Goal: Task Accomplishment & Management: Use online tool/utility

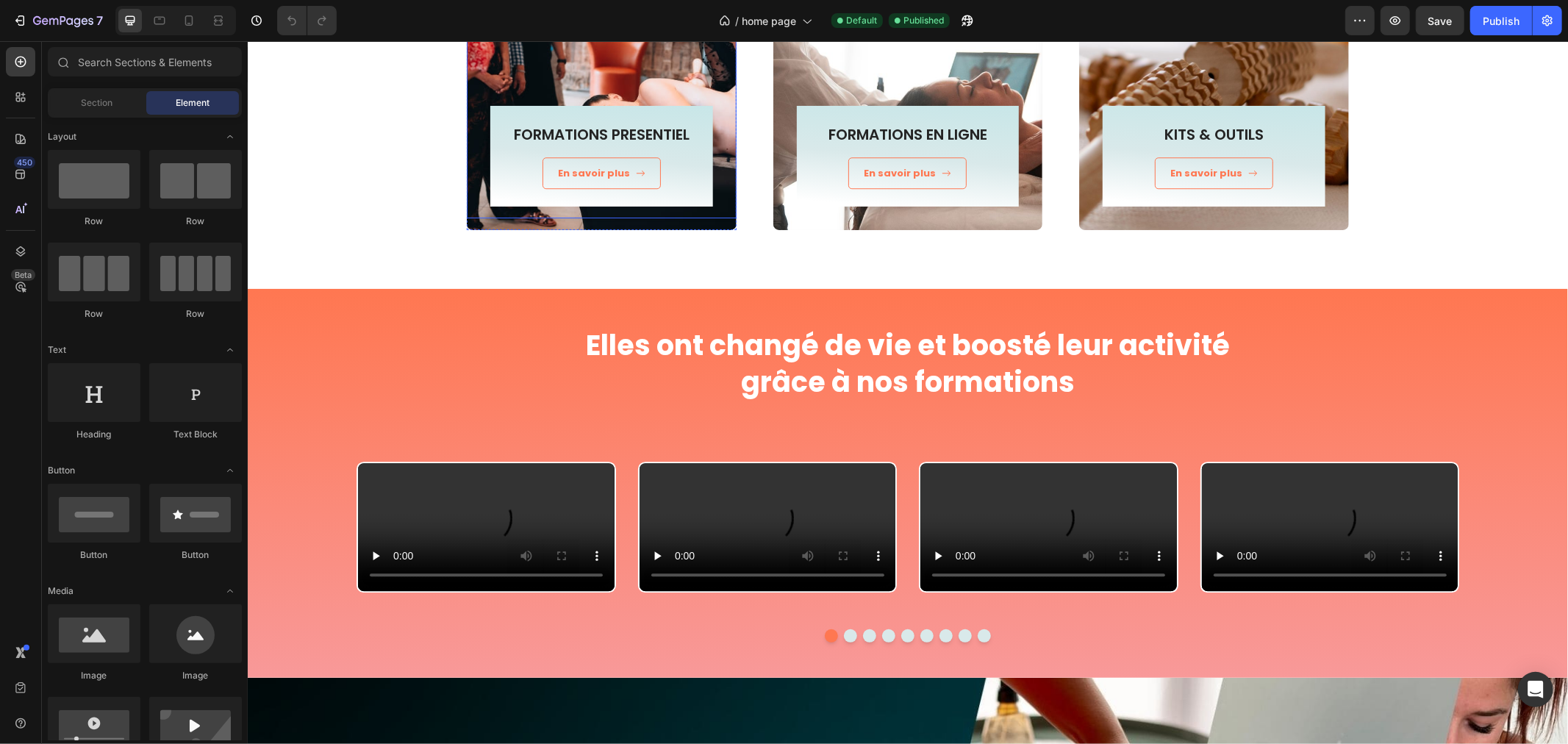
scroll to position [3103, 0]
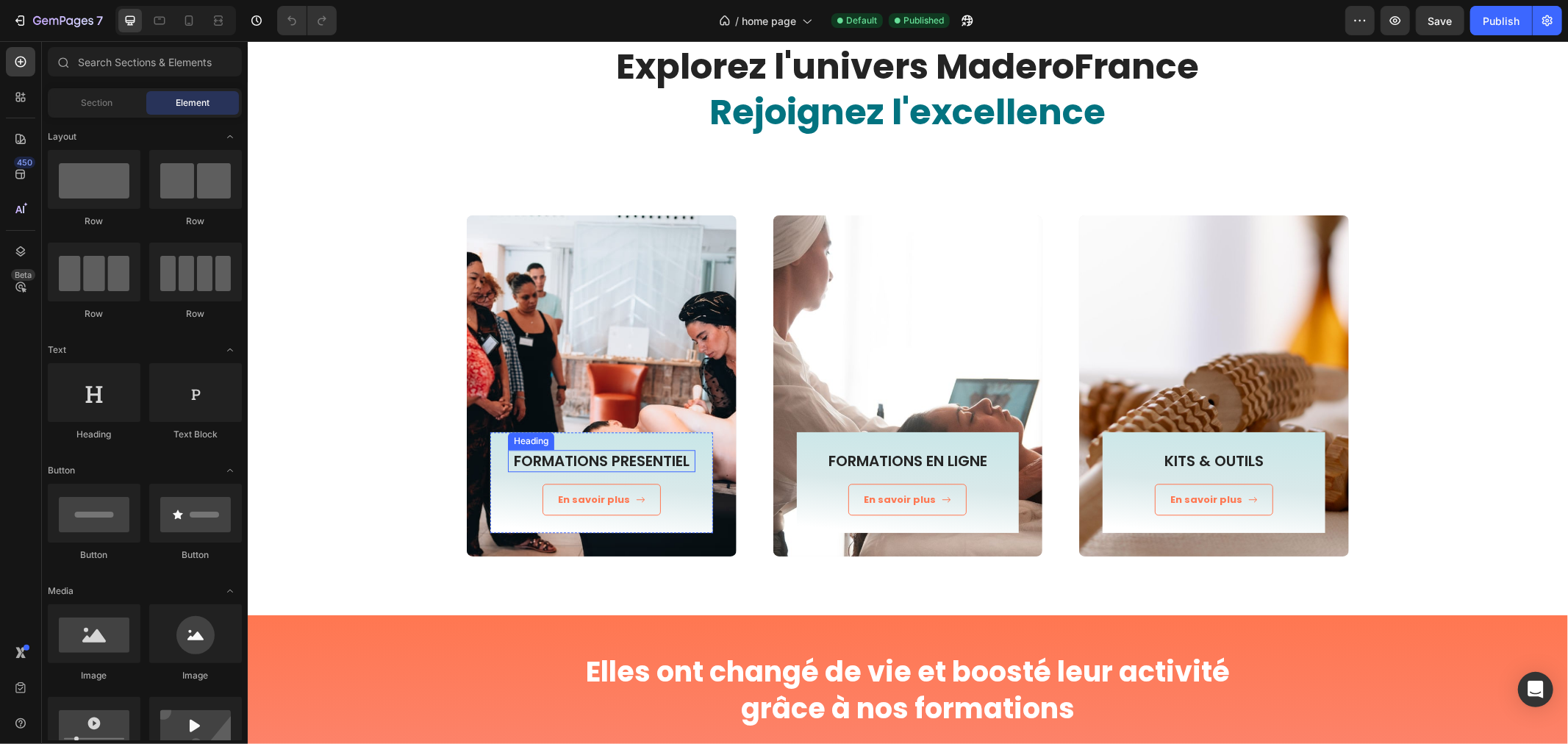
click at [582, 465] on h3 "FORMATIONS PRESENTIEL" at bounding box center [601, 459] width 187 height 22
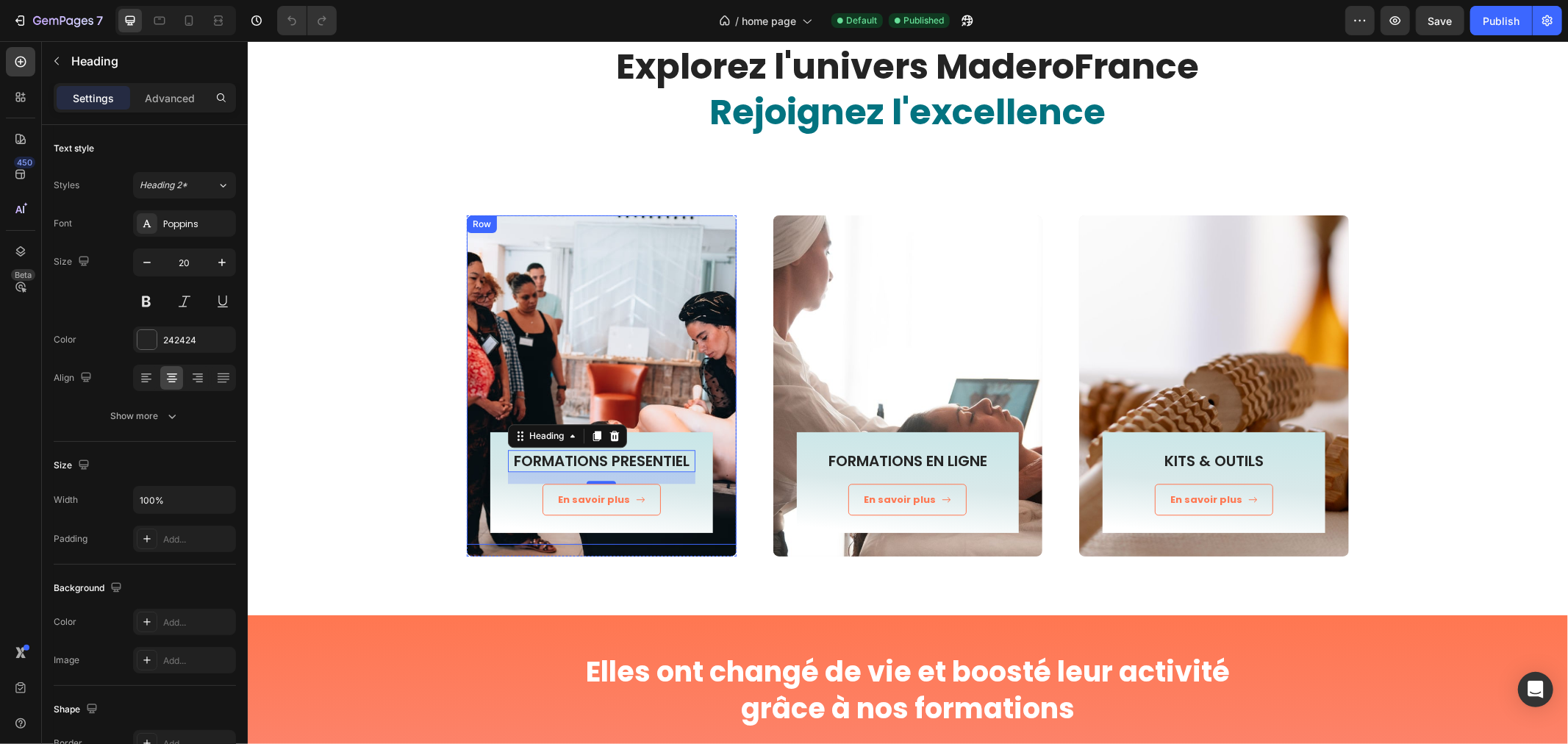
click at [514, 232] on div "FORMATIONS PRESENTIEL Heading 16 En savoir plus Button Row Row" at bounding box center [601, 379] width 270 height 330
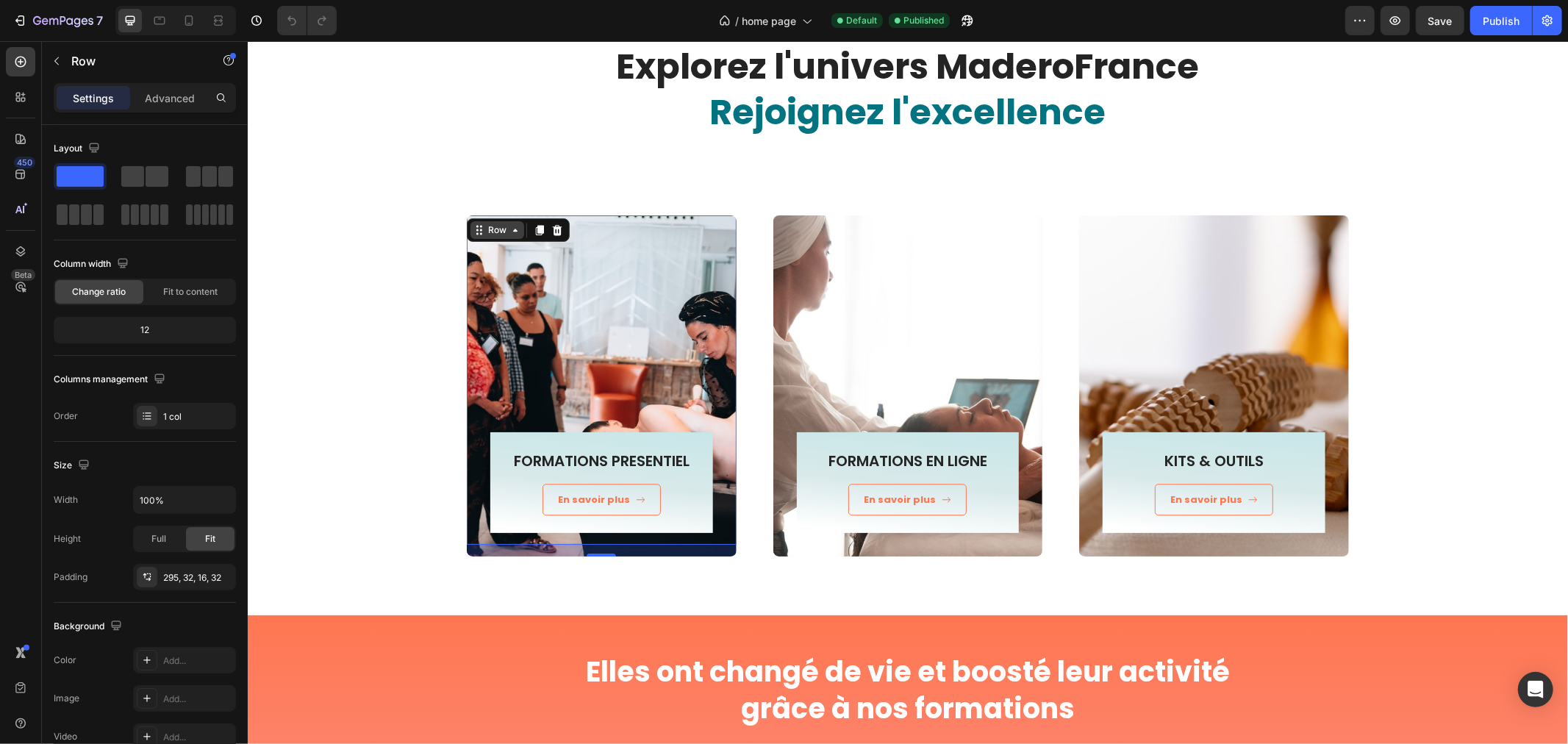
click at [496, 228] on div "Row" at bounding box center [497, 229] width 24 height 13
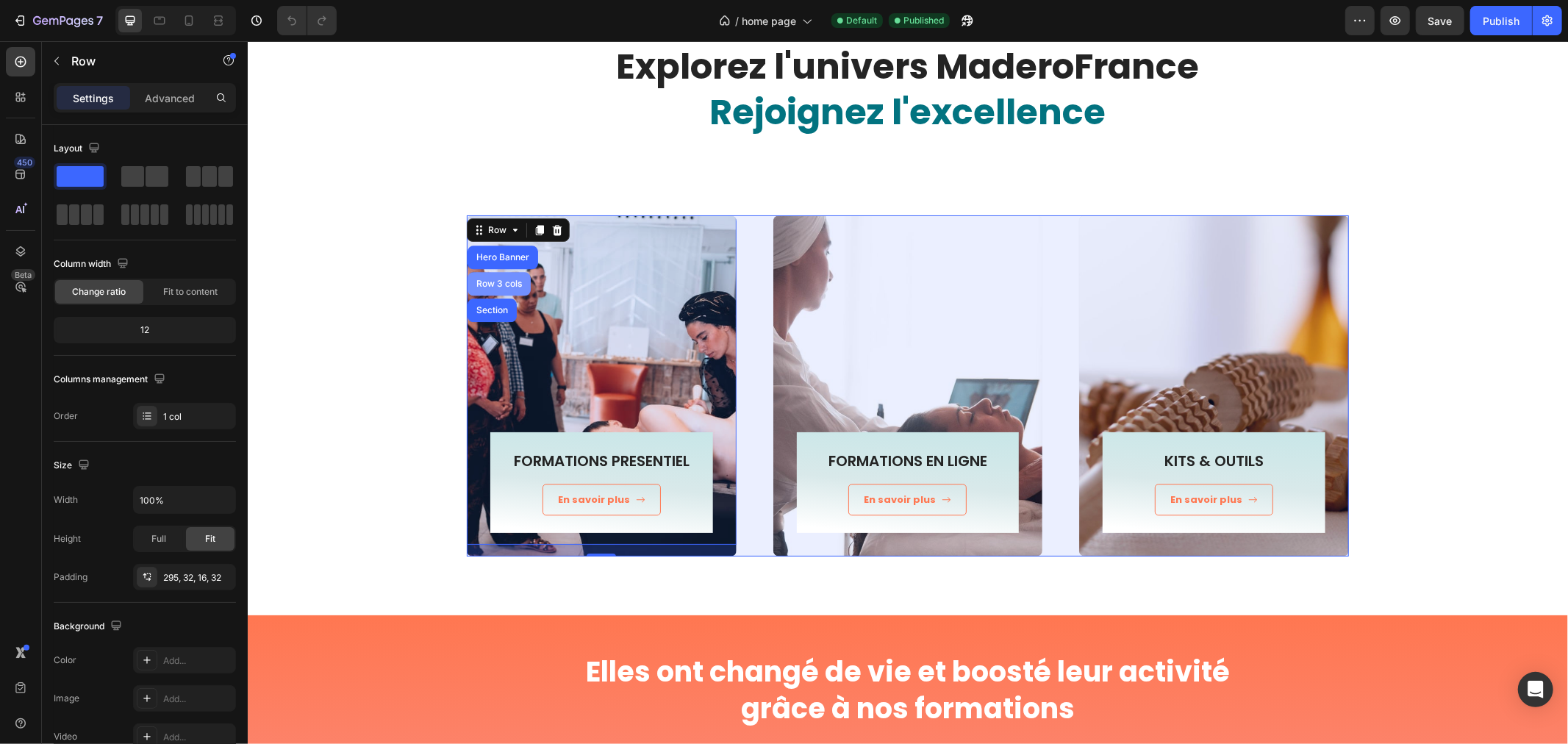
click at [498, 279] on div "Row 3 cols" at bounding box center [498, 283] width 52 height 9
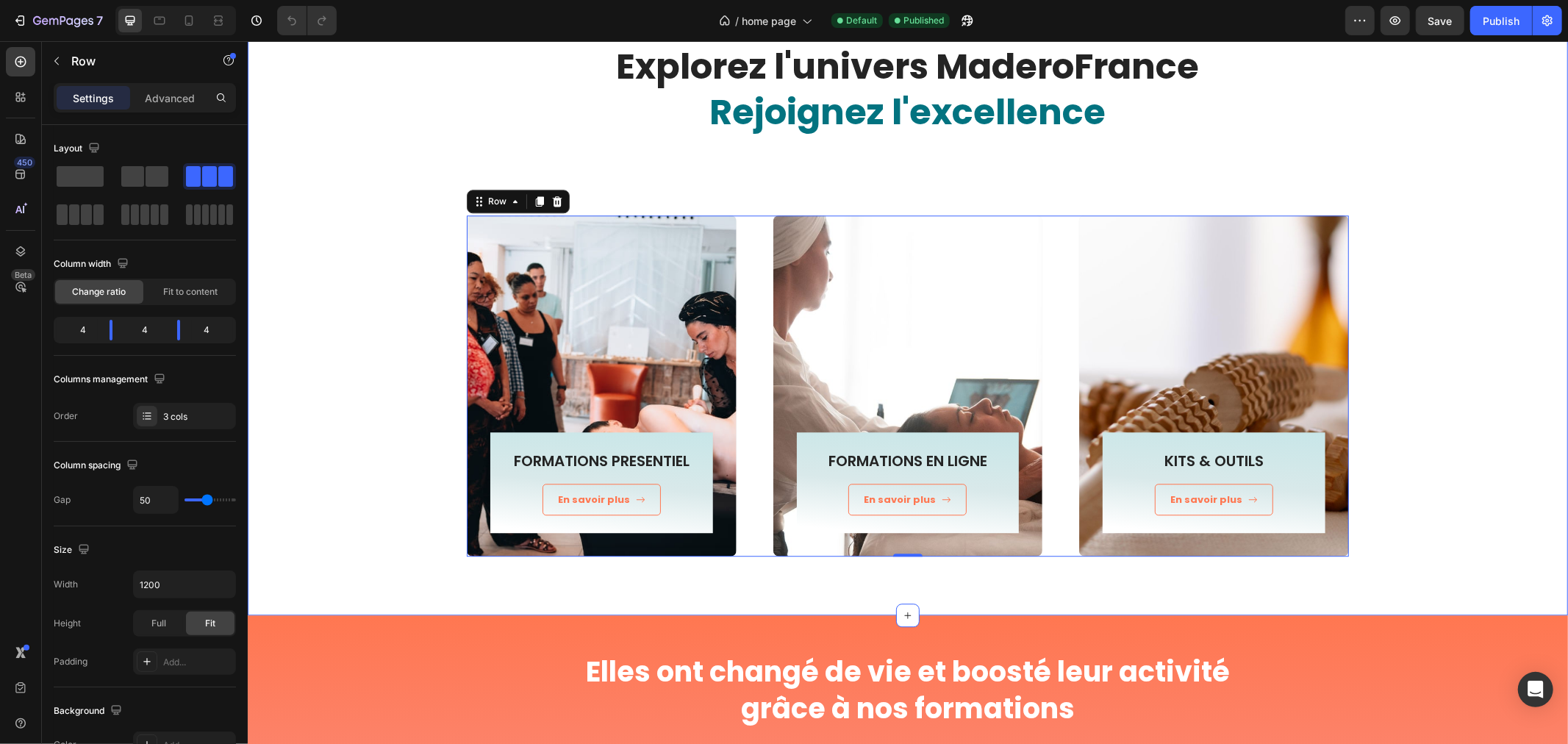
click at [567, 225] on div "FORMATIONS PRESENTIEL Heading En savoir plus Button Row Row" at bounding box center [601, 379] width 270 height 330
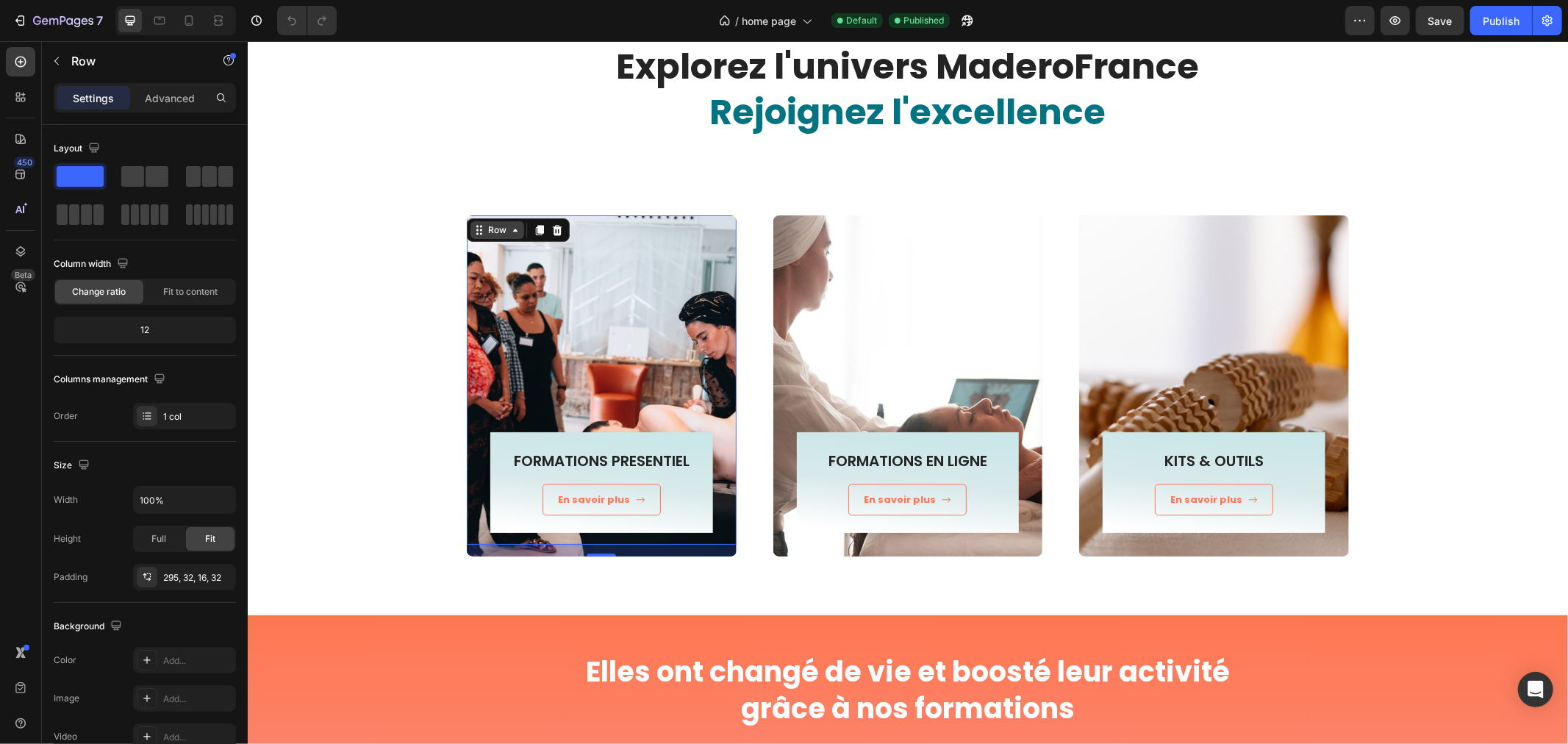
click at [491, 224] on div "Row" at bounding box center [497, 229] width 24 height 13
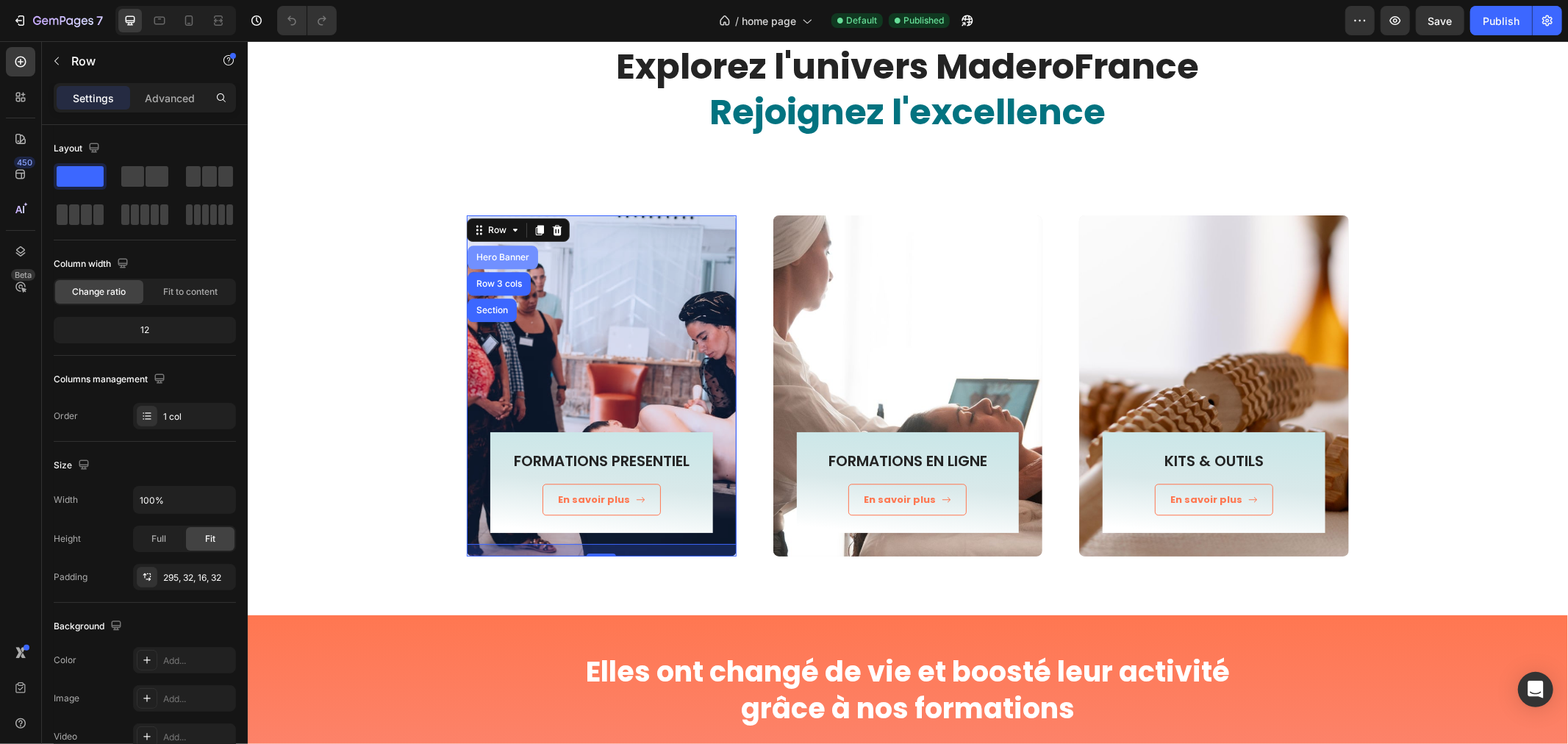
click at [484, 255] on div "Hero Banner" at bounding box center [502, 257] width 58 height 9
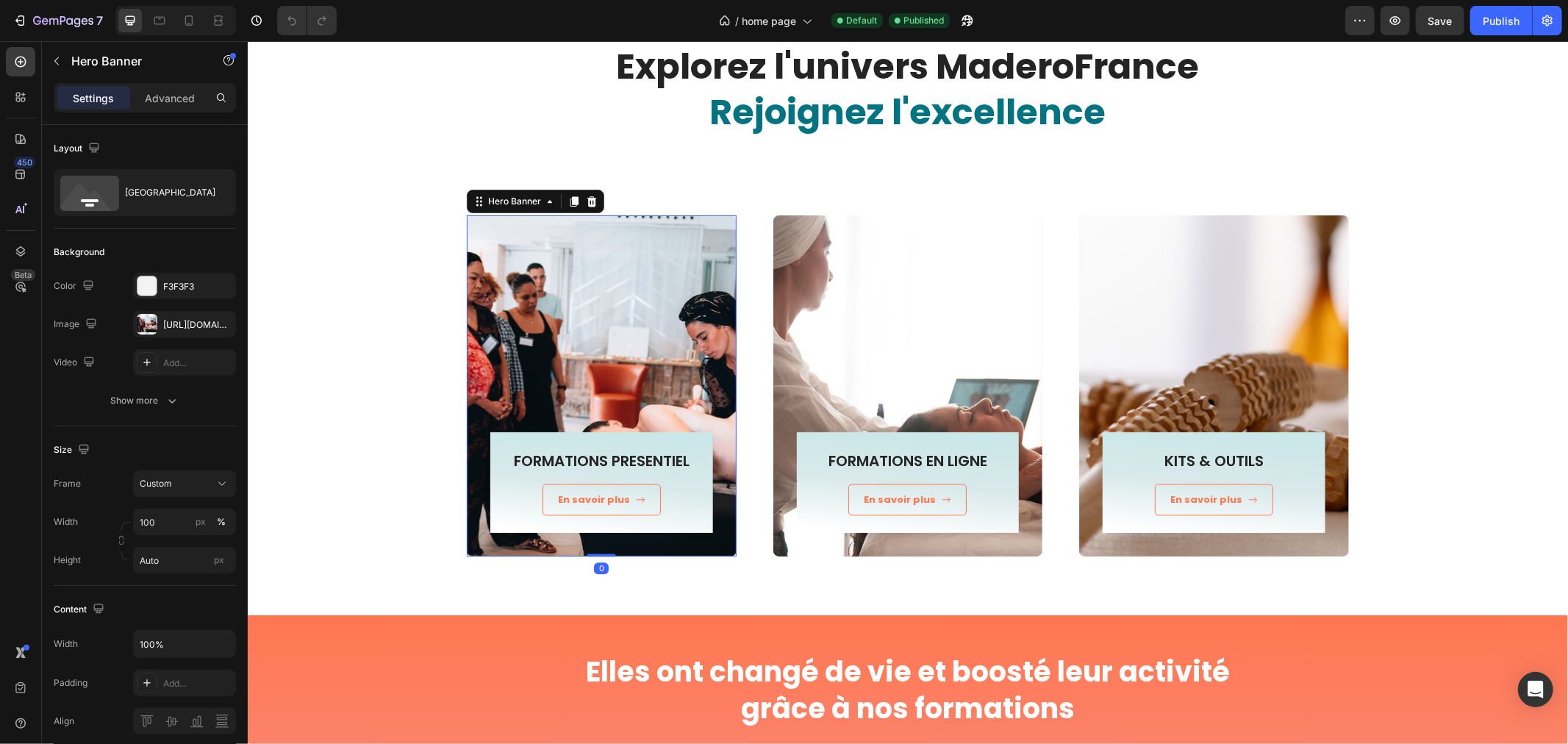
click at [587, 198] on icon at bounding box center [591, 201] width 10 height 10
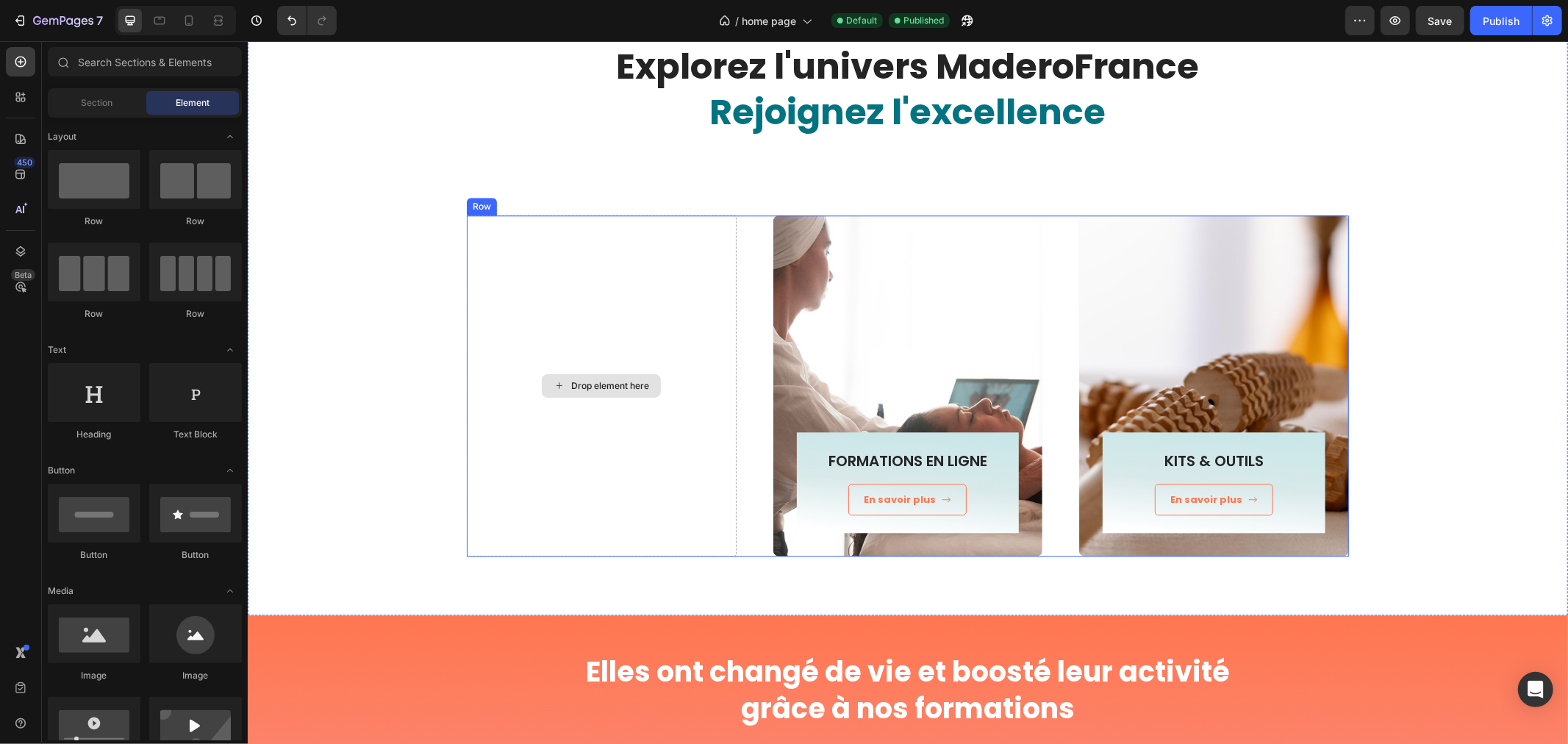
click at [499, 252] on div "Drop element here" at bounding box center [601, 385] width 270 height 342
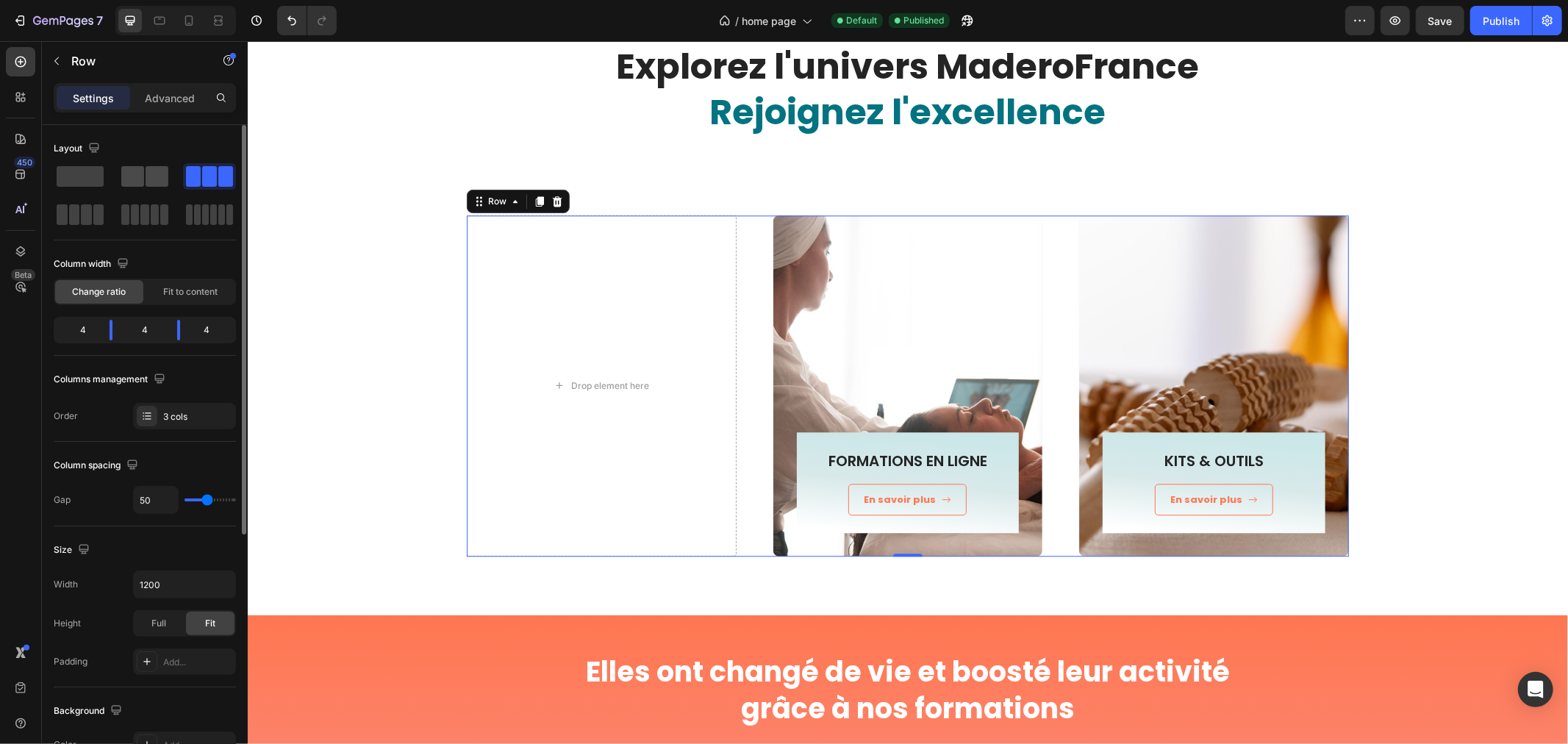
click at [126, 172] on span at bounding box center [133, 176] width 22 height 20
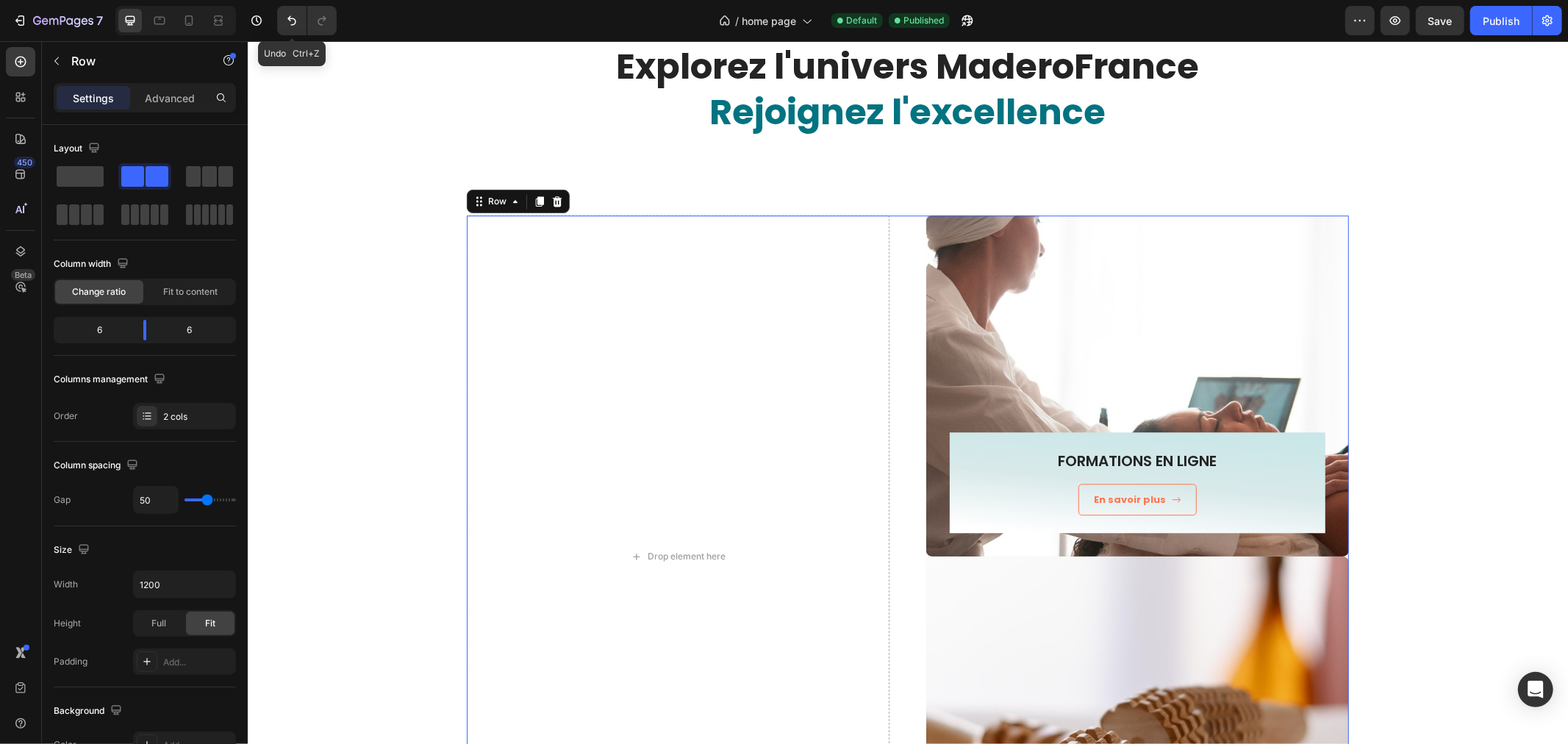
click at [302, 25] on button "Undo/Redo" at bounding box center [291, 20] width 29 height 29
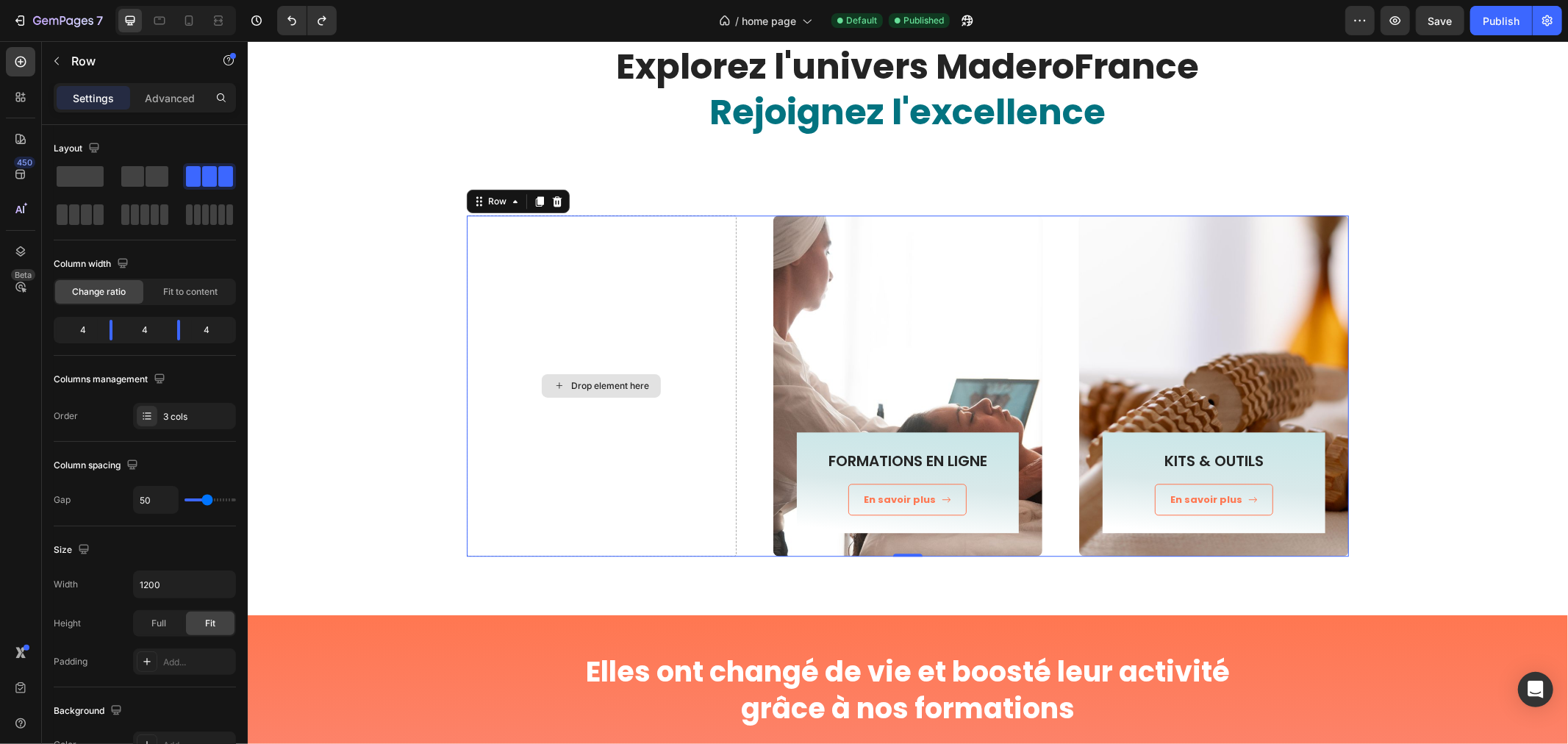
click at [512, 231] on div "Drop element here" at bounding box center [601, 385] width 270 height 342
click at [494, 199] on div "Row" at bounding box center [497, 201] width 24 height 13
click at [485, 203] on div "Row" at bounding box center [497, 201] width 24 height 13
click at [551, 208] on div at bounding box center [557, 201] width 18 height 18
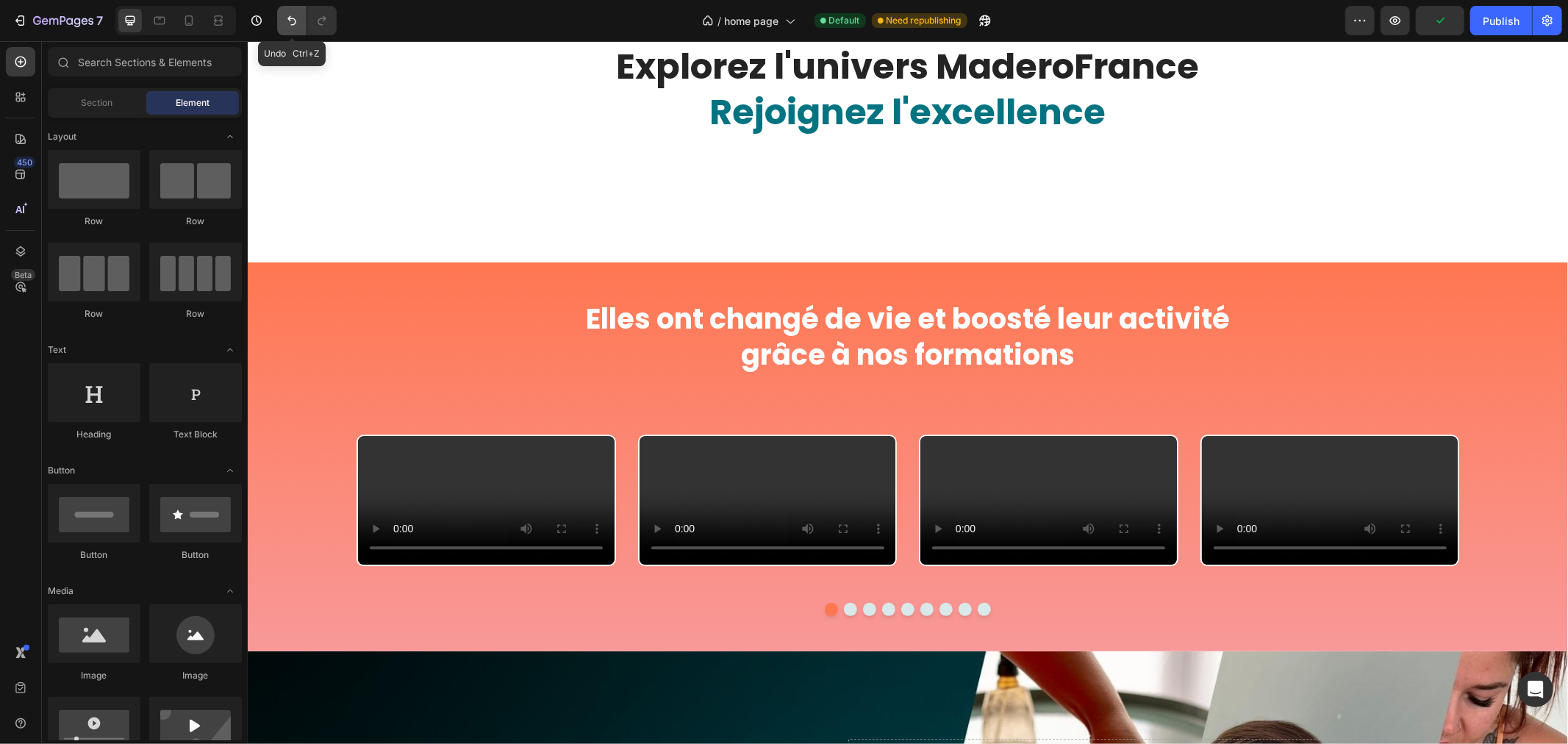
drag, startPoint x: 296, startPoint y: 22, endPoint x: 79, endPoint y: 43, distance: 218.0
click at [296, 22] on icon "Undo/Redo" at bounding box center [292, 21] width 15 height 15
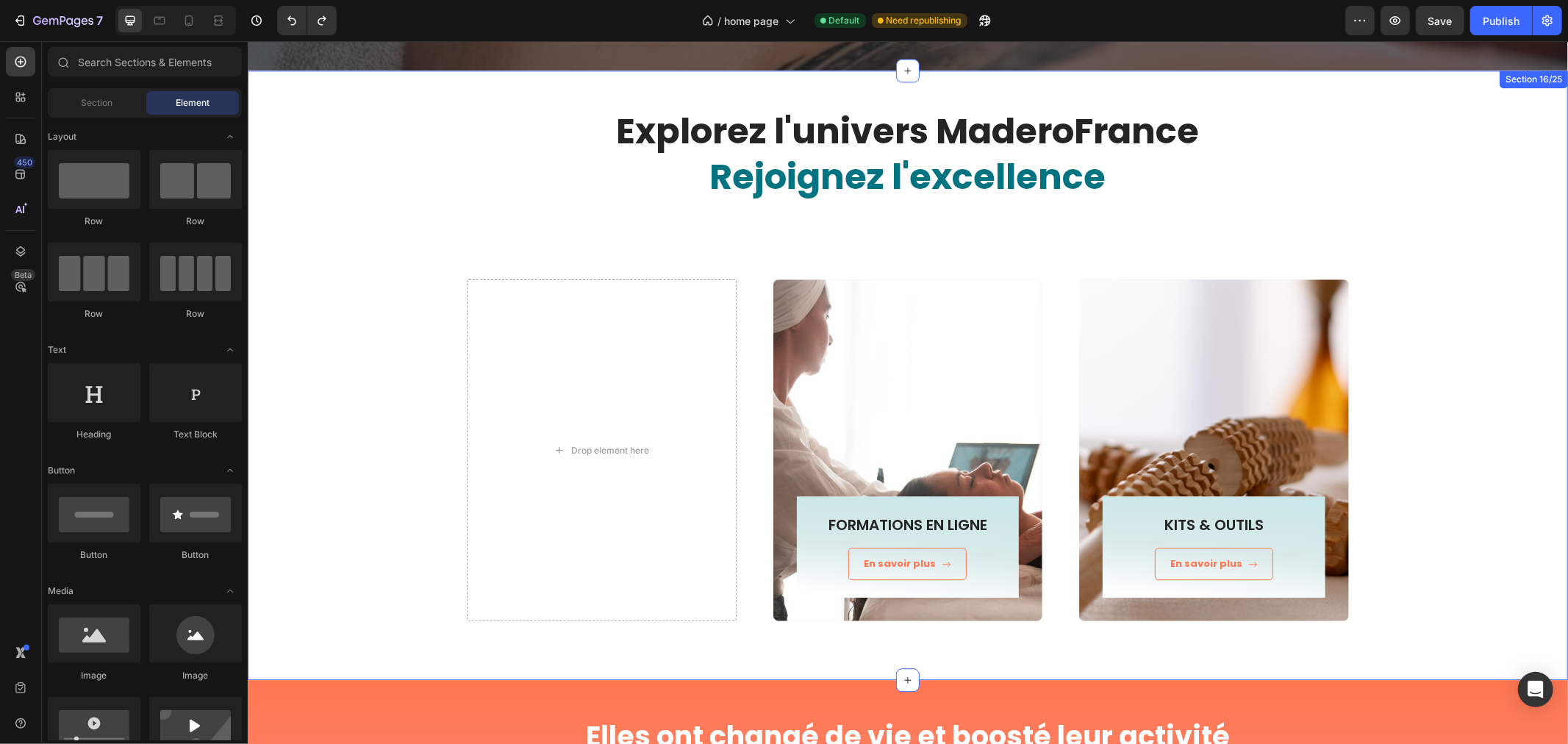
scroll to position [3022, 0]
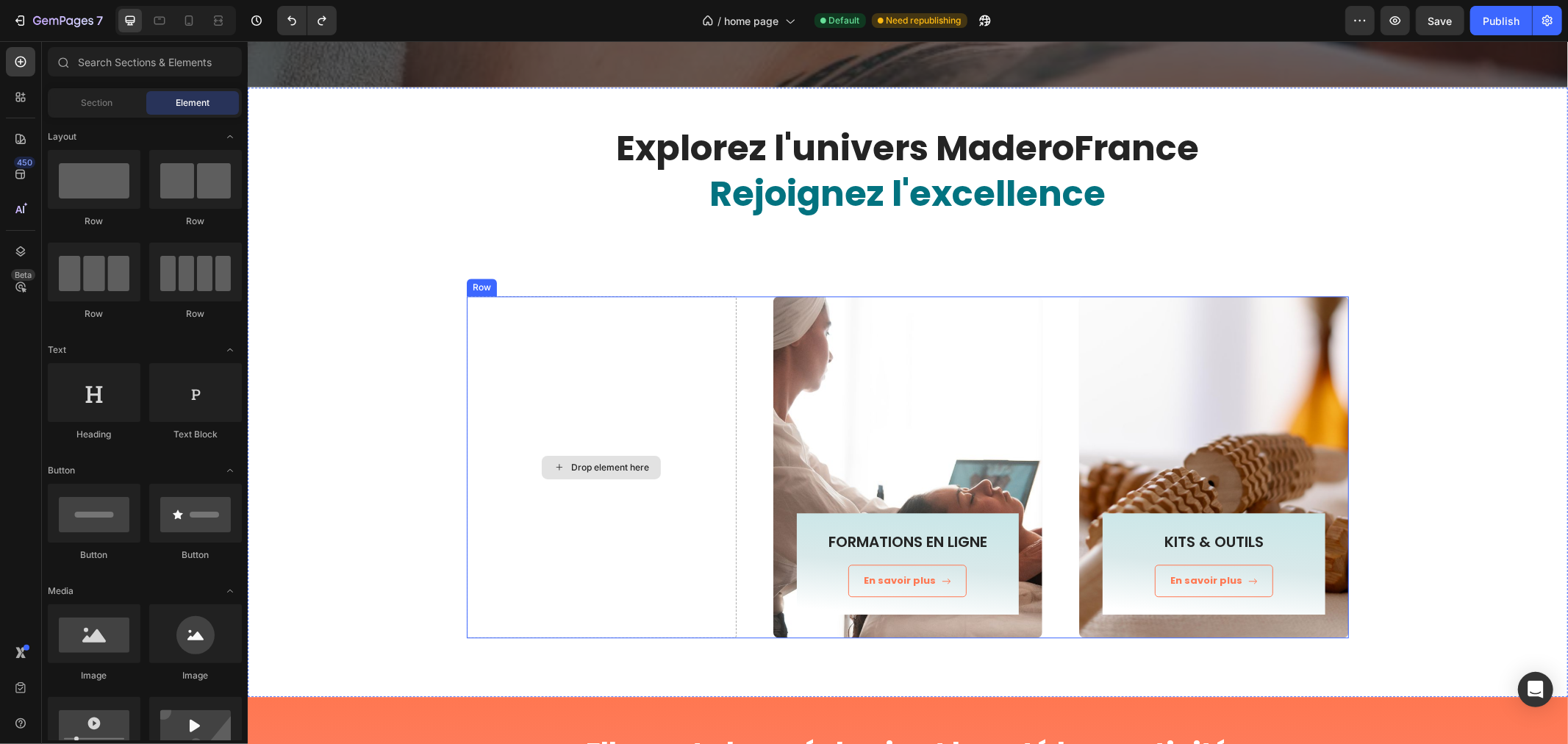
click at [534, 303] on div "Drop element here" at bounding box center [601, 466] width 270 height 342
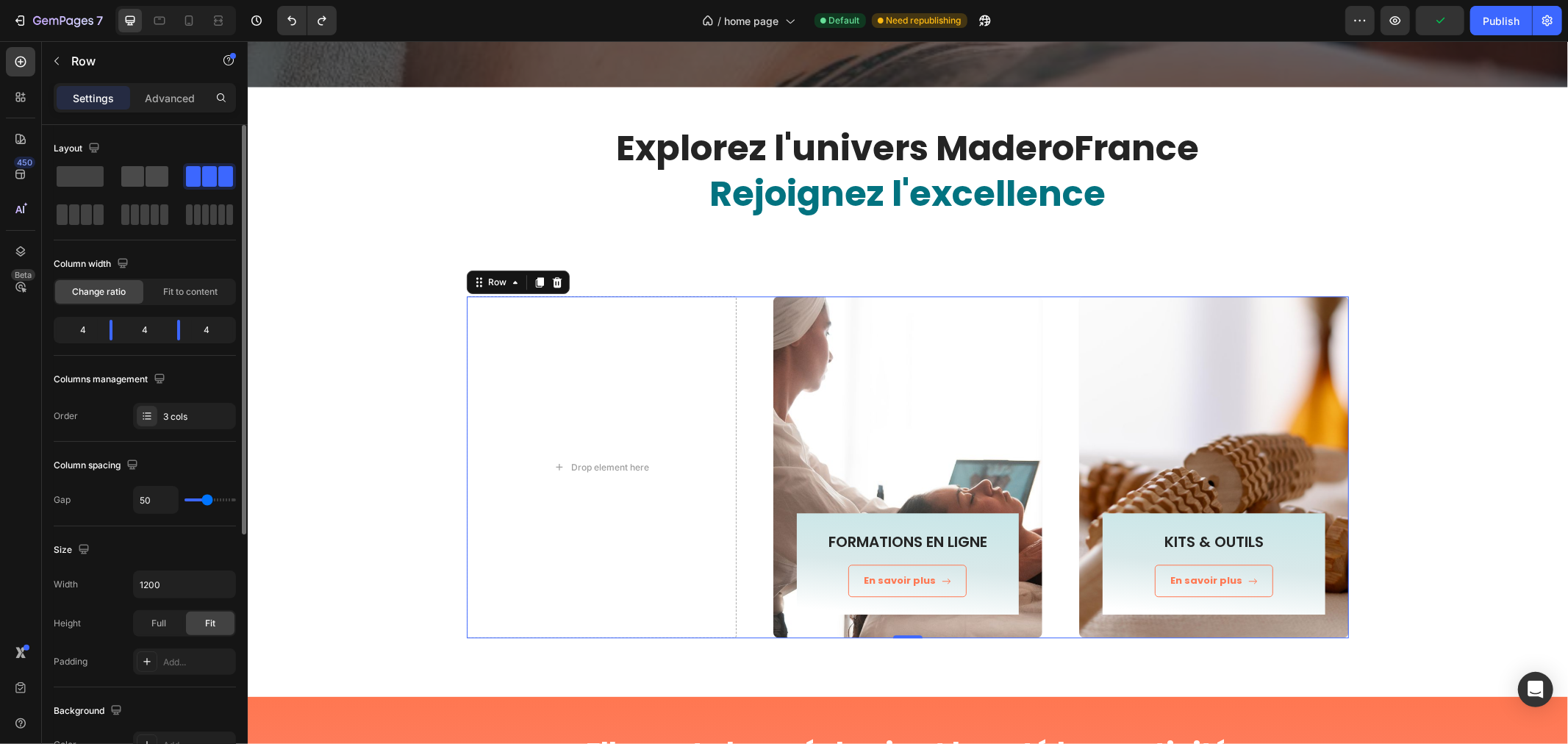
click at [142, 175] on span at bounding box center [133, 176] width 22 height 20
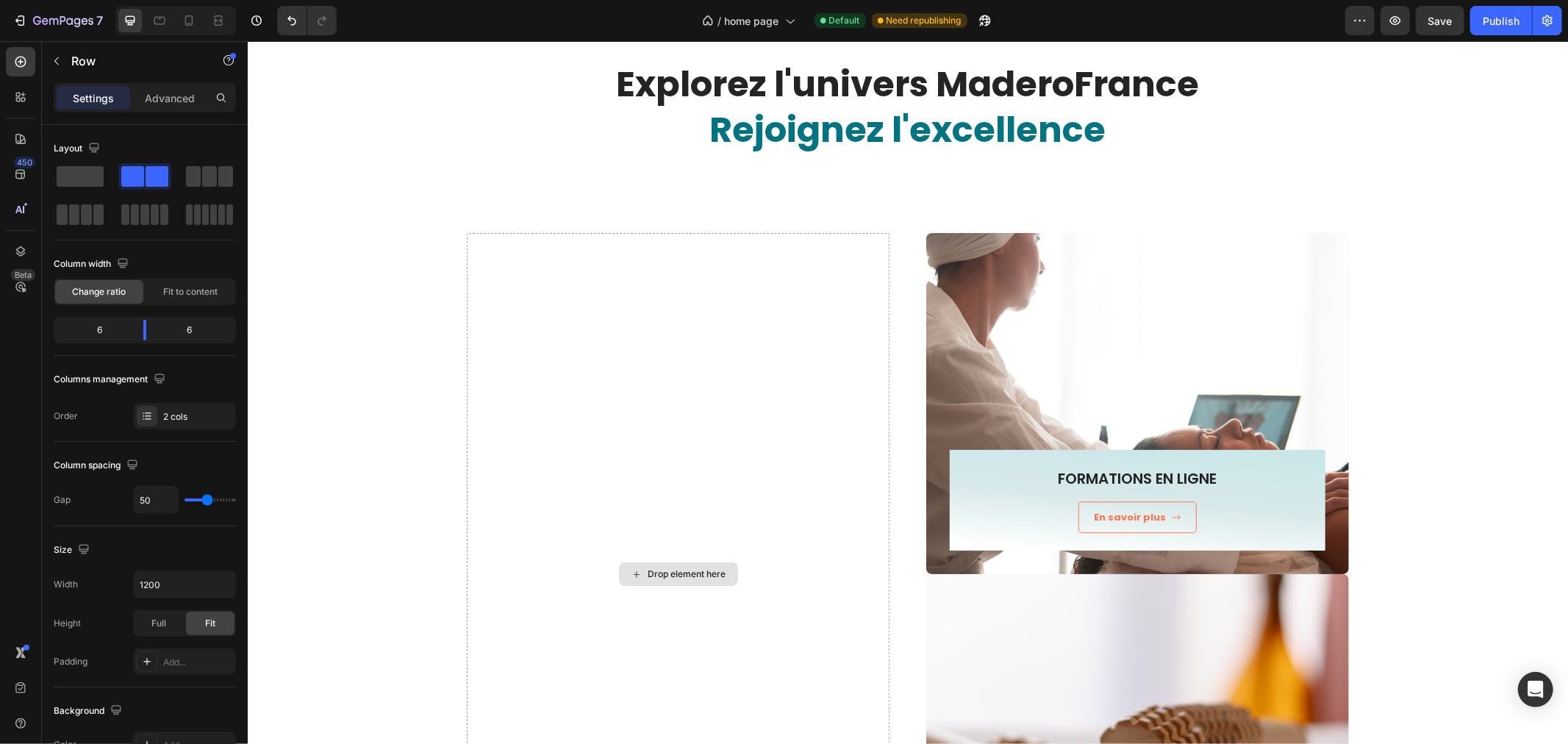
scroll to position [3267, 0]
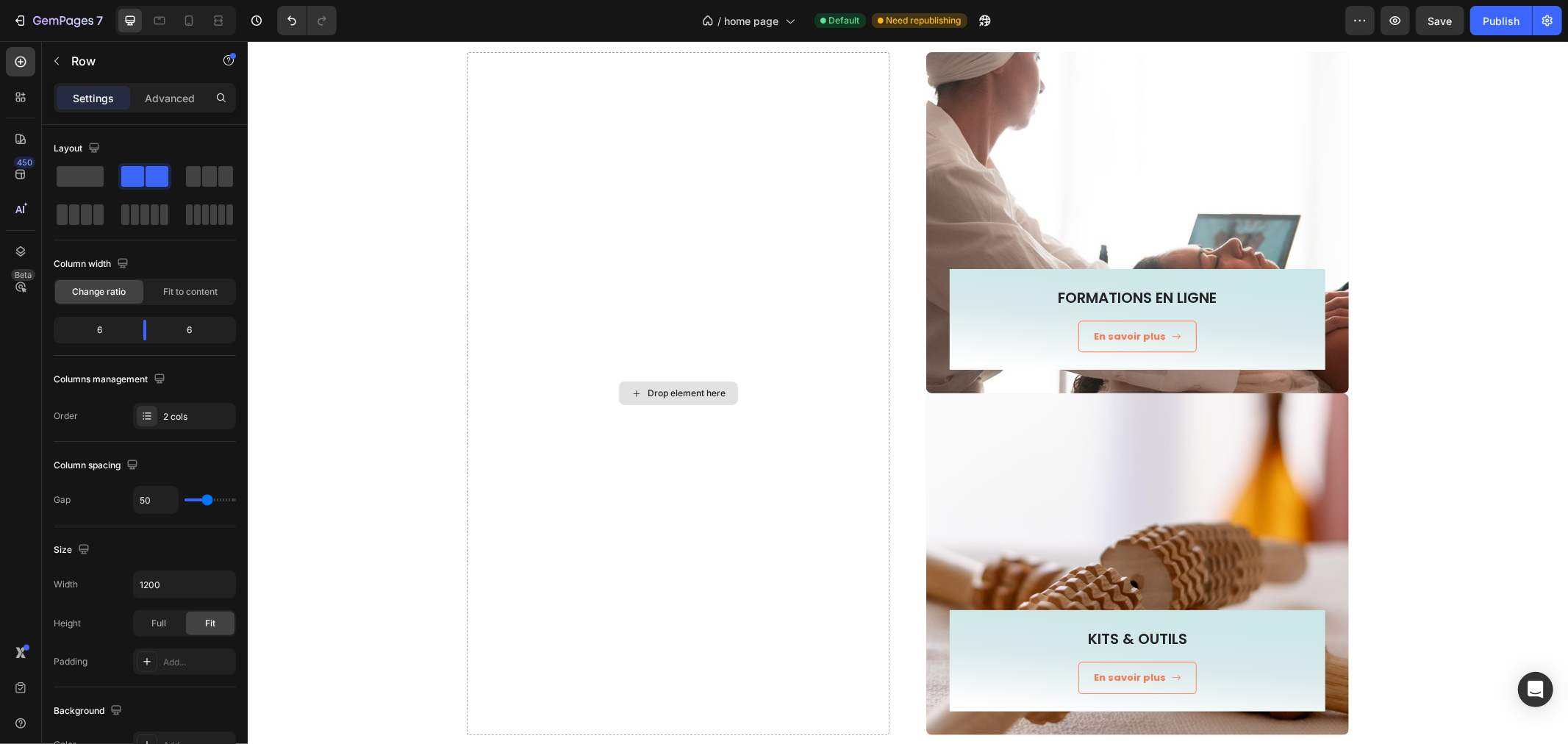
click at [674, 233] on div "Drop element here" at bounding box center [677, 393] width 423 height 683
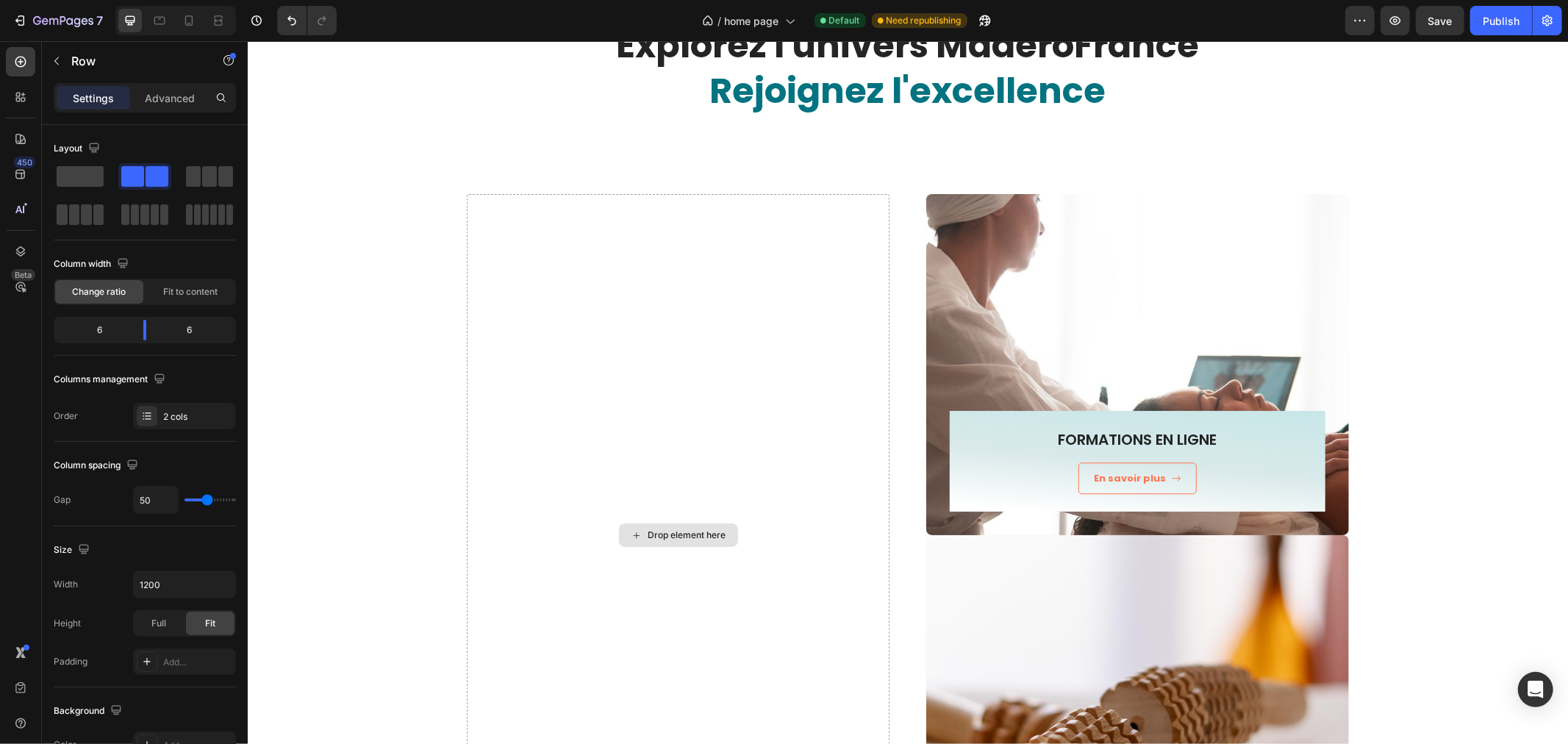
scroll to position [3022, 0]
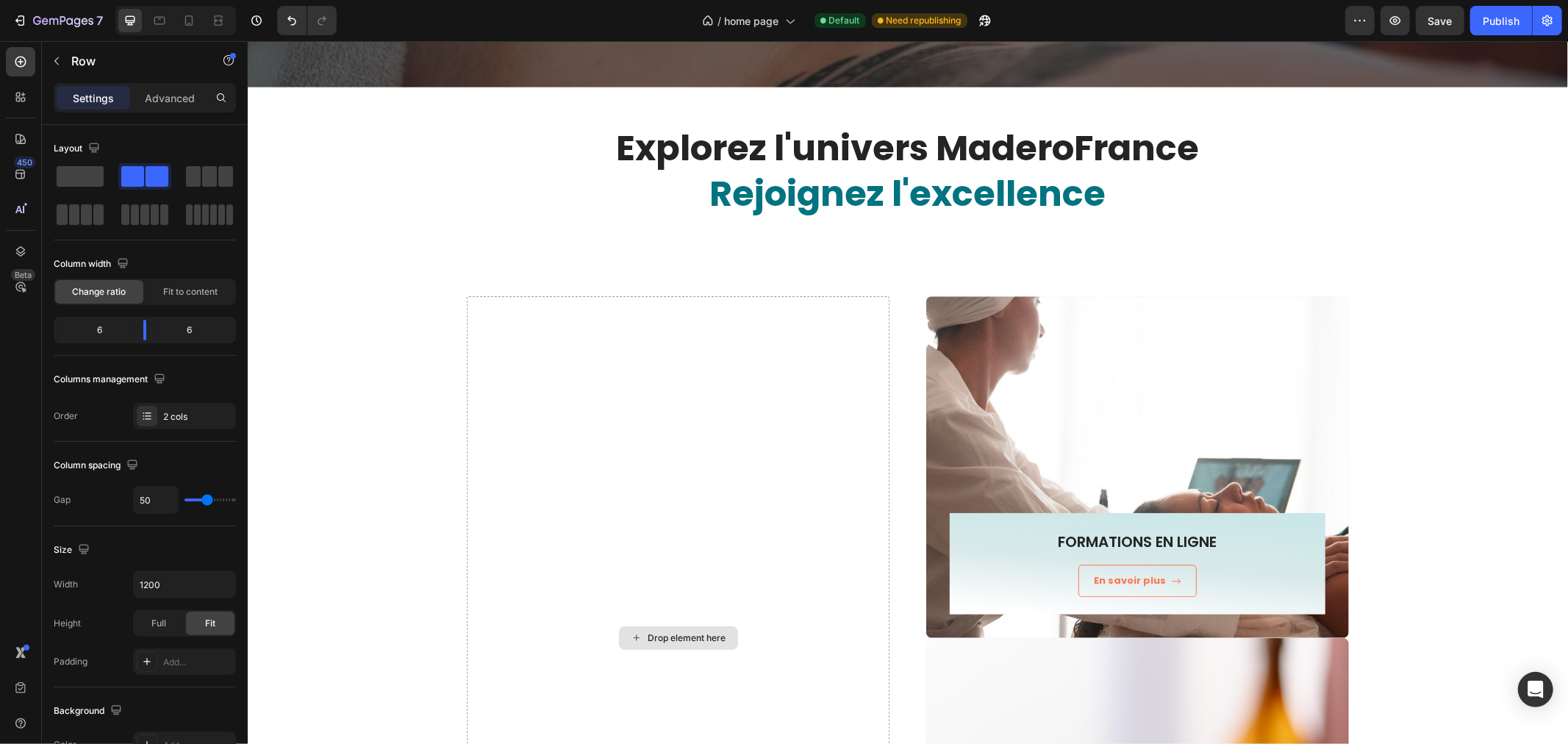
click at [560, 328] on div "Drop element here" at bounding box center [677, 636] width 423 height 683
click at [946, 303] on div "Row" at bounding box center [940, 304] width 30 height 18
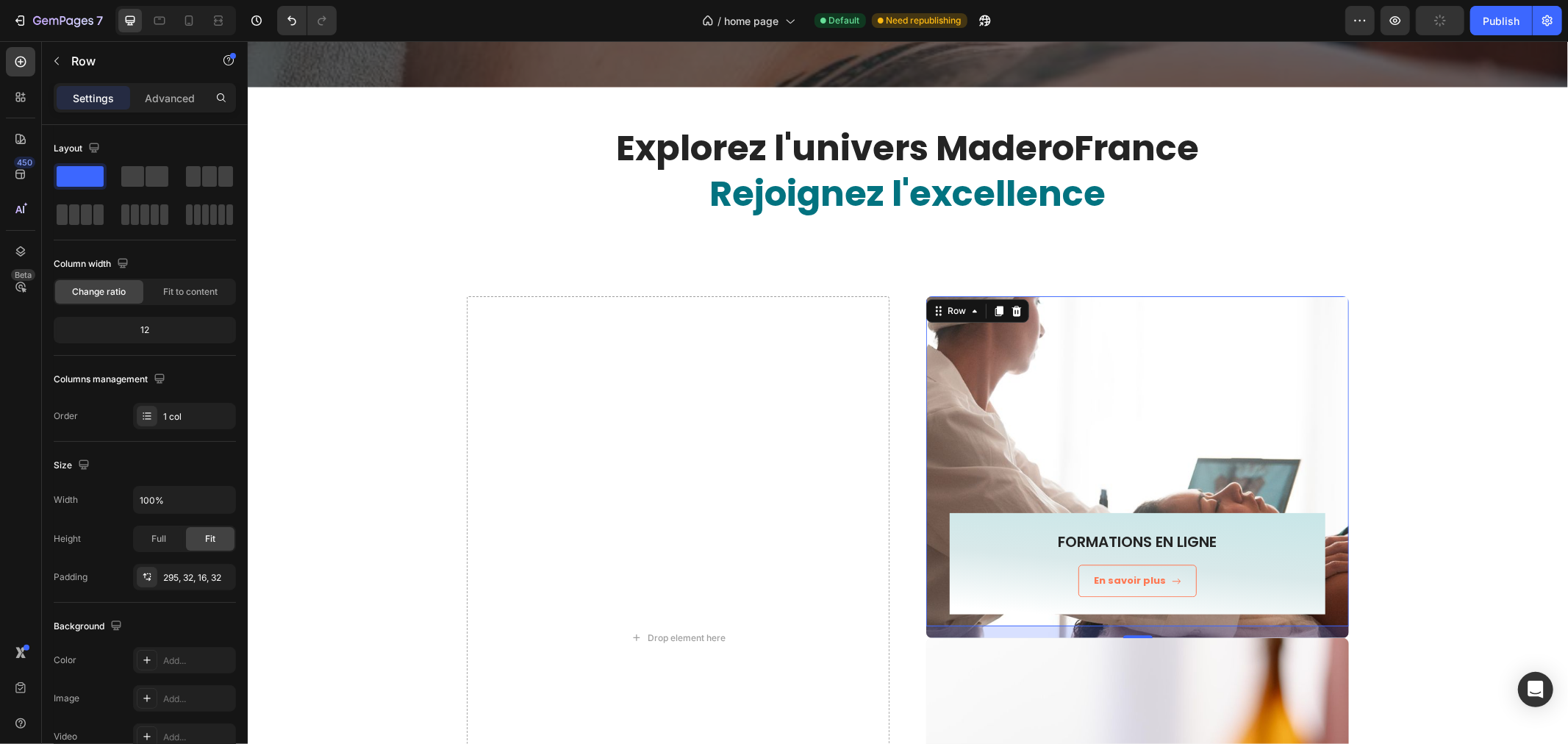
click at [619, 330] on div "Drop element here" at bounding box center [677, 636] width 423 height 683
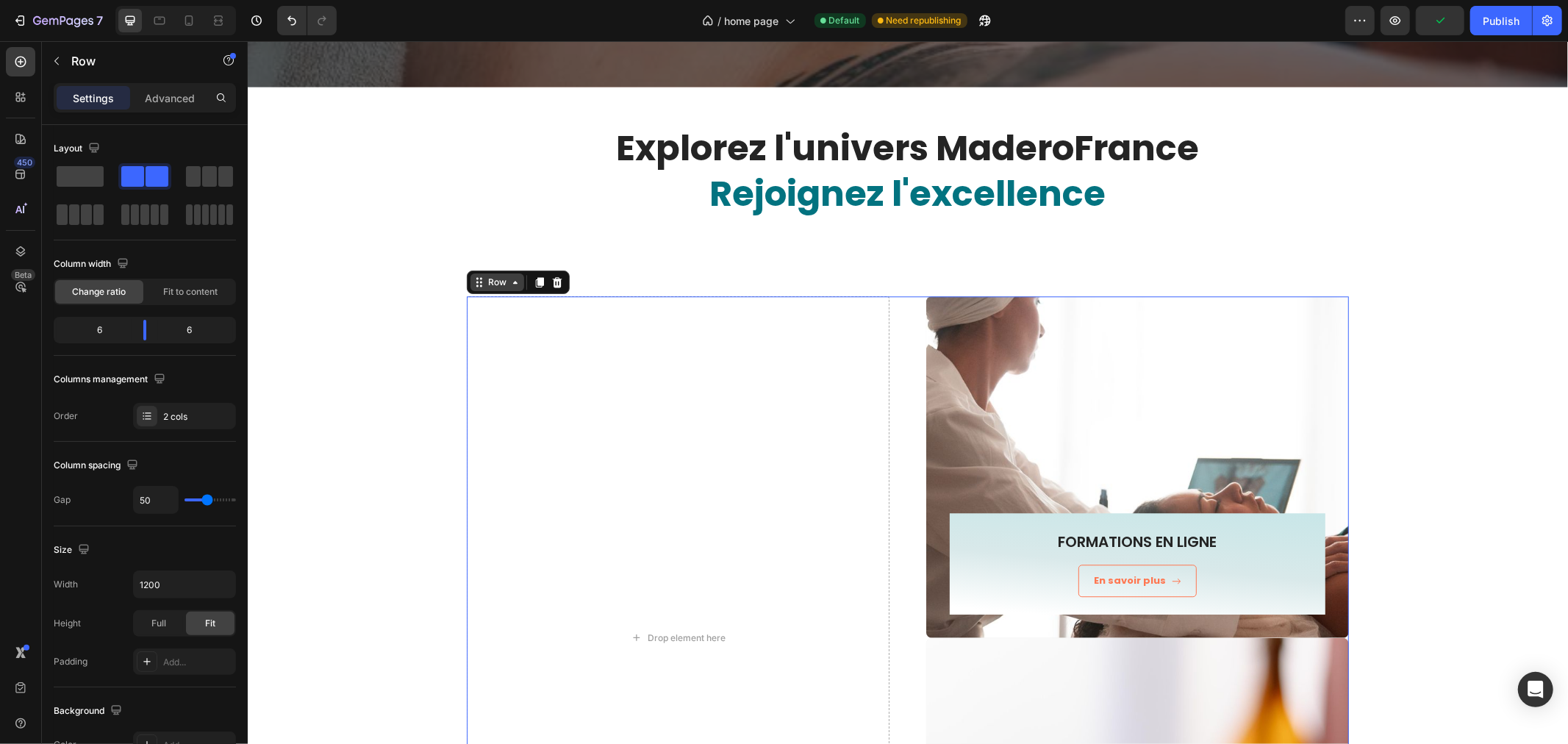
click at [495, 276] on div "Row" at bounding box center [497, 282] width 24 height 13
click at [1020, 321] on div "FORMATIONS EN LIGNE Heading En savoir plus Button Row Row" at bounding box center [1136, 460] width 423 height 330
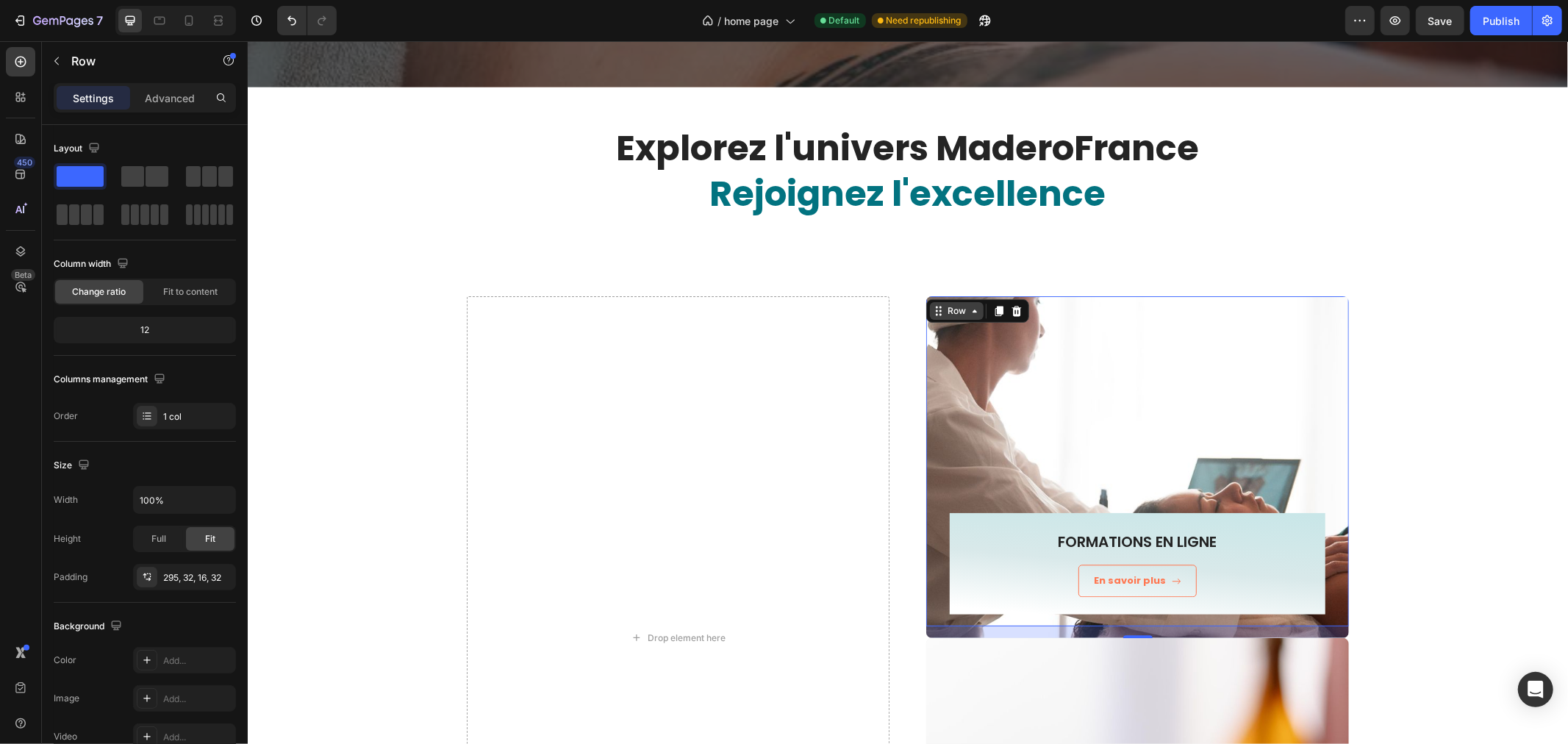
click at [953, 305] on div "Row" at bounding box center [956, 310] width 24 height 13
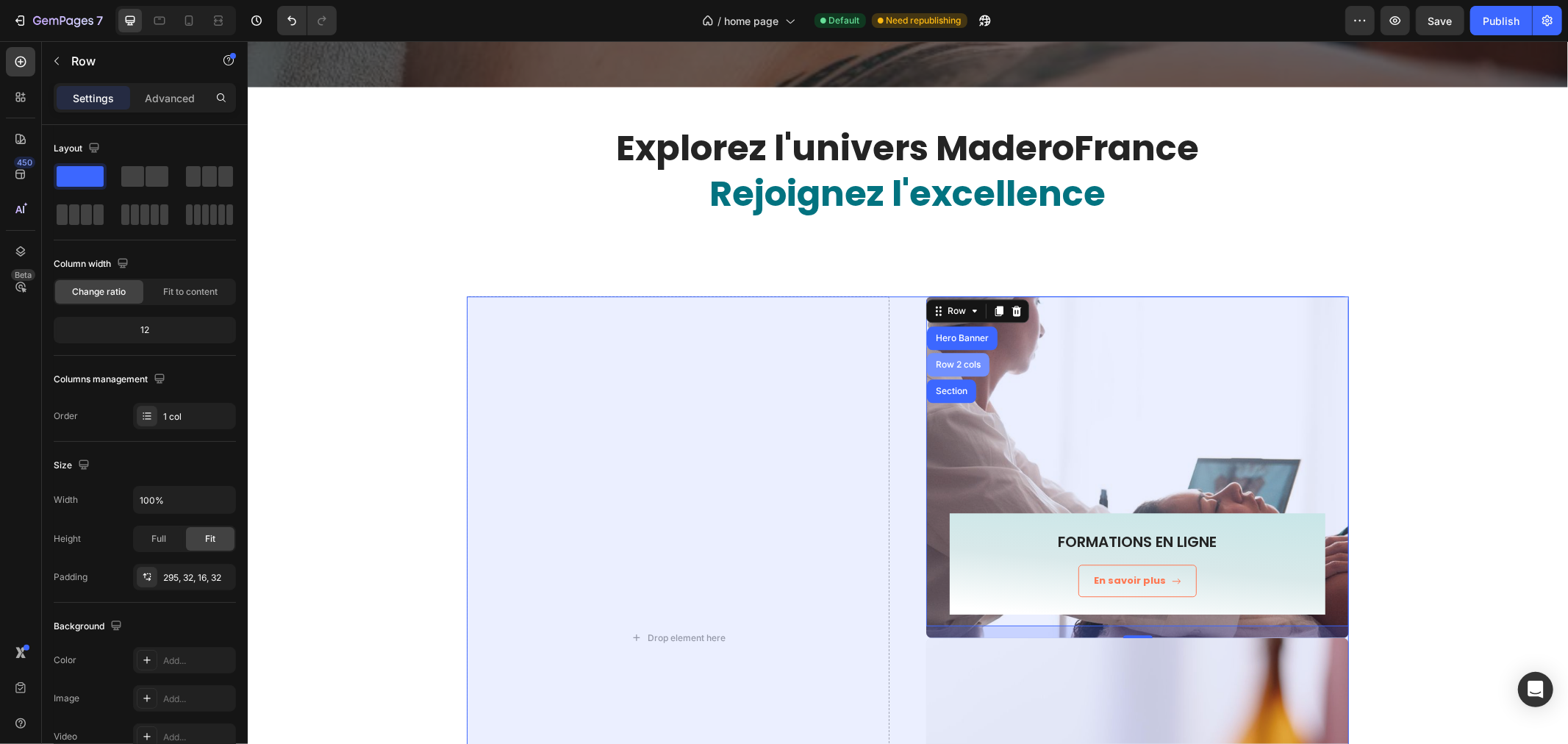
click at [953, 361] on div "Row 2 cols" at bounding box center [957, 364] width 51 height 9
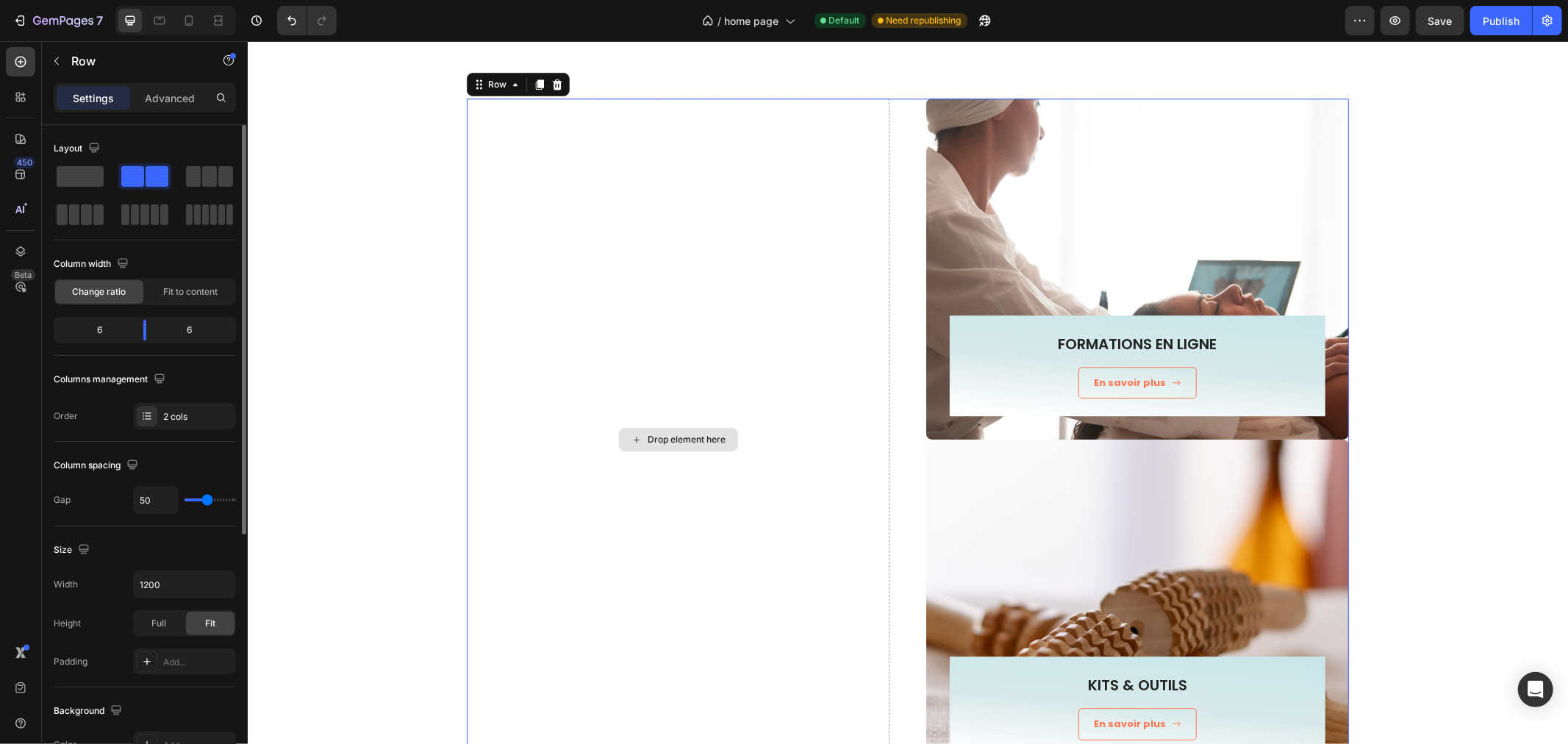
scroll to position [3267, 0]
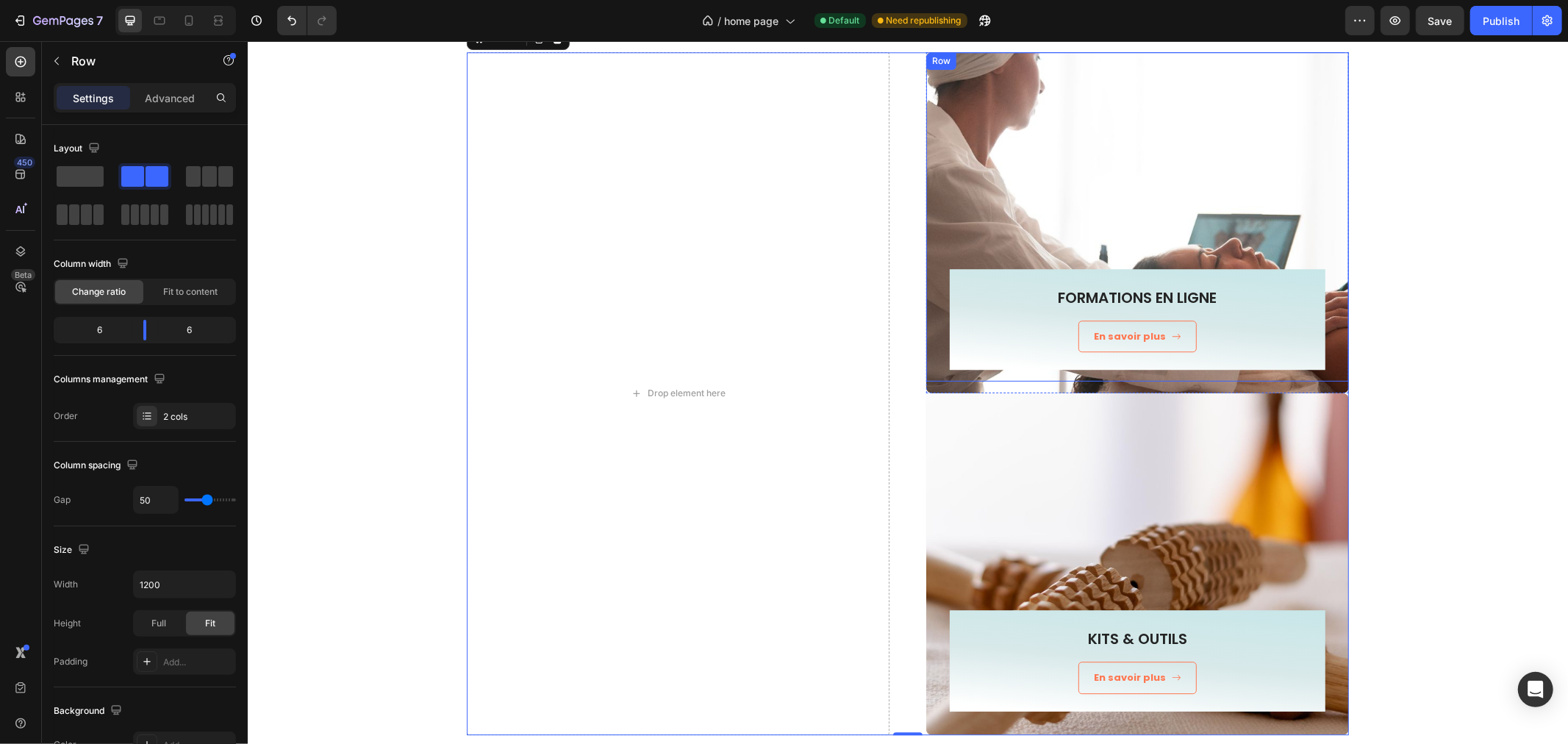
click at [967, 180] on div "FORMATIONS EN LIGNE Heading En savoir plus Button Row Row" at bounding box center [1136, 217] width 423 height 330
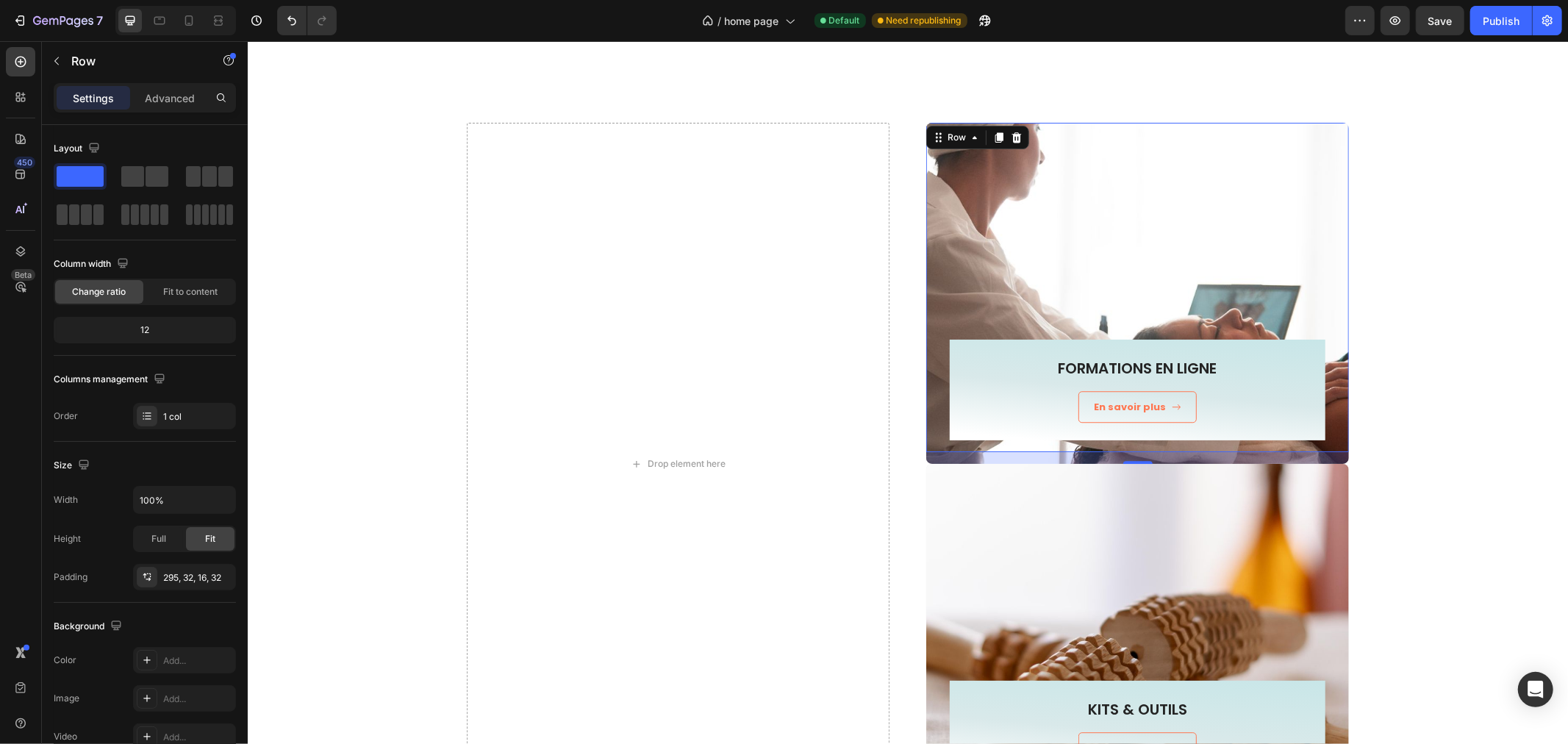
scroll to position [3103, 0]
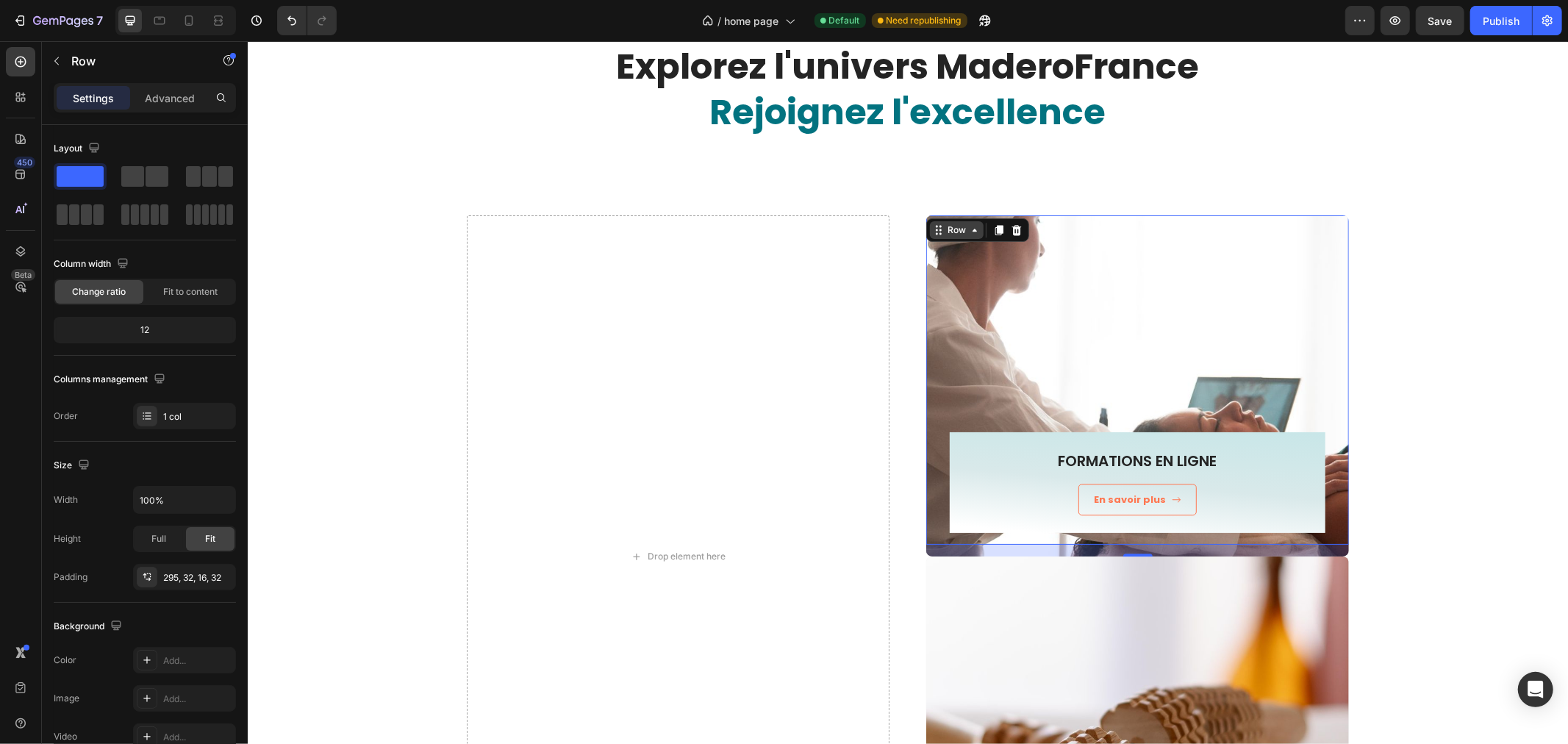
click at [944, 236] on div "Row" at bounding box center [956, 229] width 54 height 18
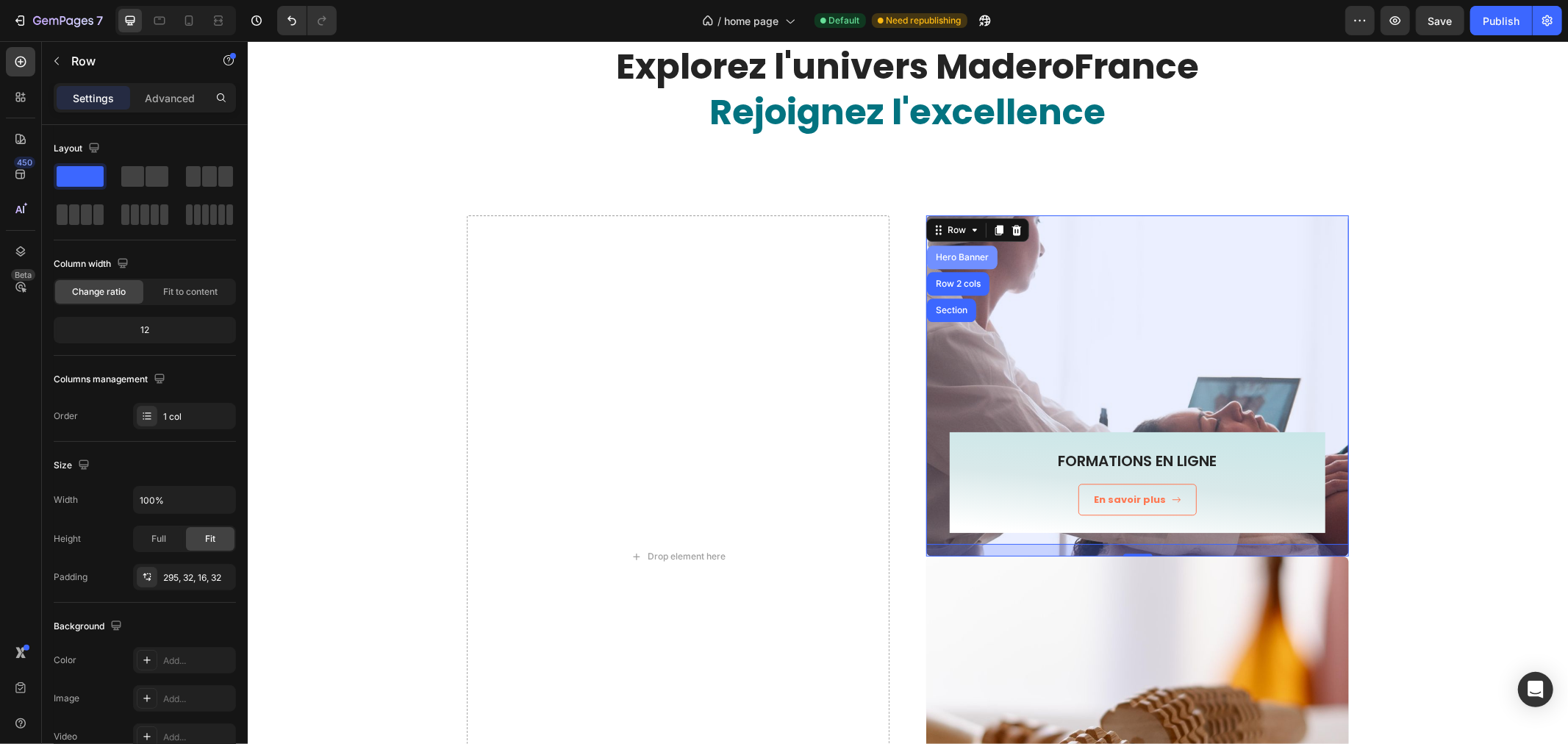
click at [936, 253] on div "Hero Banner" at bounding box center [961, 257] width 58 height 9
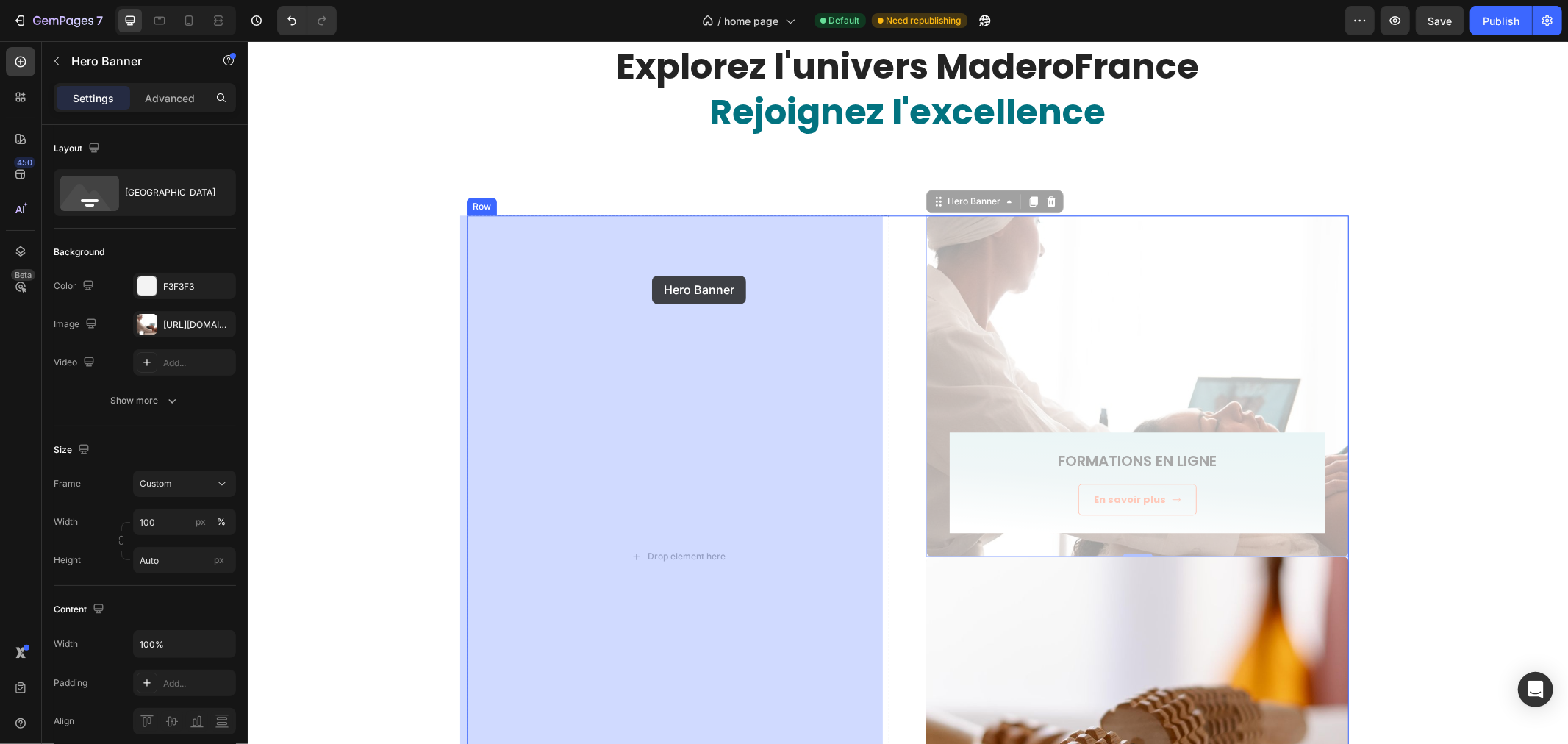
drag, startPoint x: 951, startPoint y: 200, endPoint x: 651, endPoint y: 275, distance: 309.2
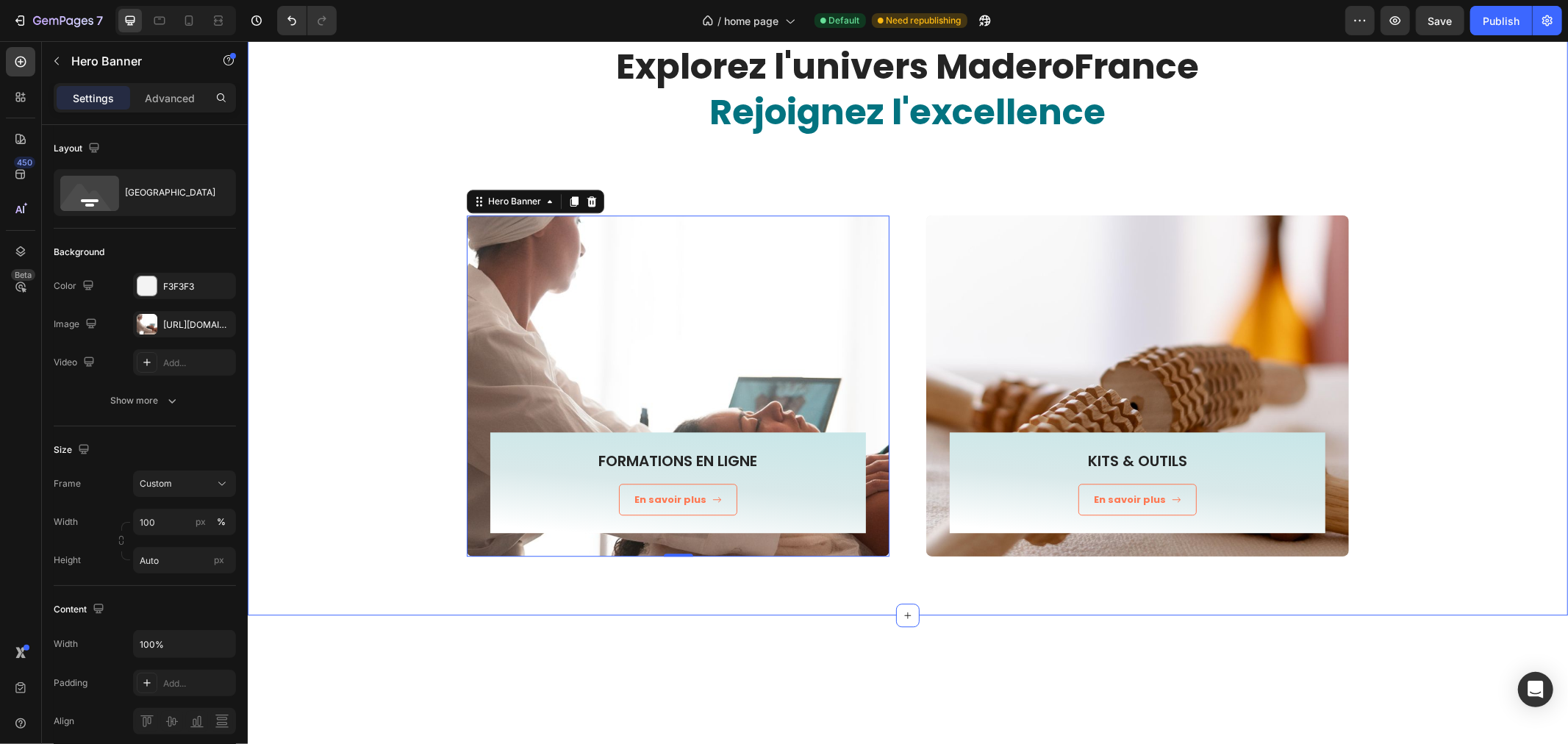
click at [385, 285] on div "Explorez l'univers MaderoFrance Rejoignez l'excellence Heading Row FORMATIONS E…" at bounding box center [906, 299] width 1298 height 514
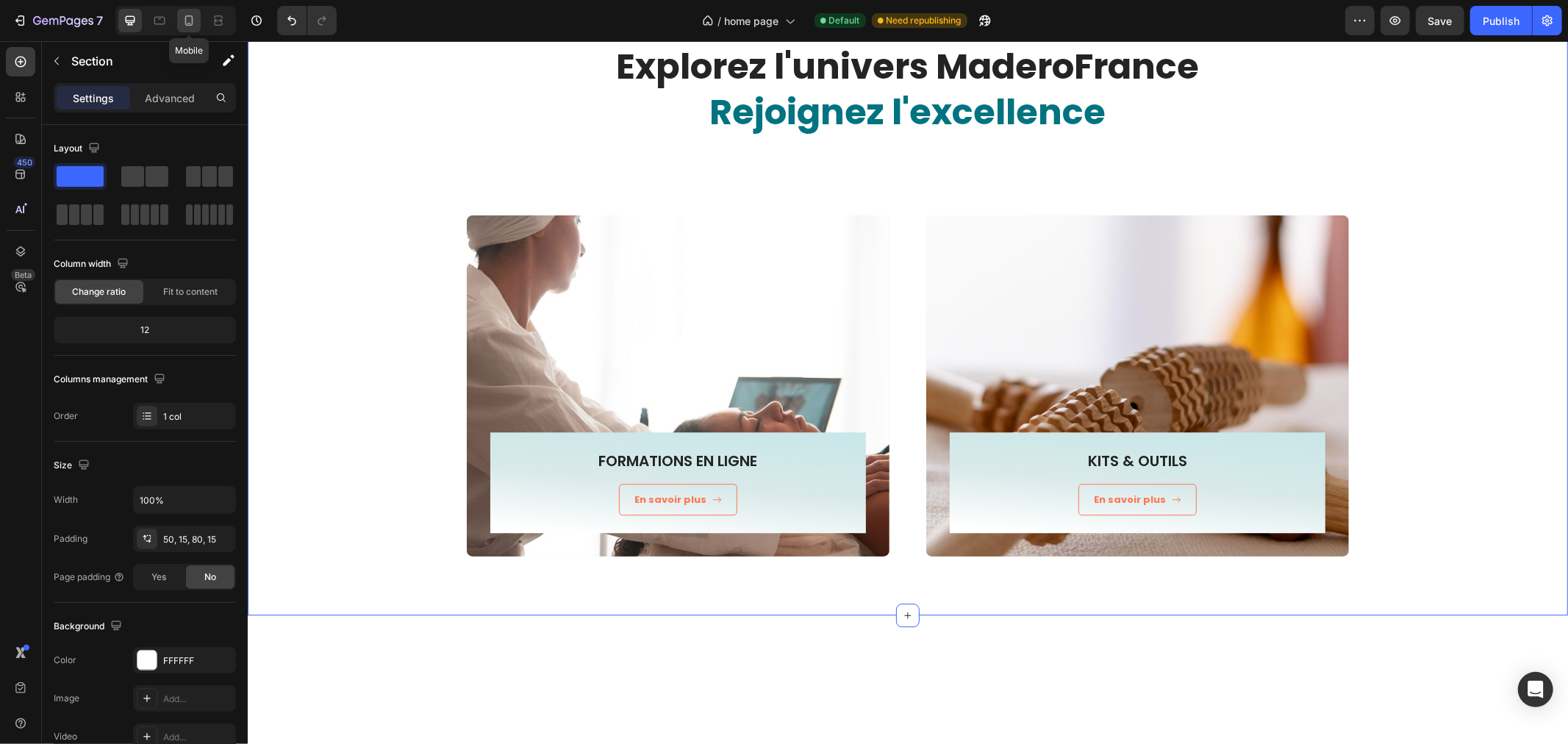
click at [186, 19] on icon at bounding box center [189, 21] width 8 height 10
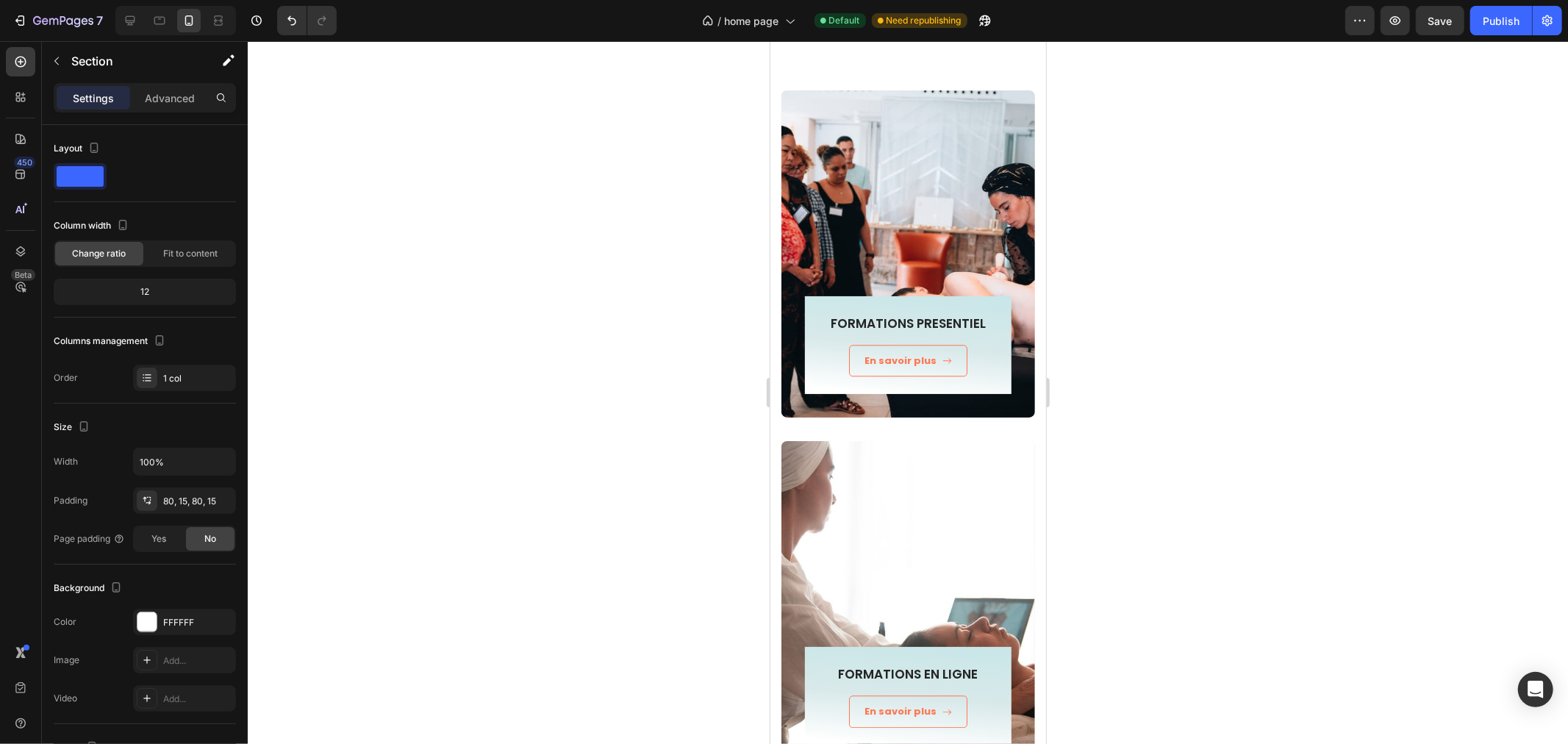
scroll to position [2960, 0]
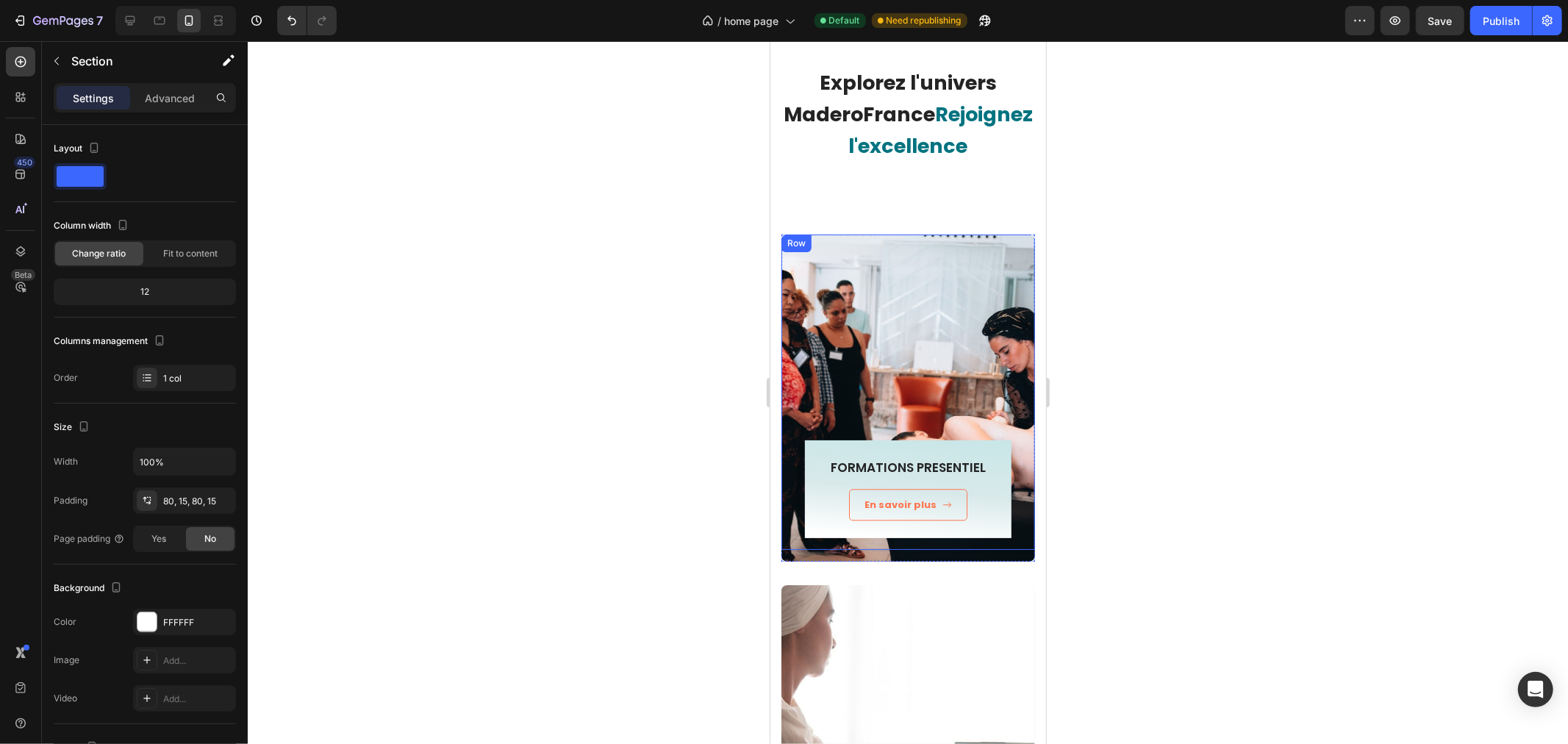
click at [818, 258] on div "Explorez l'univers MaderoFrance Rejoignez l'excellence Heading Row FORMATIONS P…" at bounding box center [907, 664] width 276 height 1316
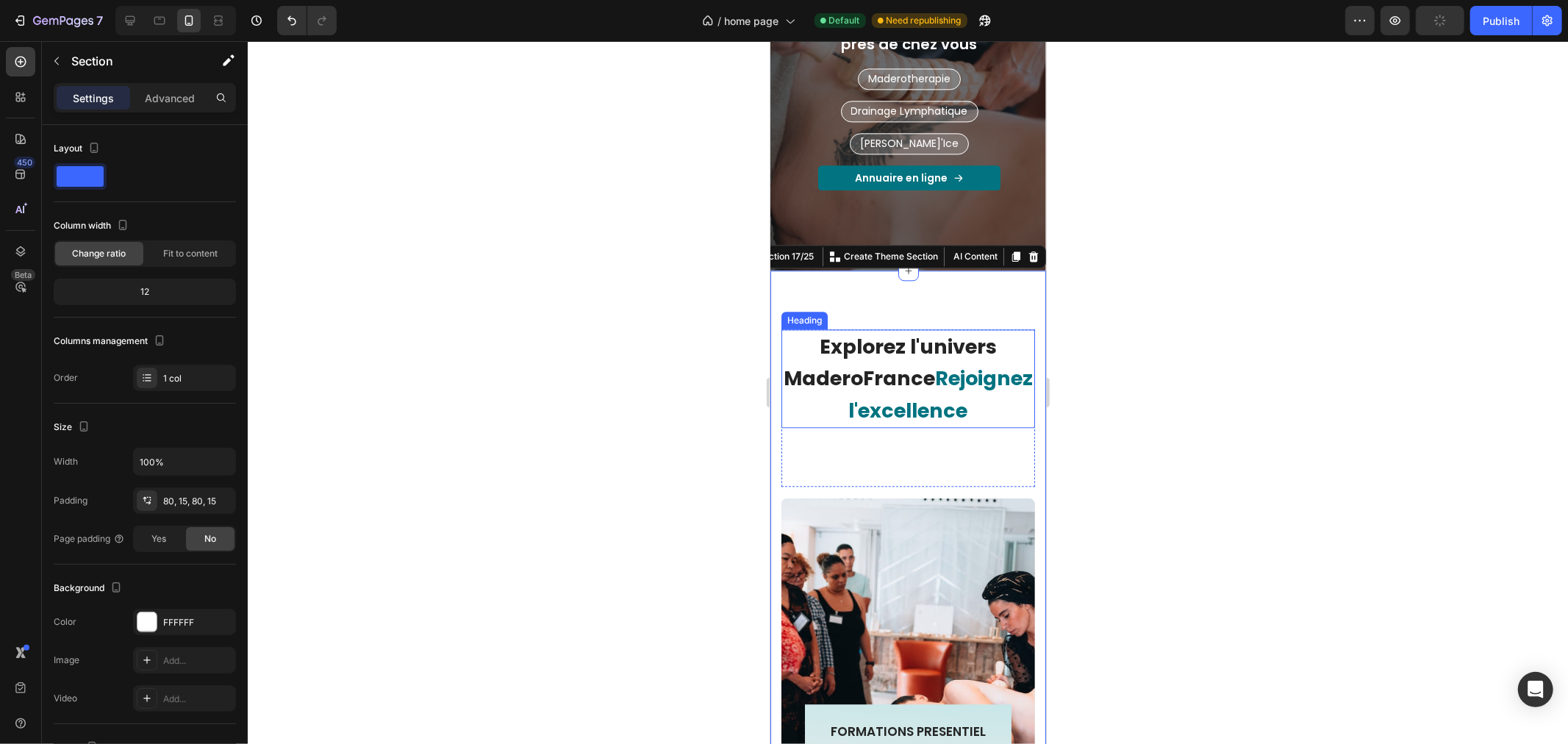
scroll to position [3071, 0]
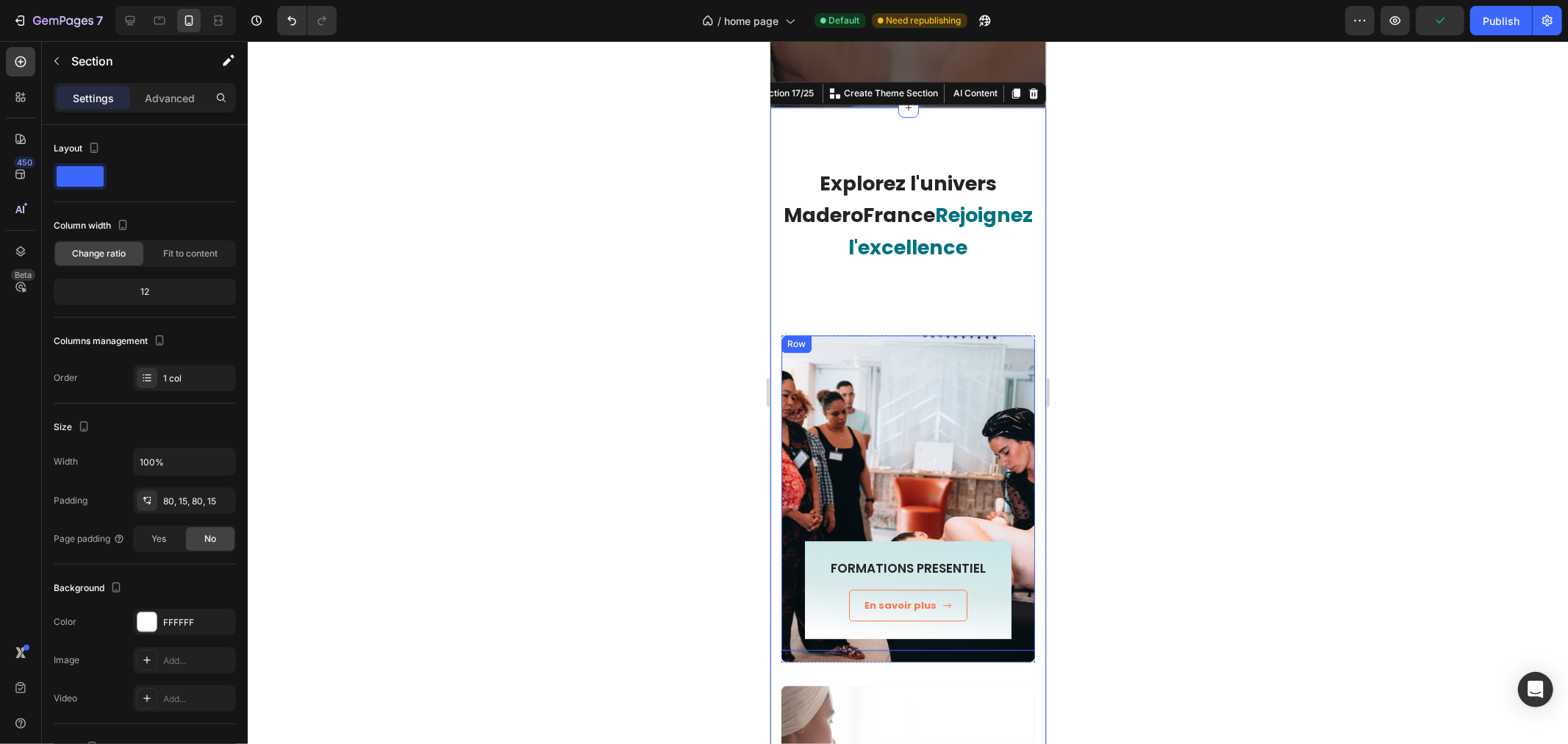
click at [832, 339] on div "FORMATIONS PRESENTIEL Heading En savoir plus Button Row Row" at bounding box center [907, 492] width 253 height 316
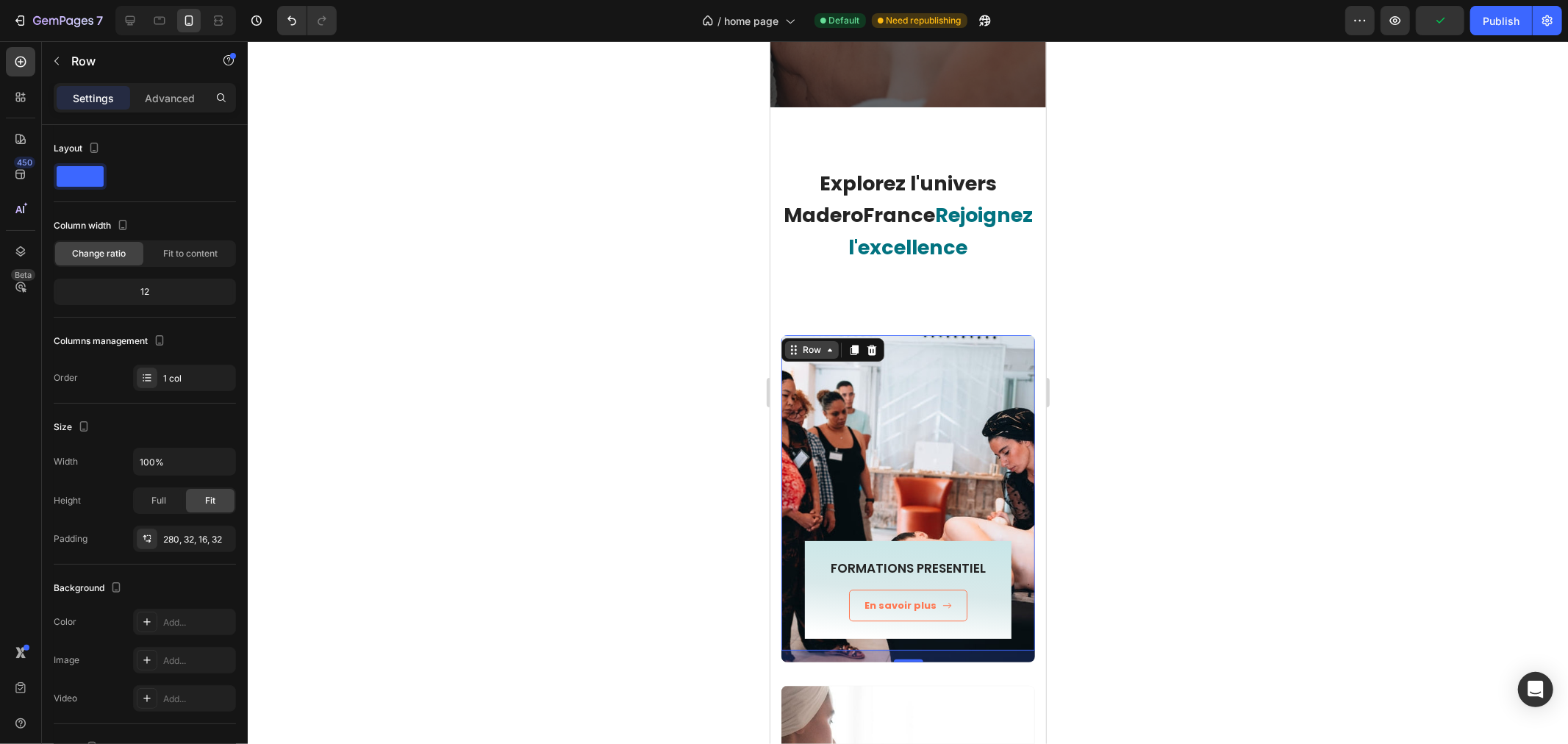
click at [822, 342] on div "Row" at bounding box center [811, 349] width 24 height 13
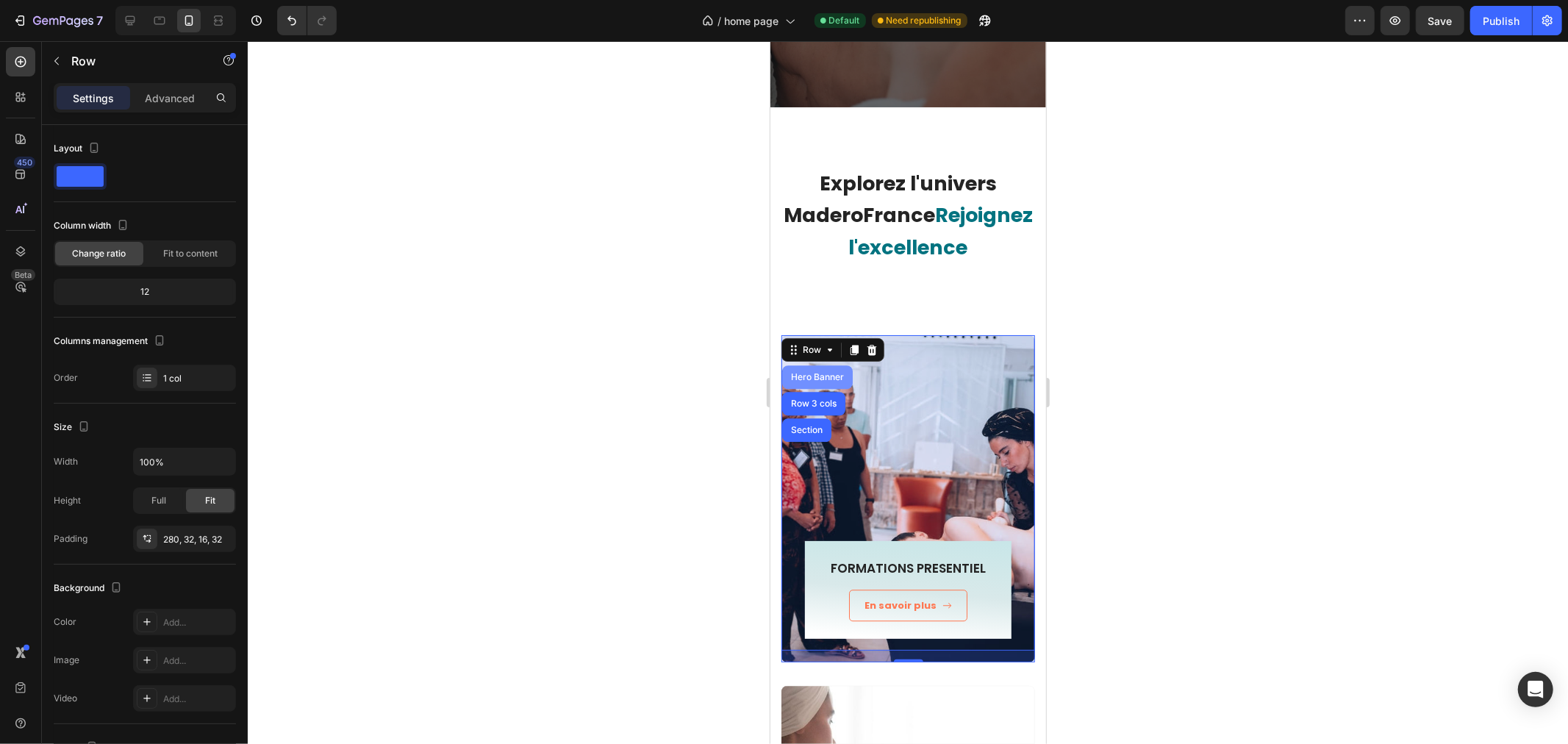
click at [826, 372] on div "Hero Banner" at bounding box center [817, 376] width 58 height 9
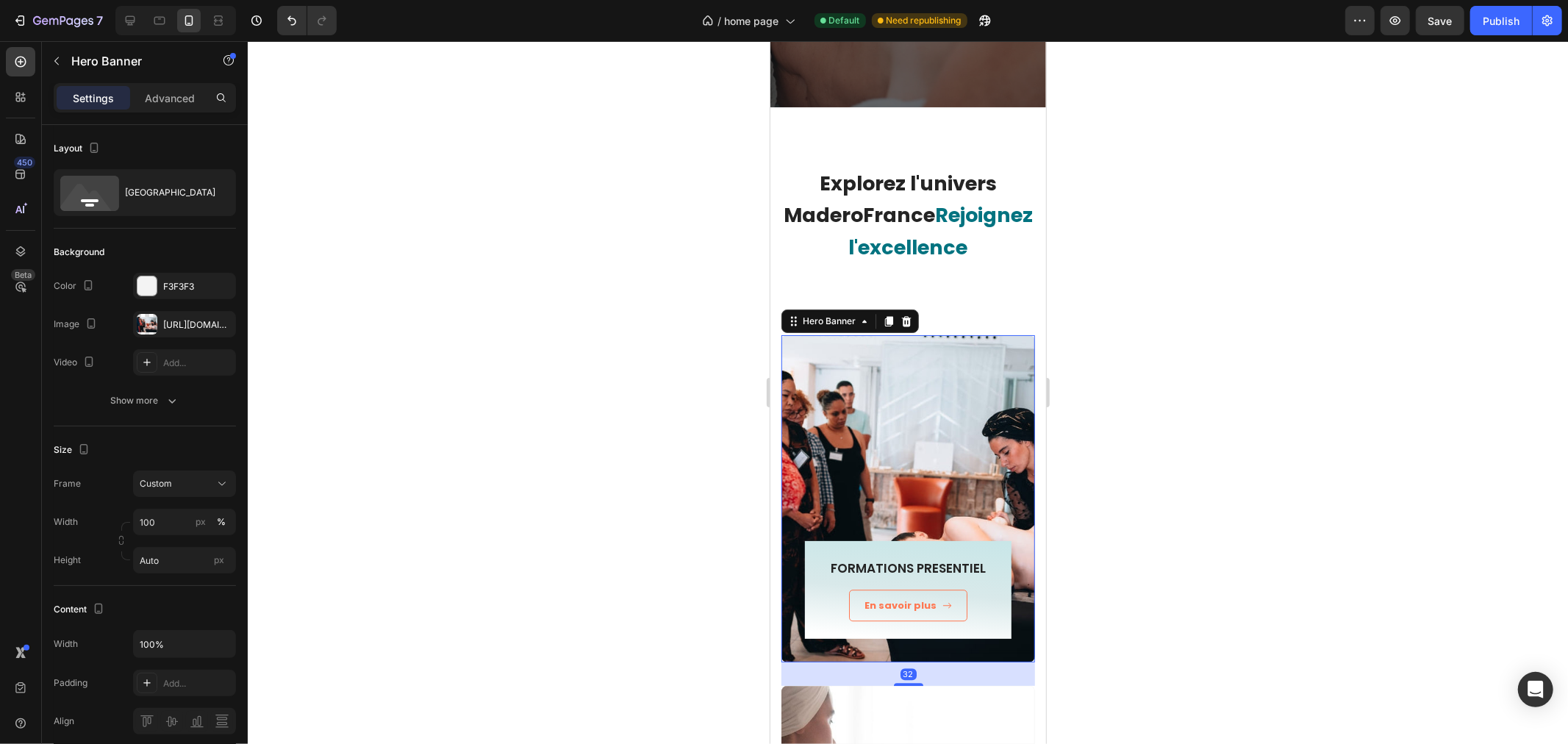
click at [658, 332] on div at bounding box center [908, 393] width 1320 height 703
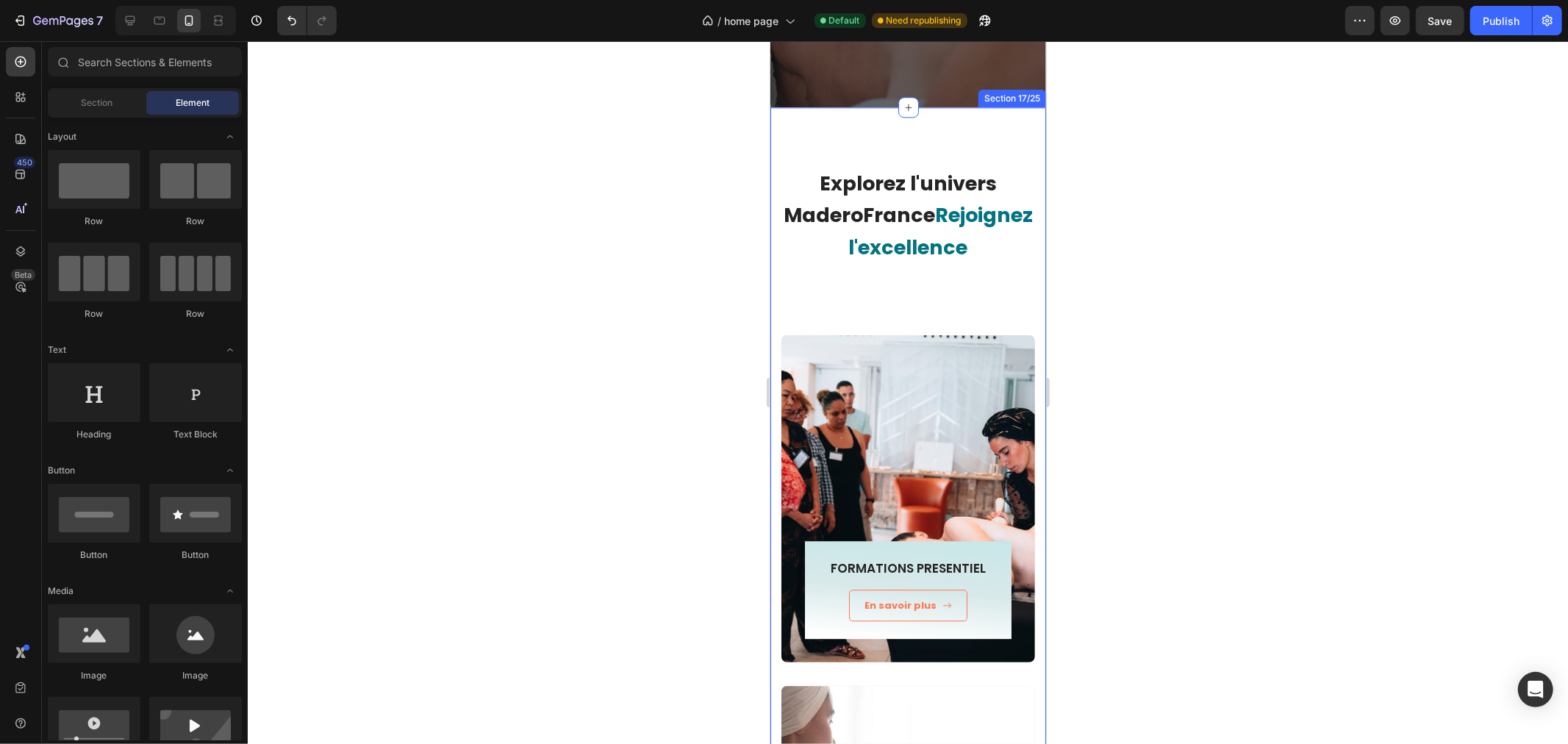
click at [838, 343] on div "FORMATIONS PRESENTIEL Heading En savoir plus Button Row Row" at bounding box center [907, 492] width 253 height 316
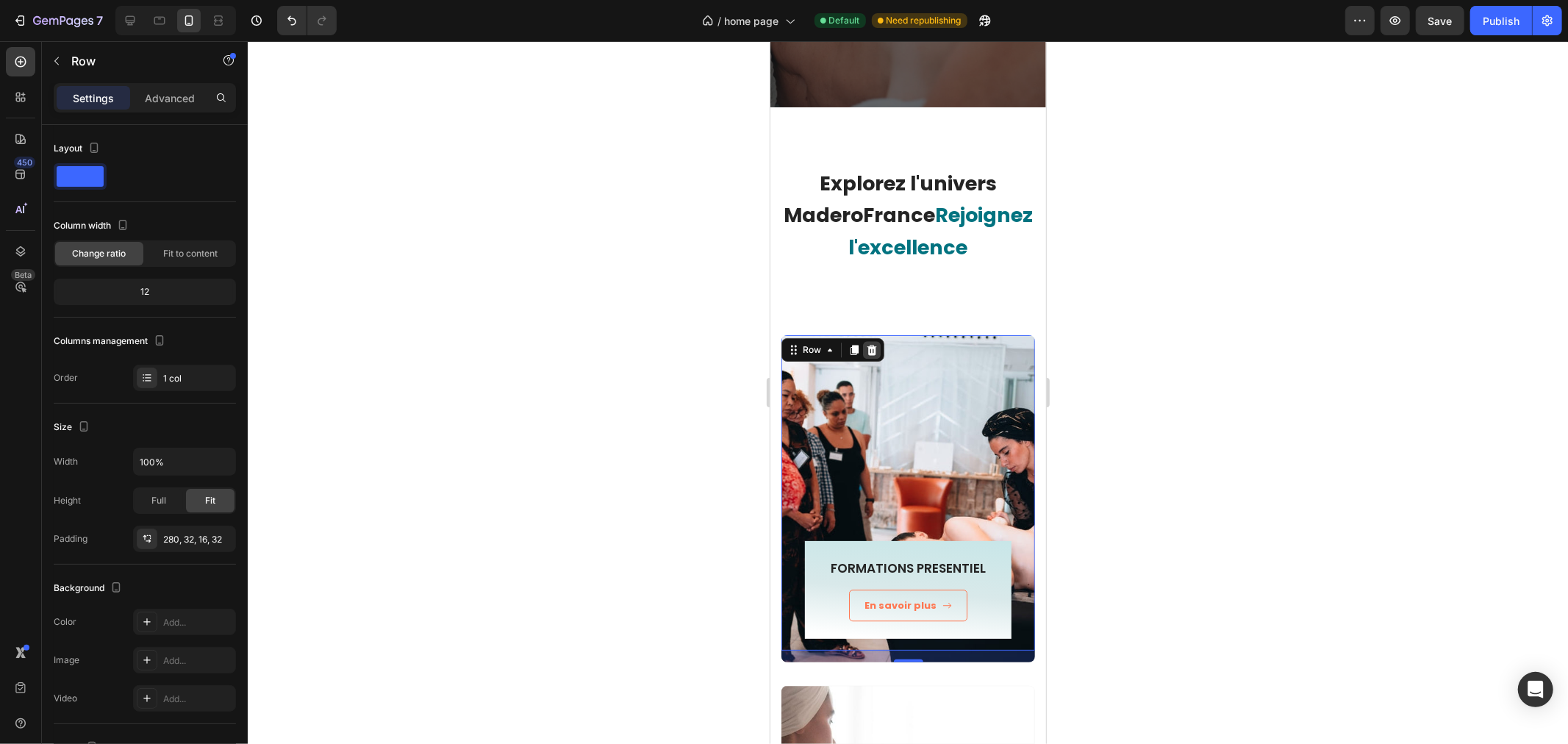
click at [877, 340] on div at bounding box center [871, 349] width 18 height 18
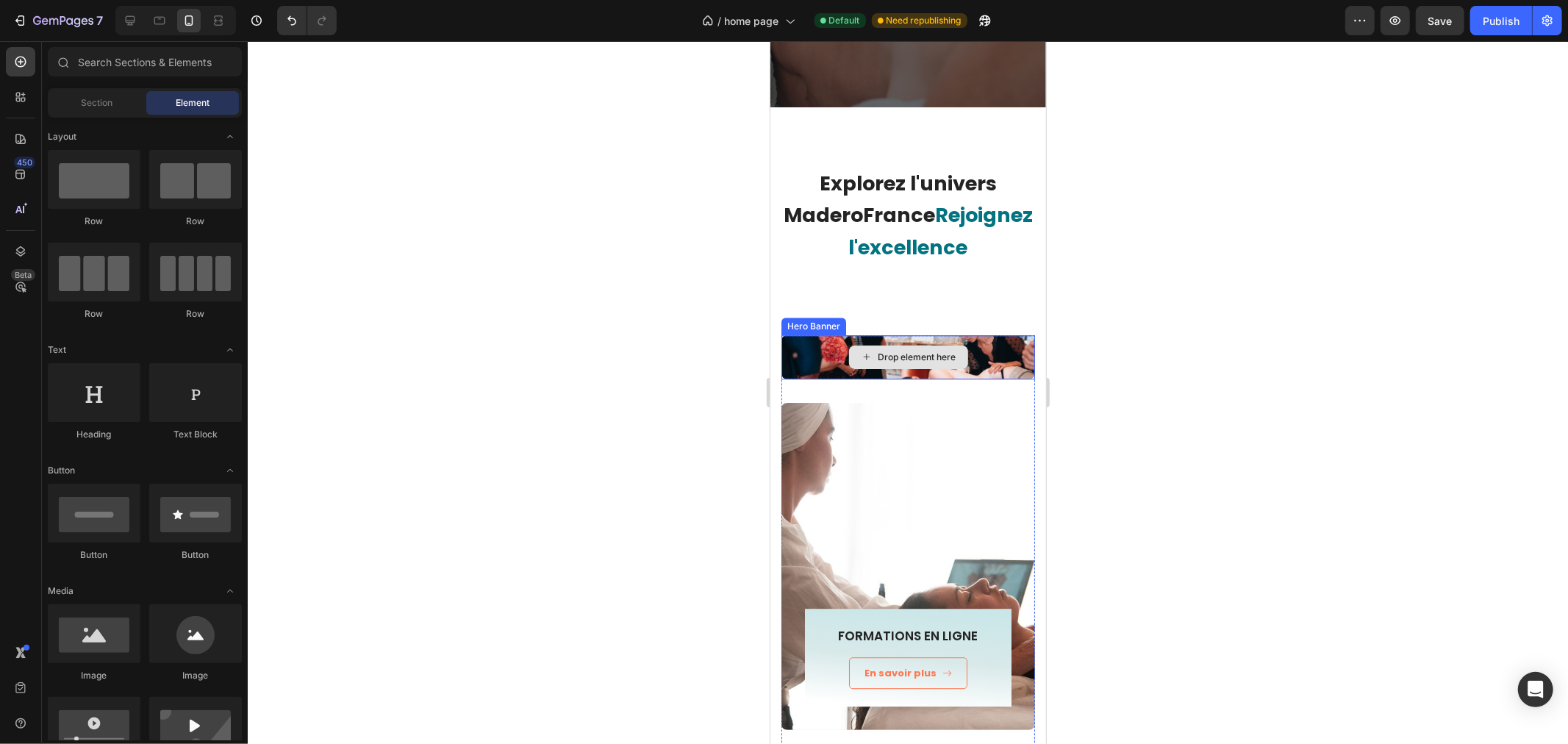
click at [815, 340] on div "Drop element here" at bounding box center [907, 356] width 253 height 44
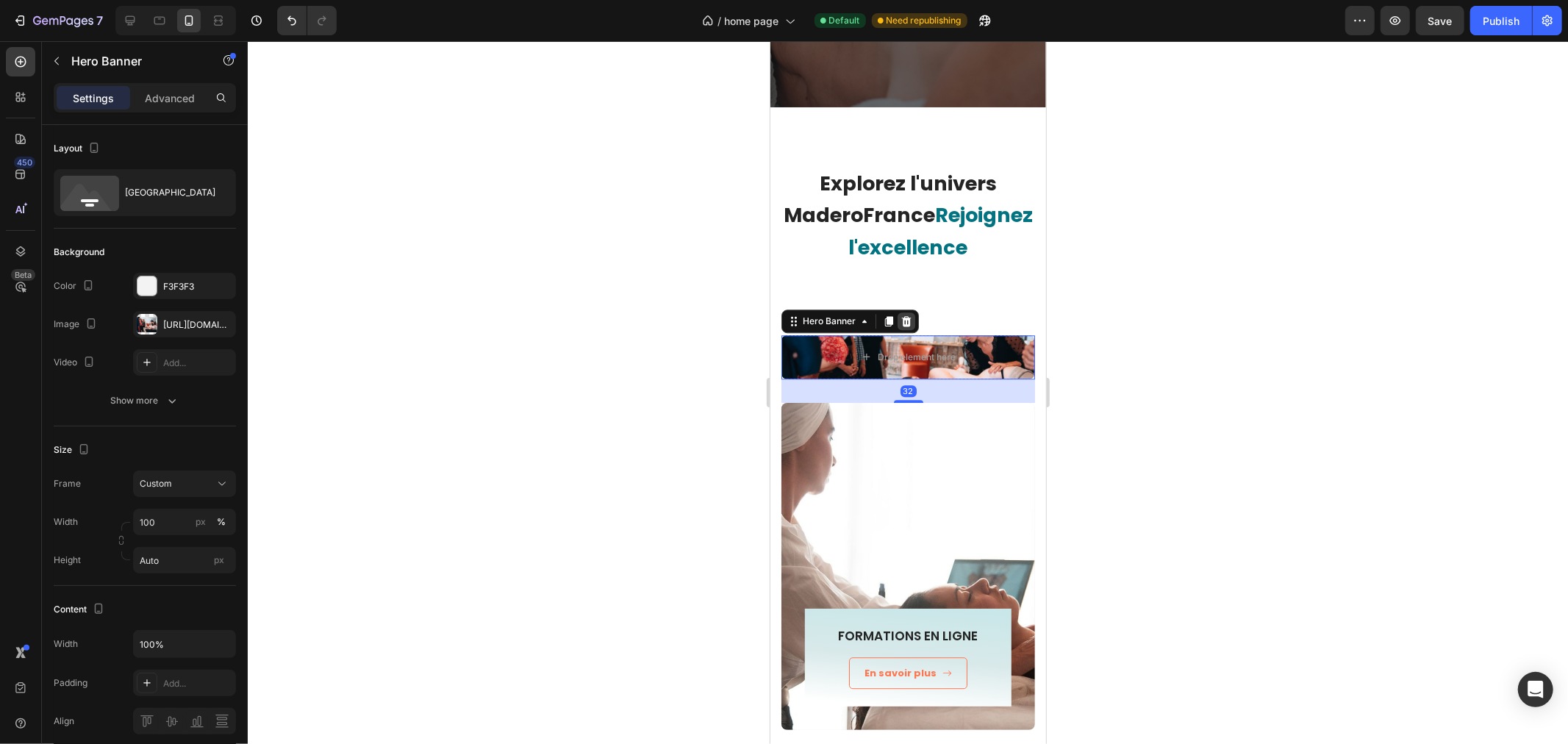
click at [904, 315] on icon at bounding box center [906, 321] width 12 height 12
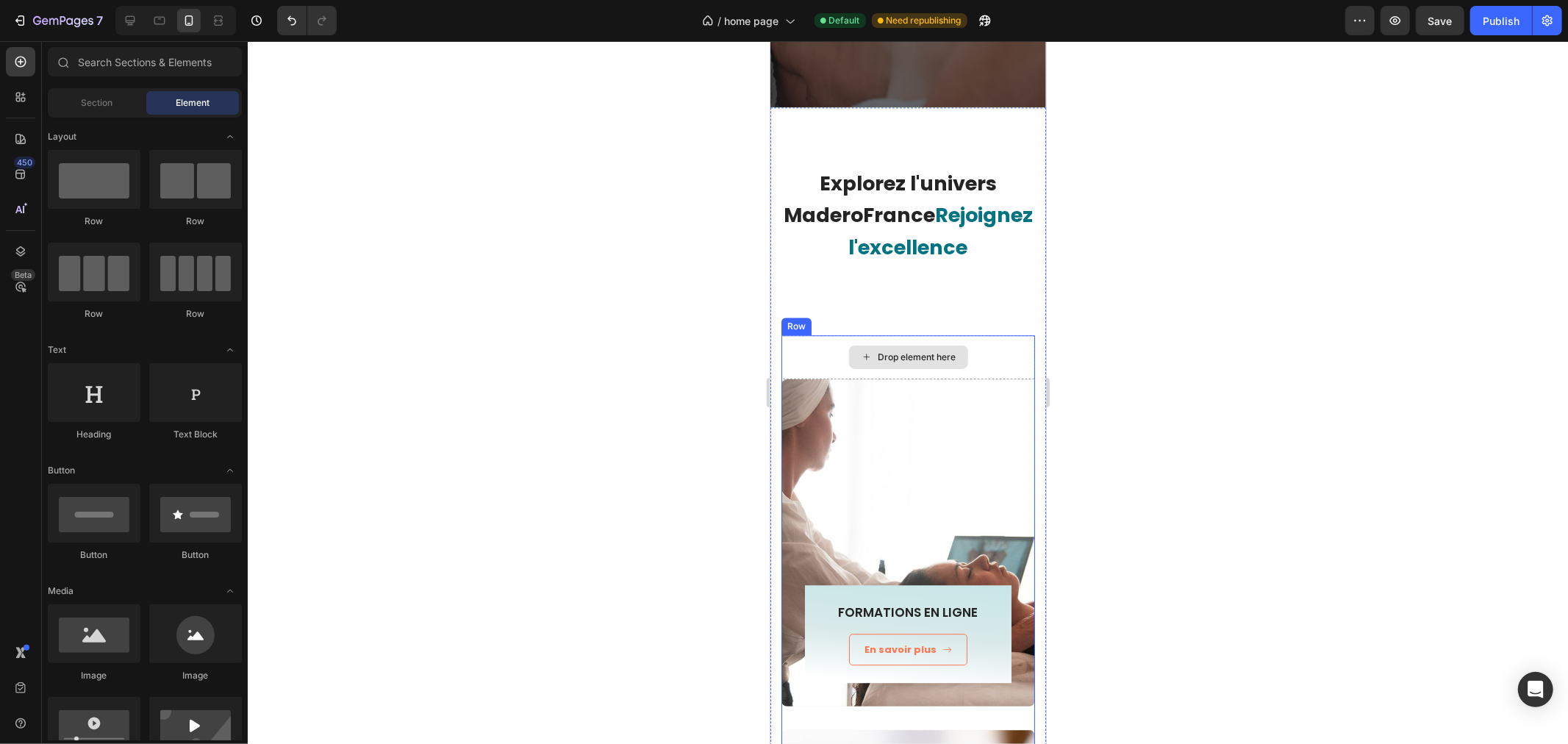
click at [784, 334] on div "Drop element here" at bounding box center [907, 356] width 253 height 44
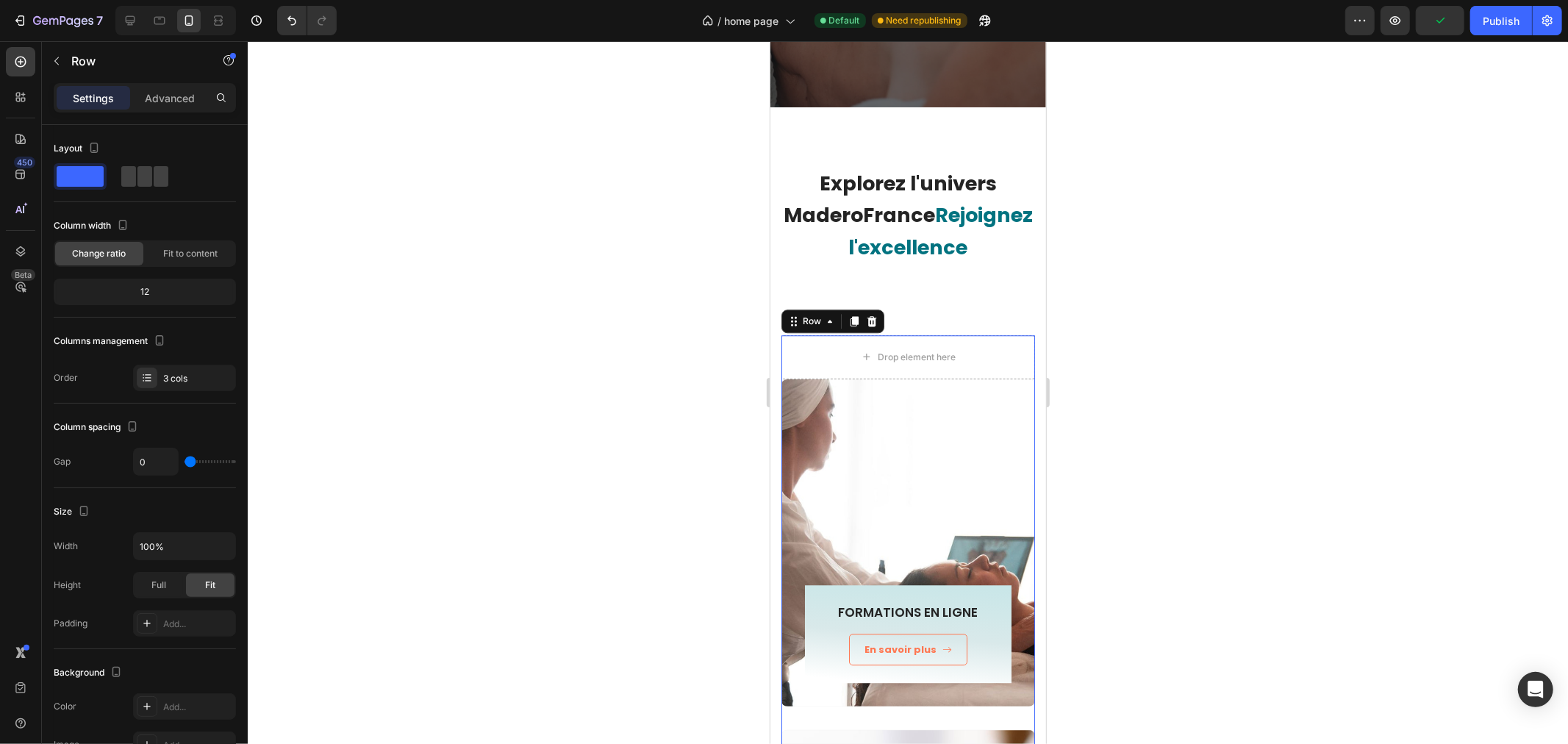
click at [713, 344] on div at bounding box center [908, 393] width 1320 height 703
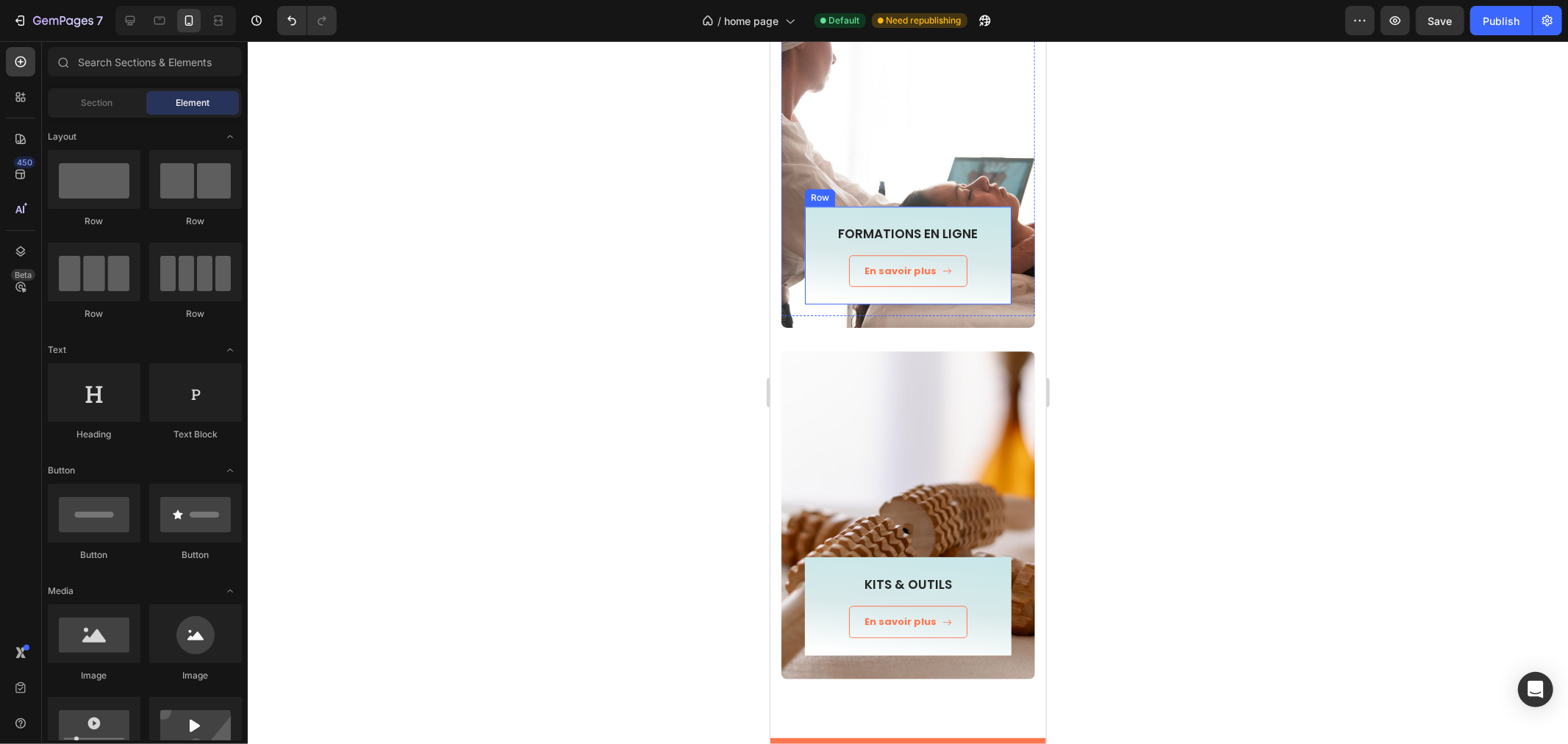
scroll to position [3561, 0]
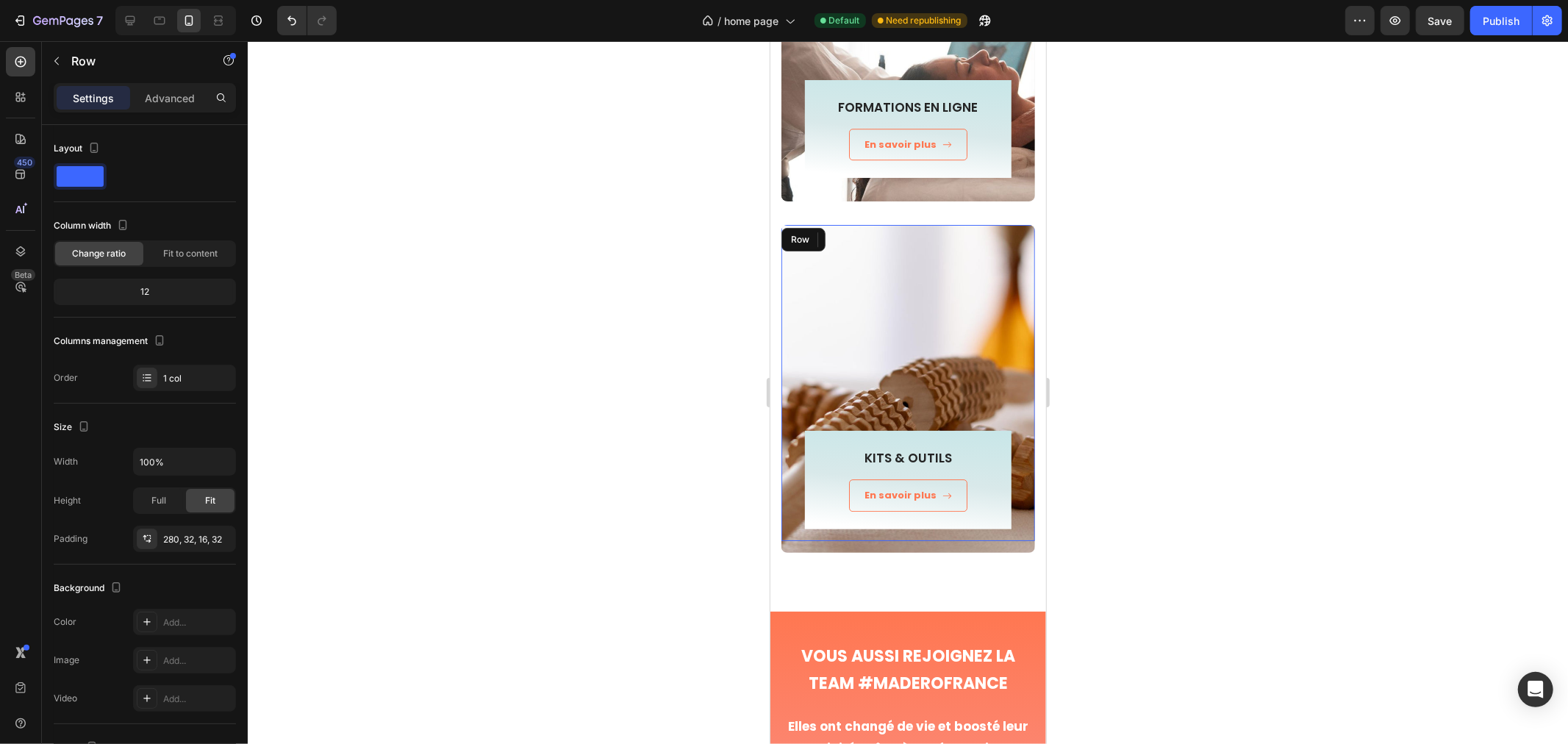
click at [840, 287] on div "KITS & OUTILS Heading En savoir plus Button Row Row" at bounding box center [907, 382] width 253 height 316
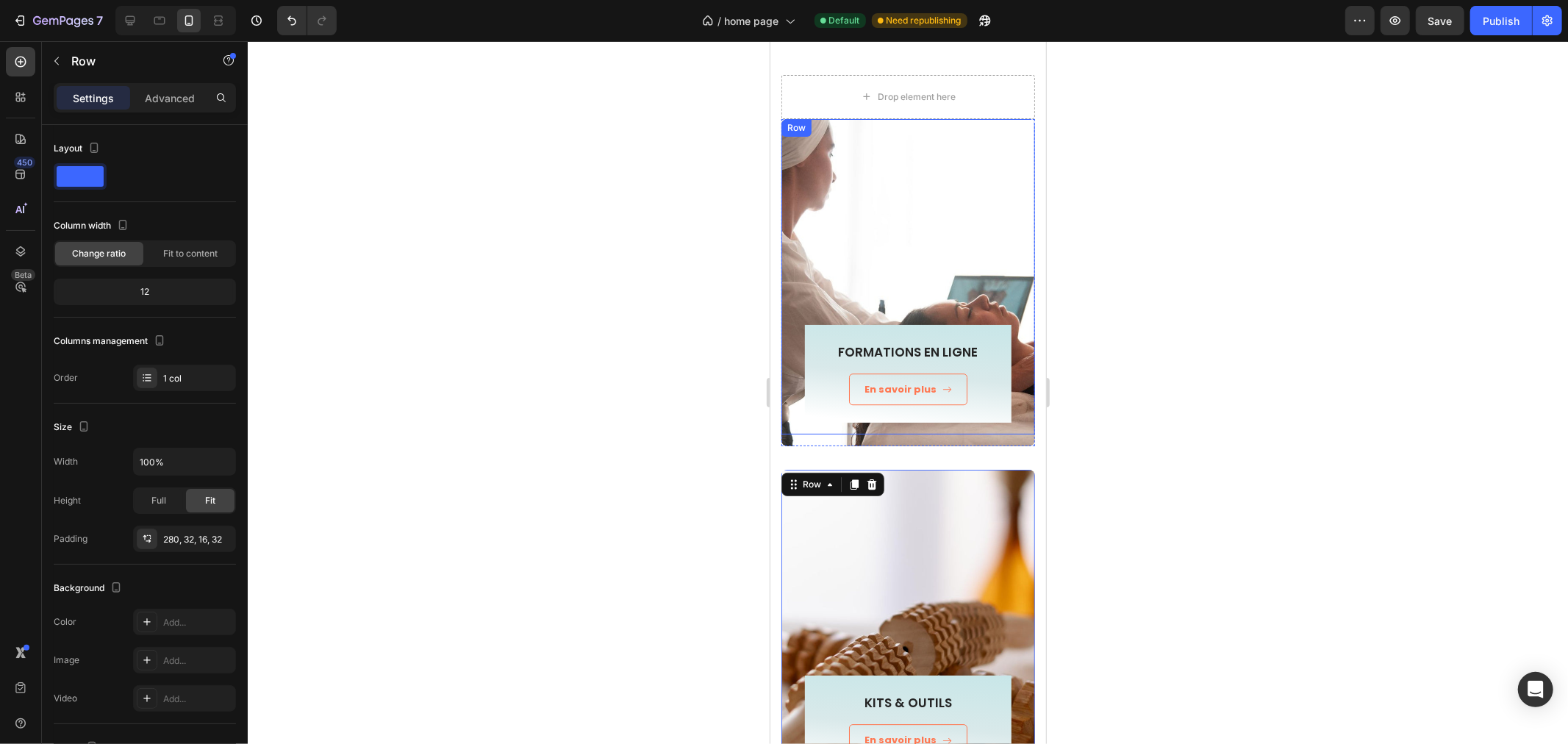
click at [809, 224] on div "FORMATIONS EN LIGNE Heading En savoir plus Button Row Row" at bounding box center [907, 276] width 253 height 316
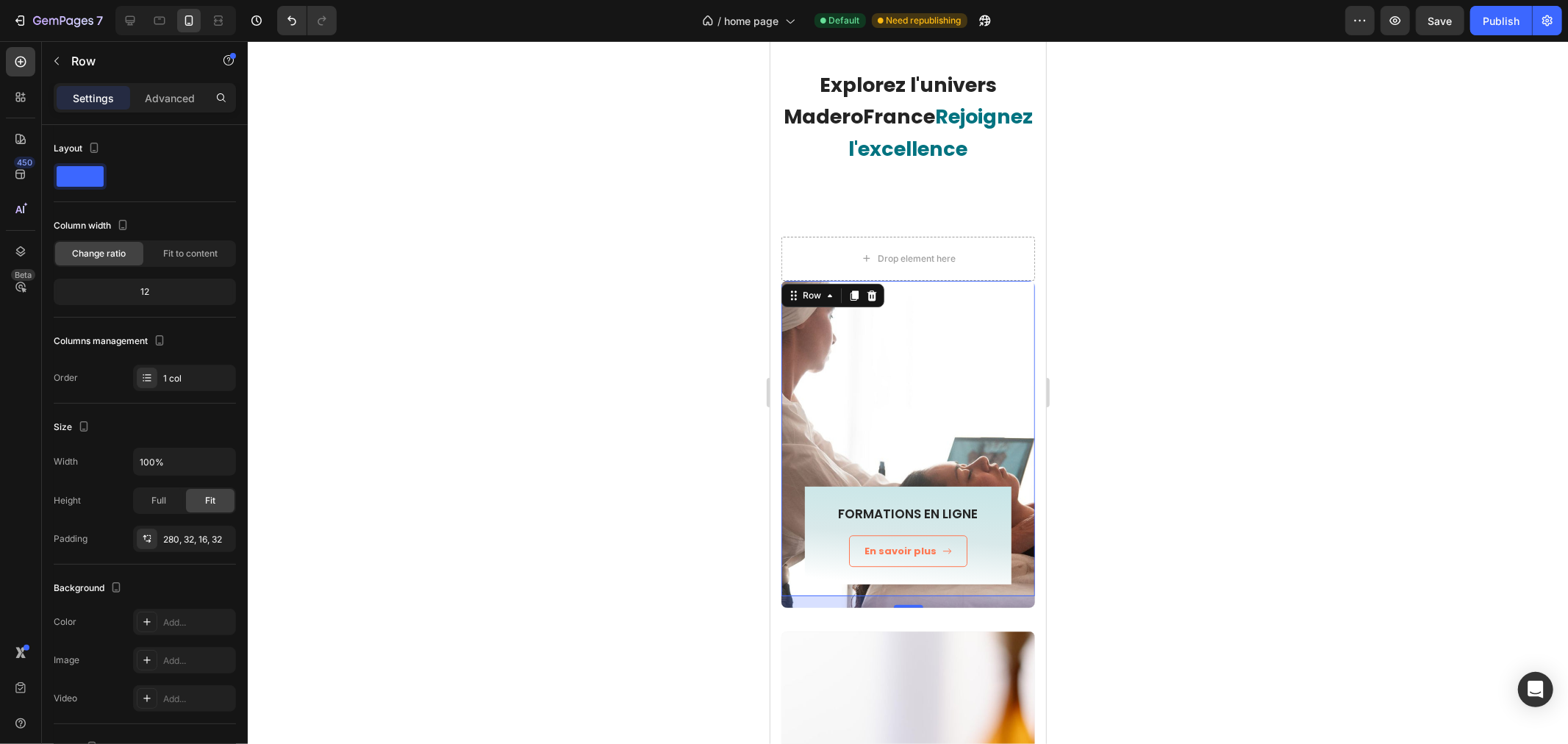
scroll to position [3154, 0]
click at [796, 229] on div "Row" at bounding box center [796, 229] width 24 height 13
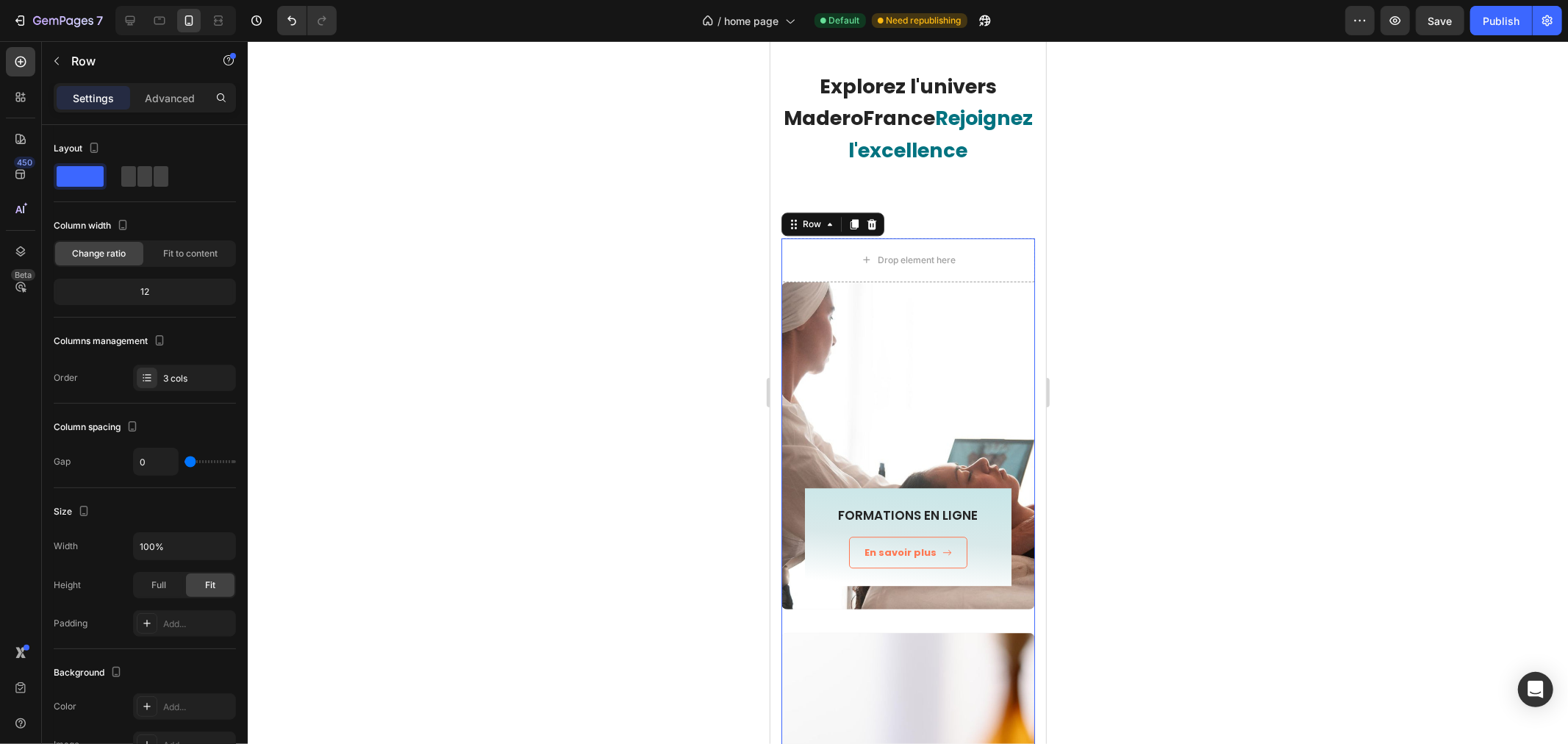
click at [798, 282] on div "Row" at bounding box center [796, 273] width 31 height 18
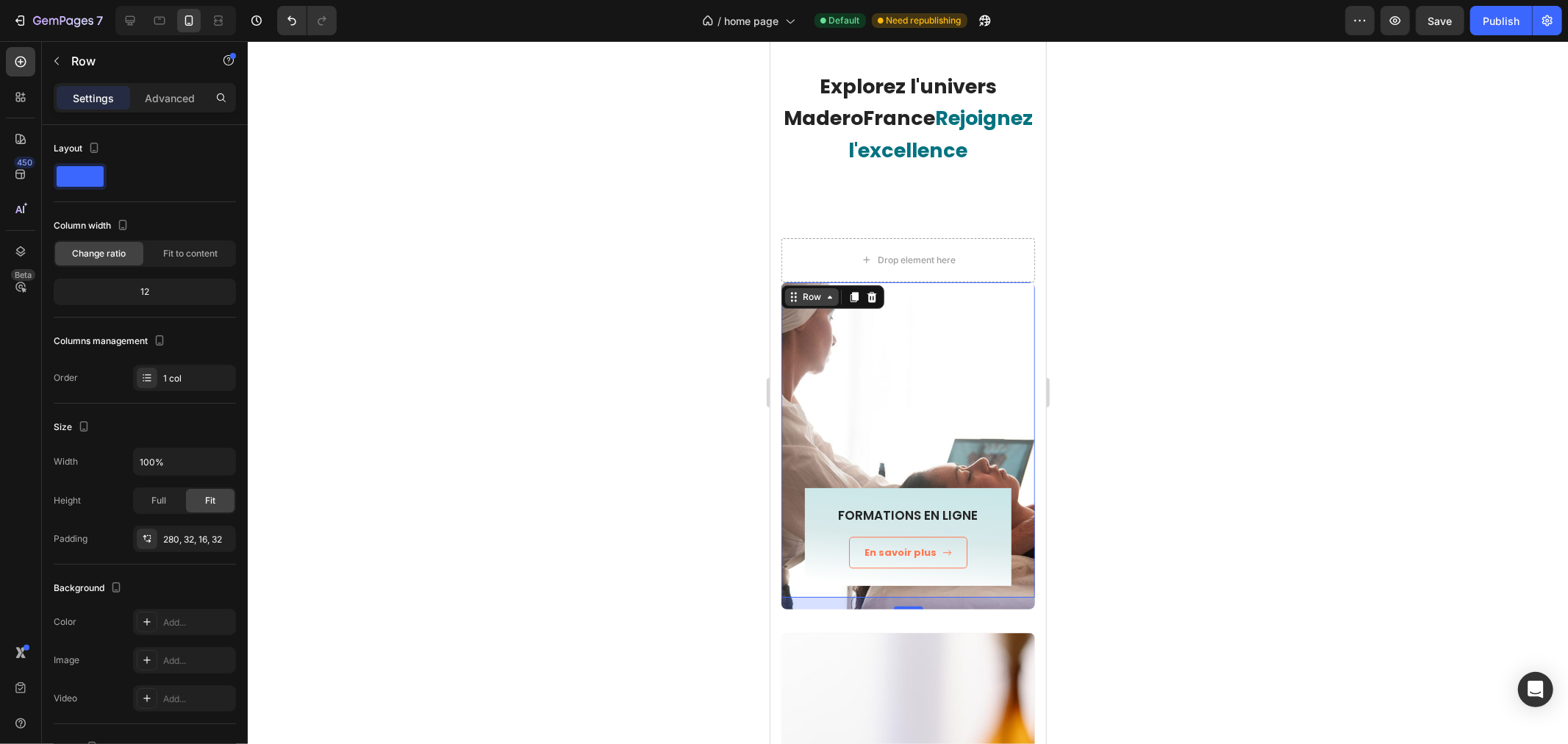
click at [801, 298] on div "Row" at bounding box center [811, 297] width 24 height 13
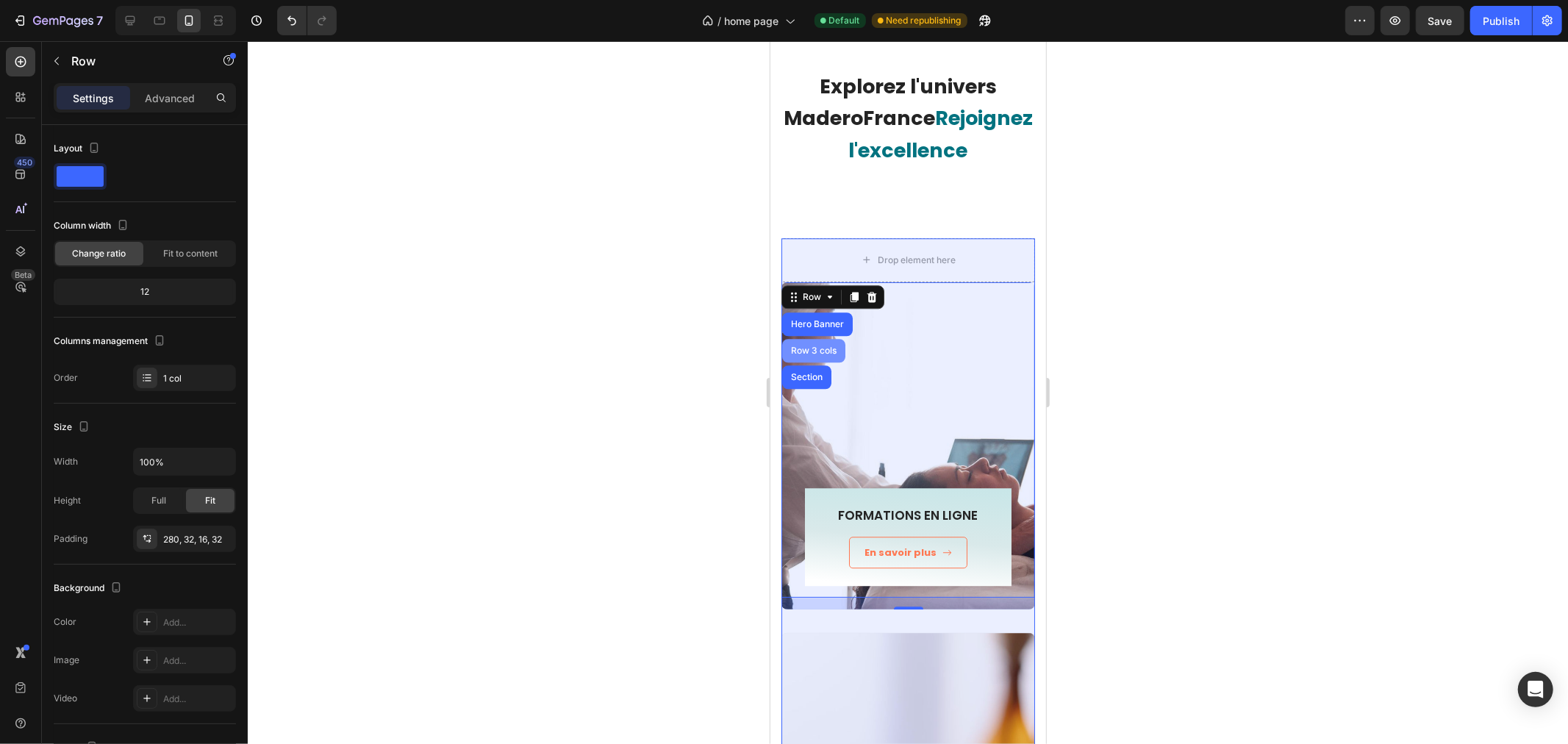
click at [808, 341] on div "Row 3 cols" at bounding box center [813, 349] width 63 height 23
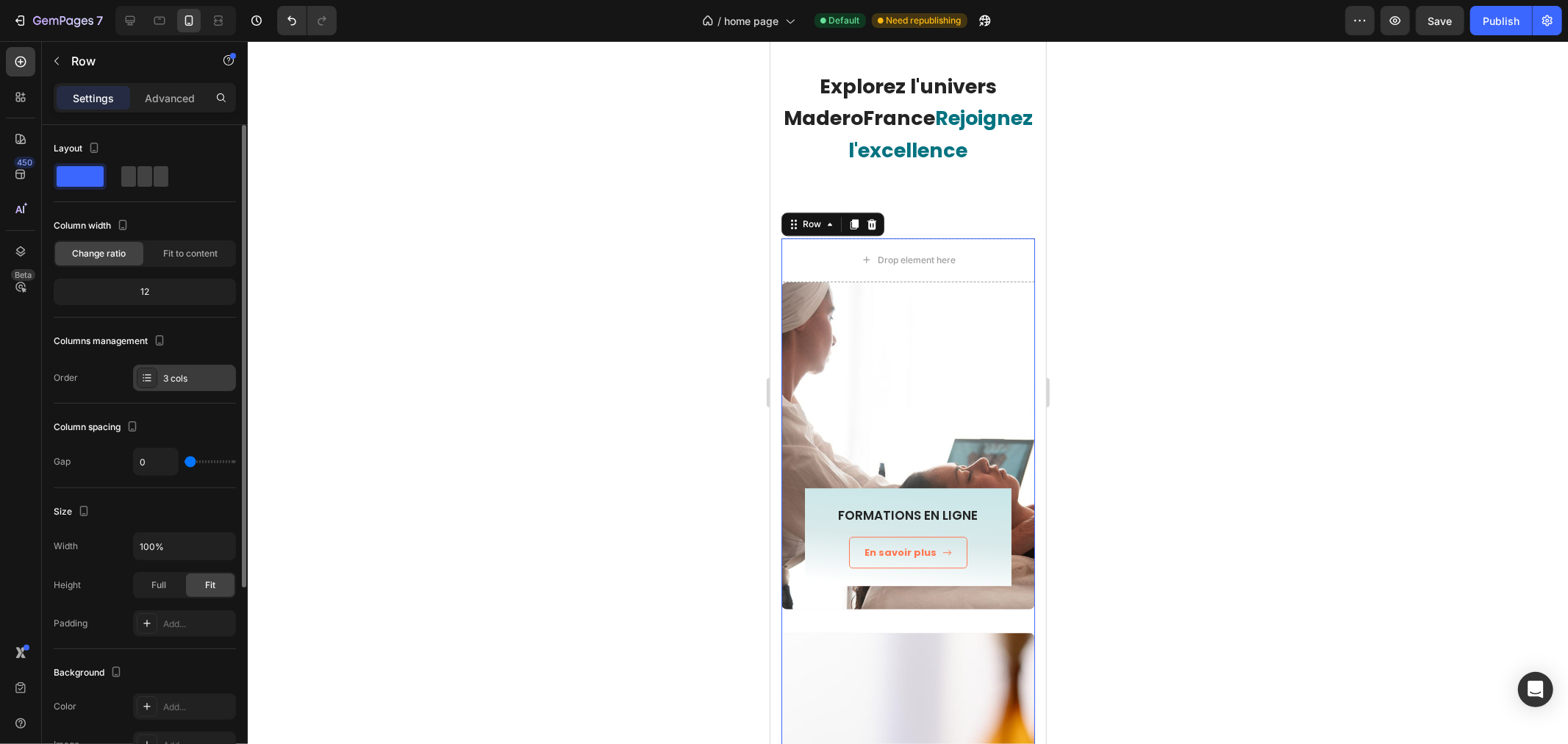
click at [171, 369] on div "3 cols" at bounding box center [184, 378] width 103 height 26
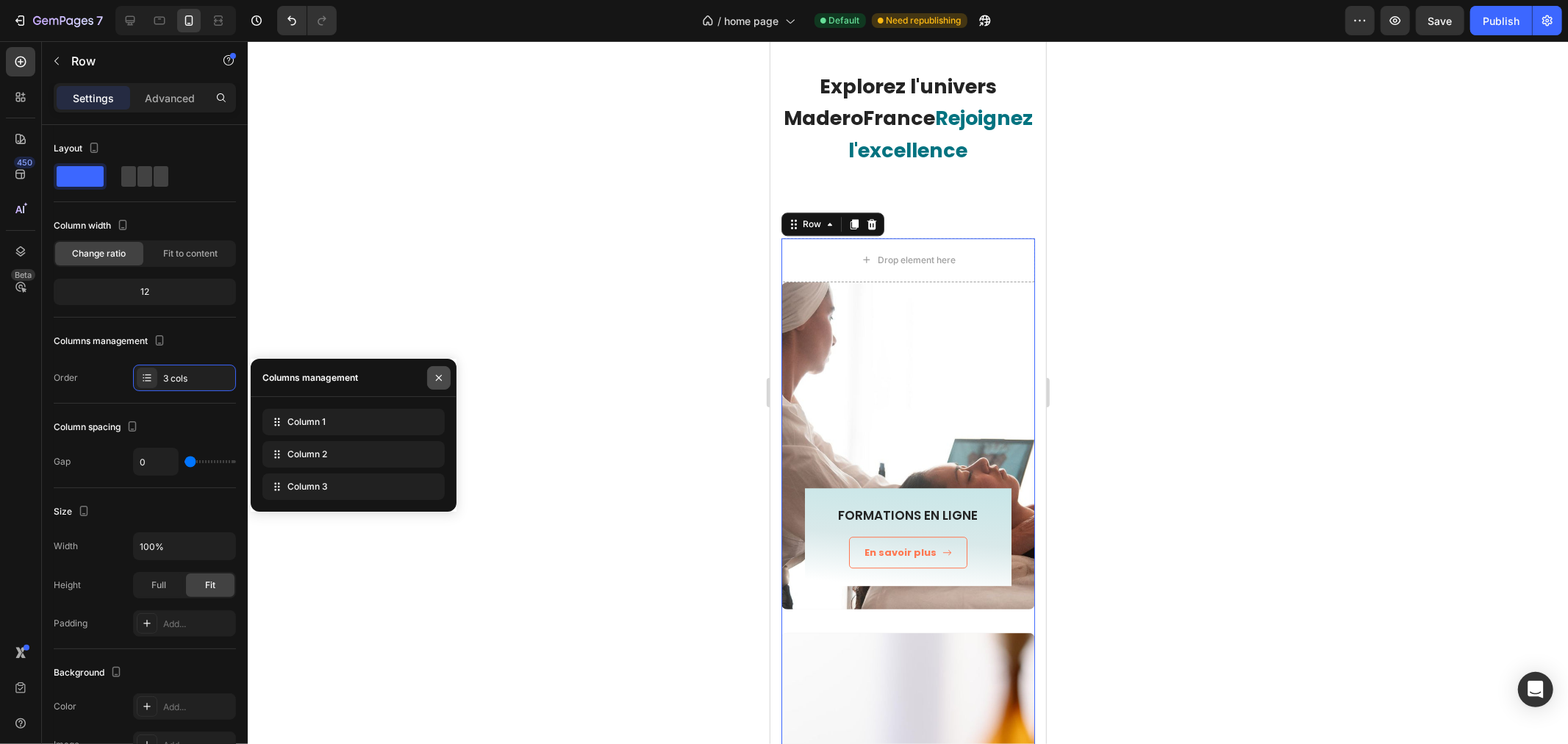
click at [438, 379] on icon "button" at bounding box center [439, 378] width 12 height 12
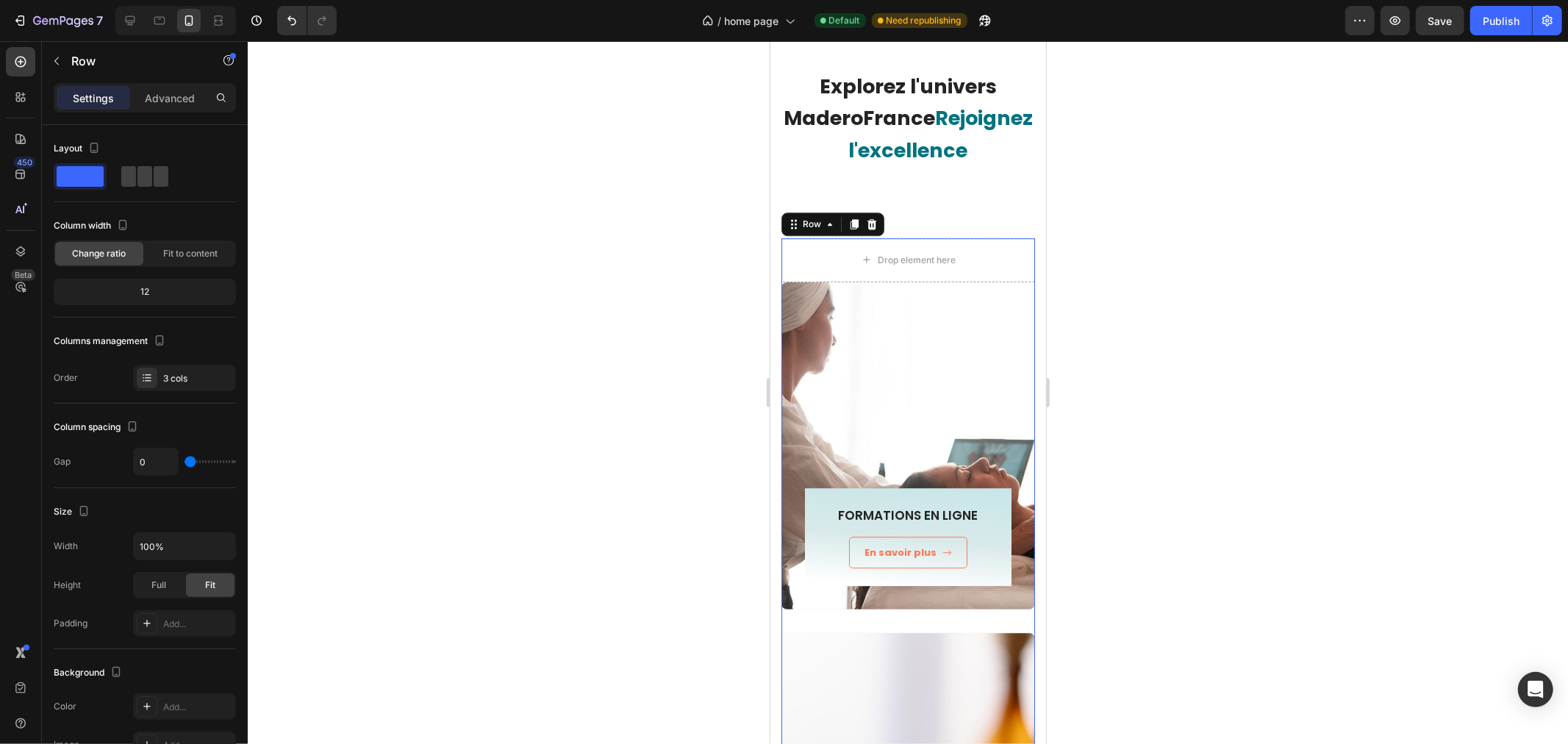
click at [726, 283] on div at bounding box center [908, 393] width 1320 height 703
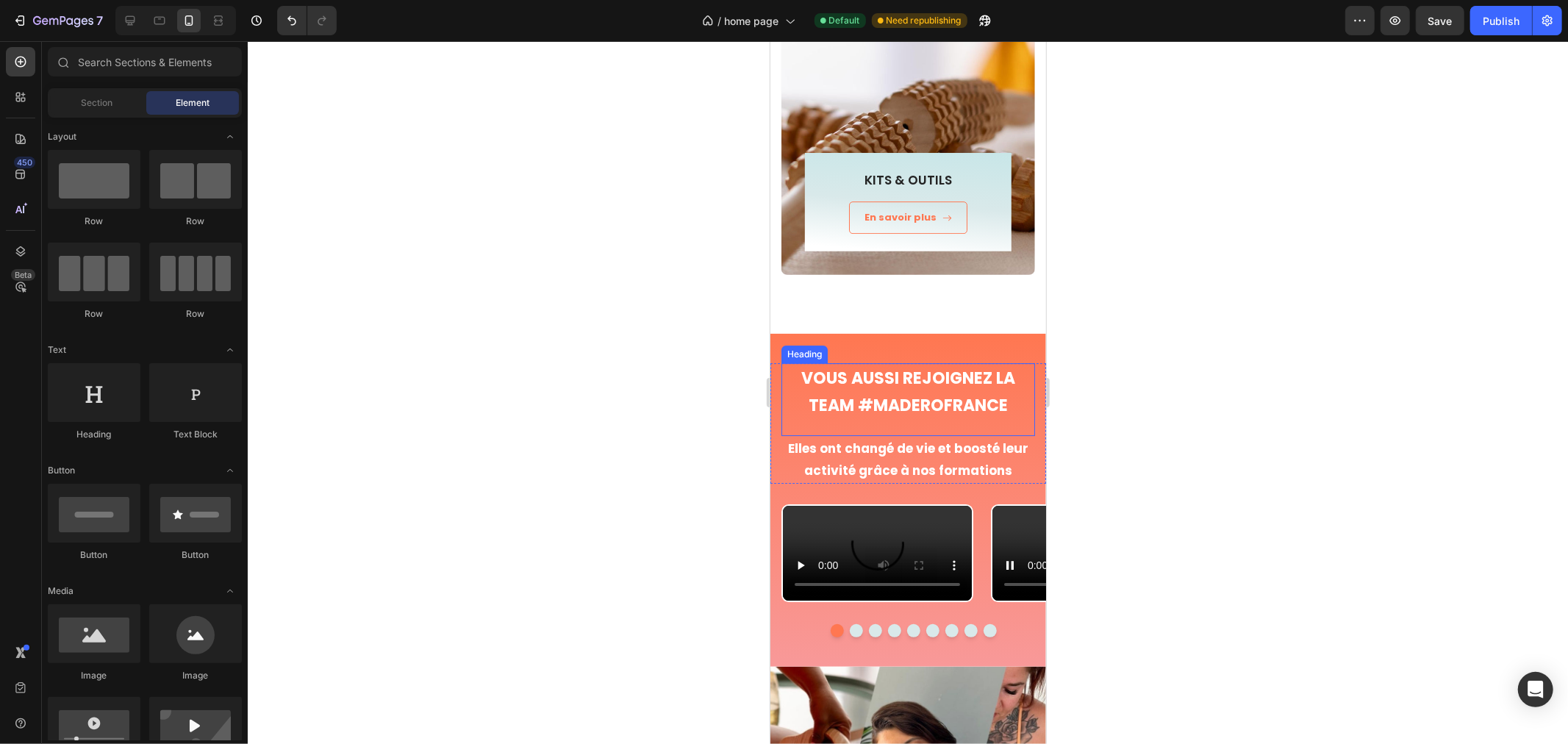
scroll to position [4052, 0]
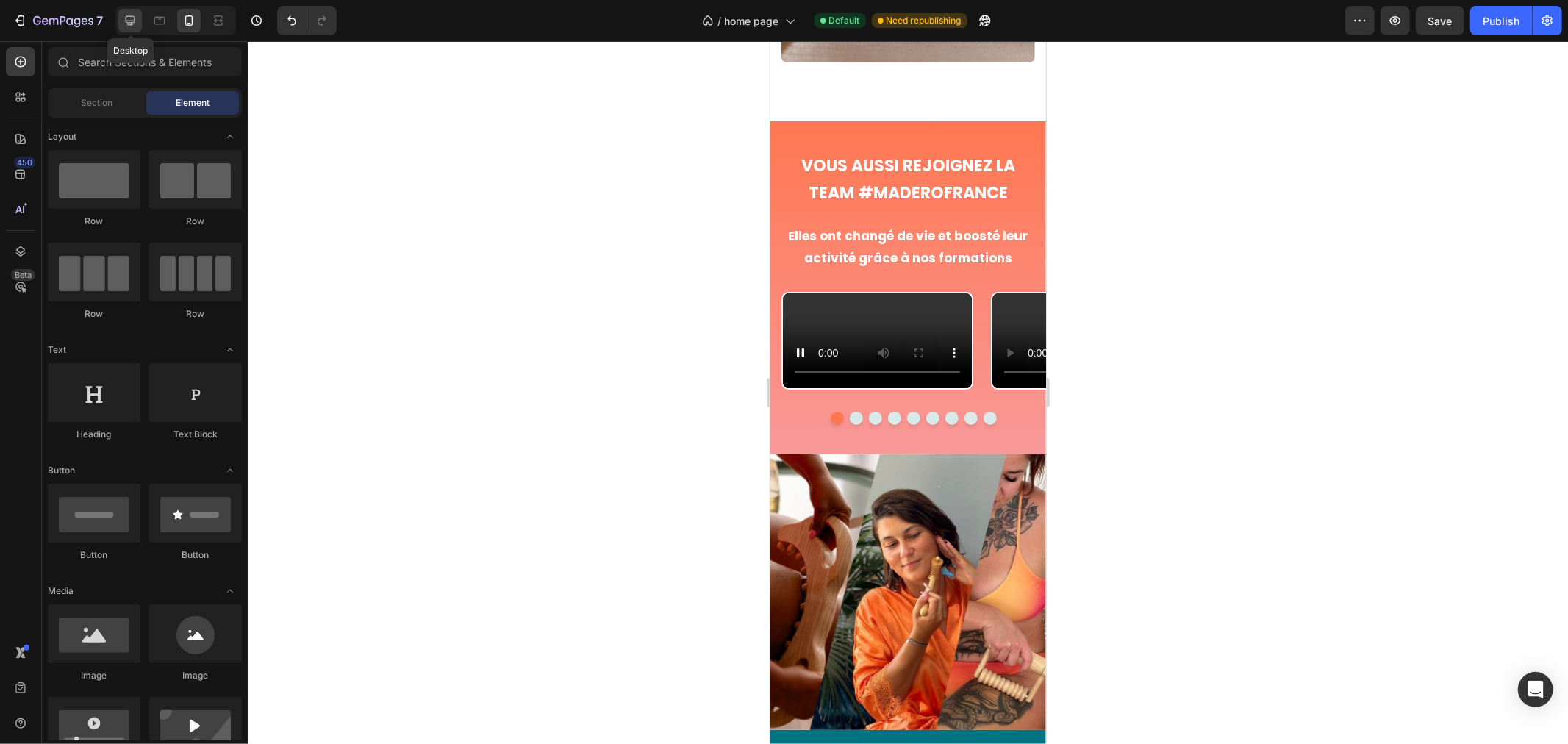
click at [121, 15] on div at bounding box center [130, 20] width 23 height 23
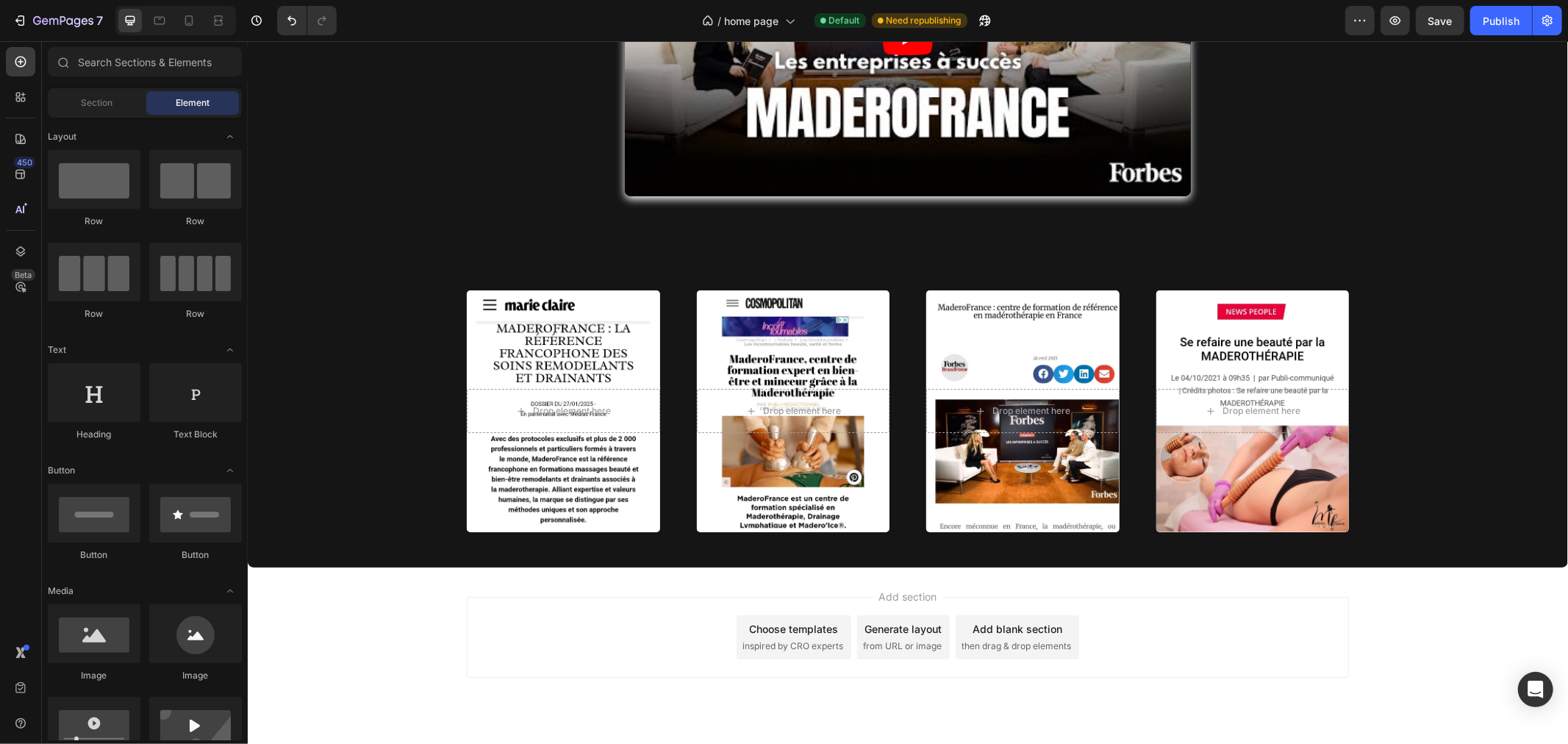
scroll to position [5212, 0]
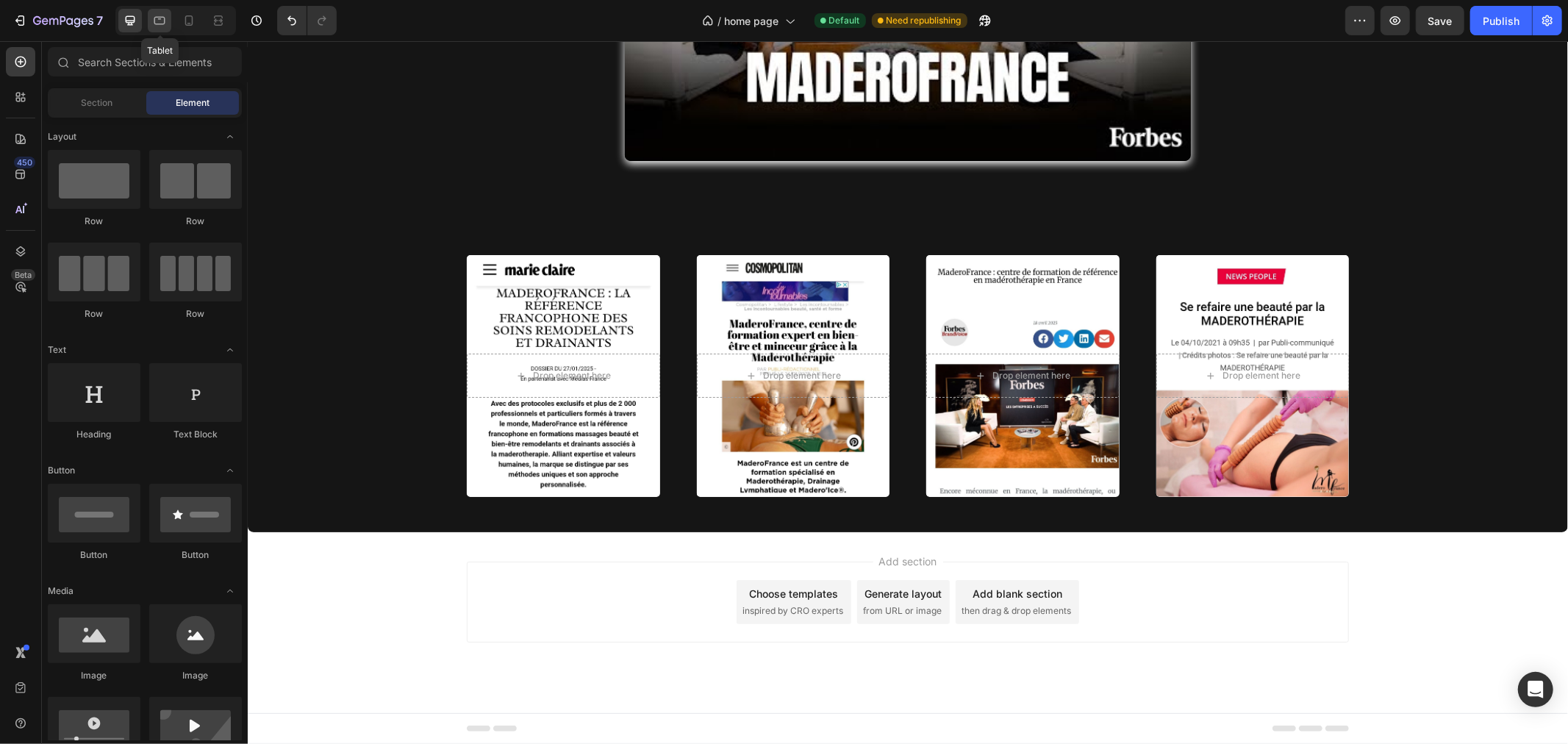
click at [153, 19] on icon at bounding box center [160, 21] width 15 height 15
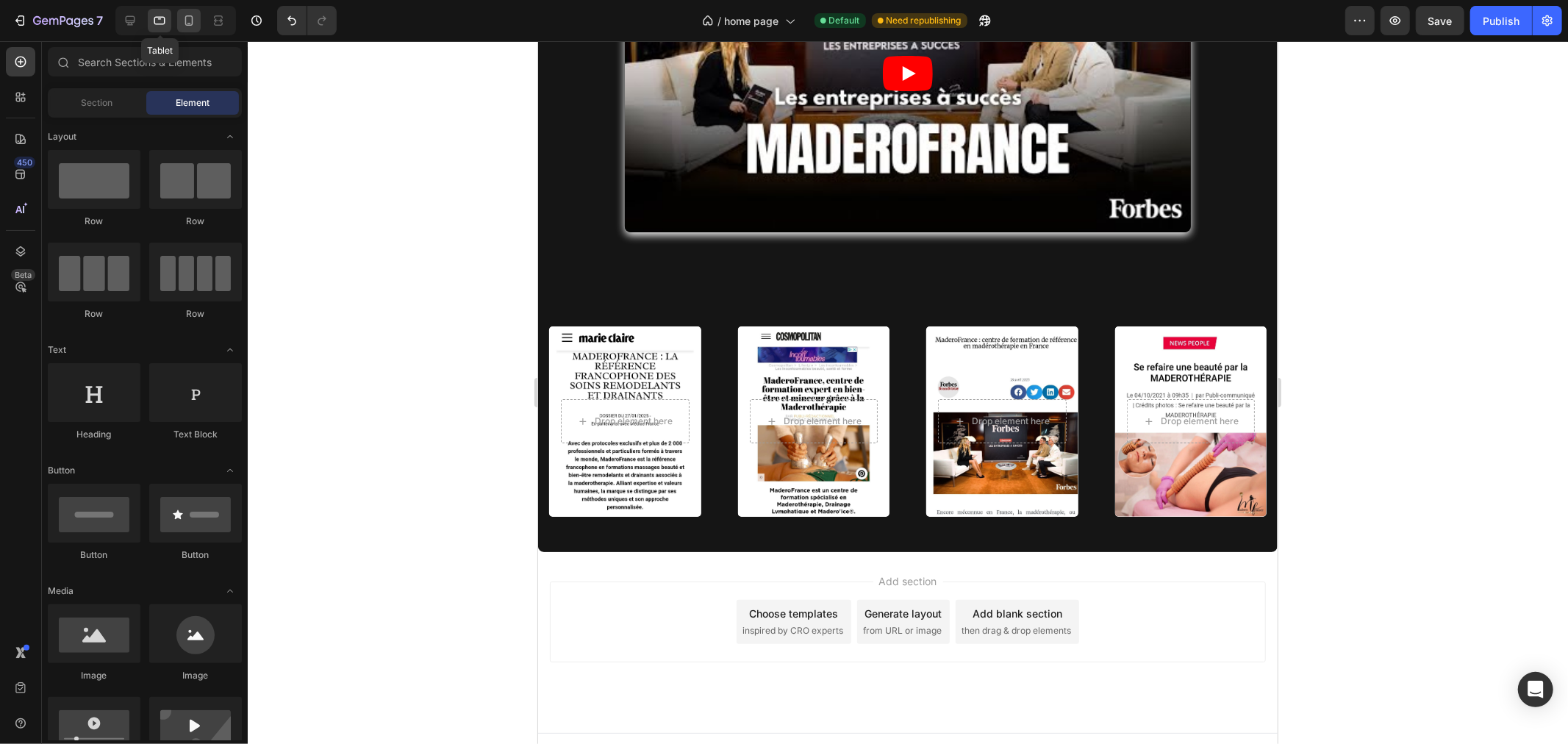
scroll to position [5178, 0]
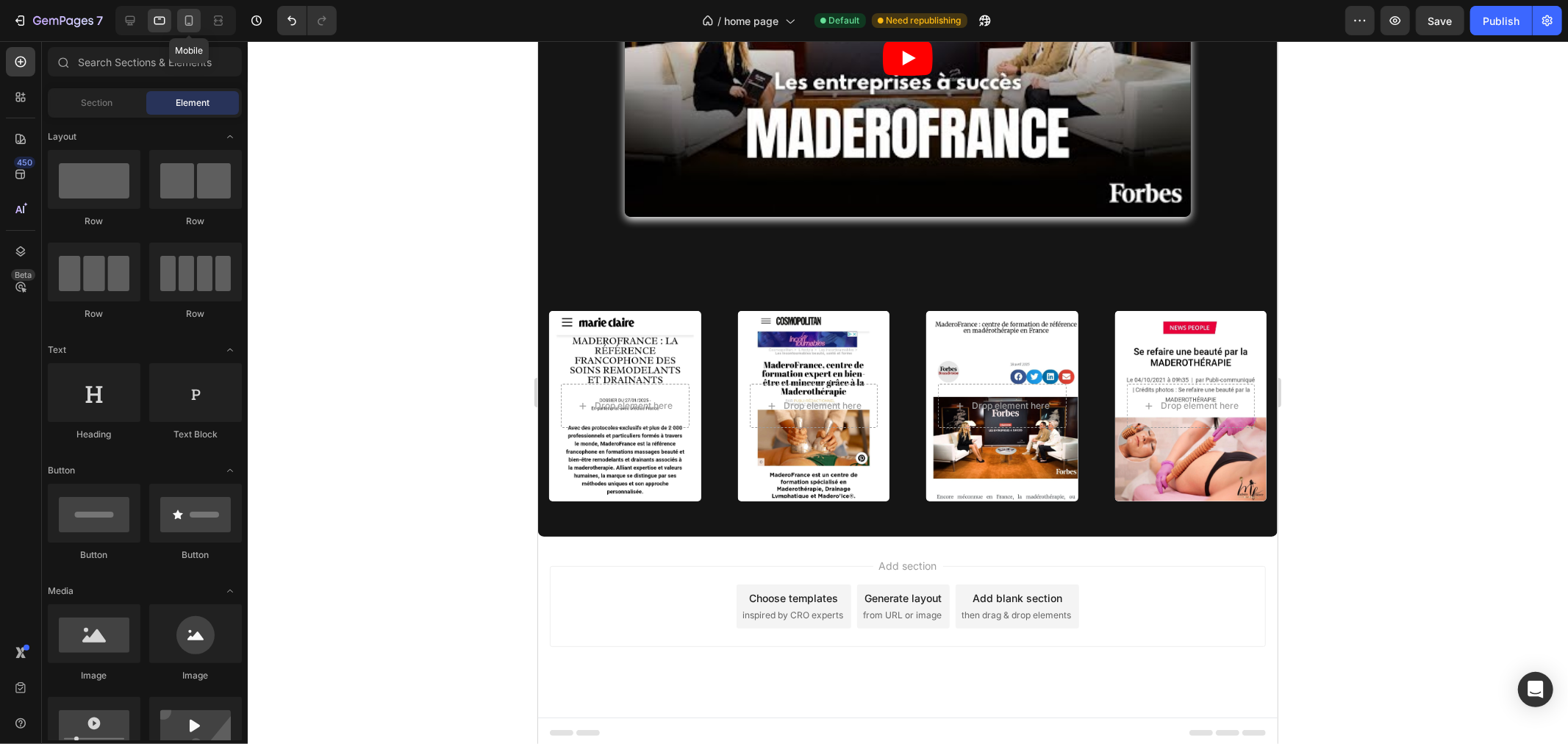
click at [182, 22] on icon at bounding box center [189, 21] width 15 height 15
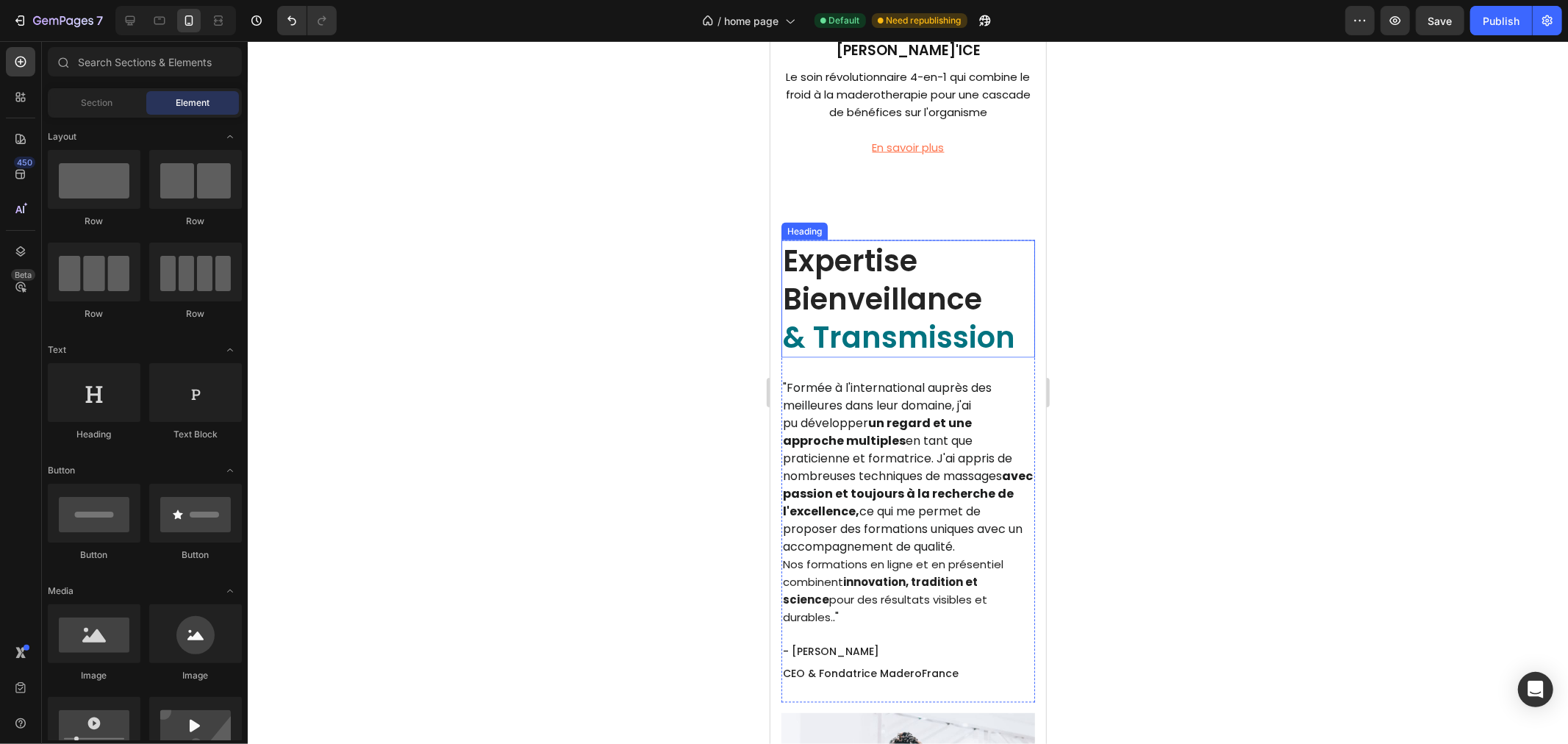
scroll to position [2414, 0]
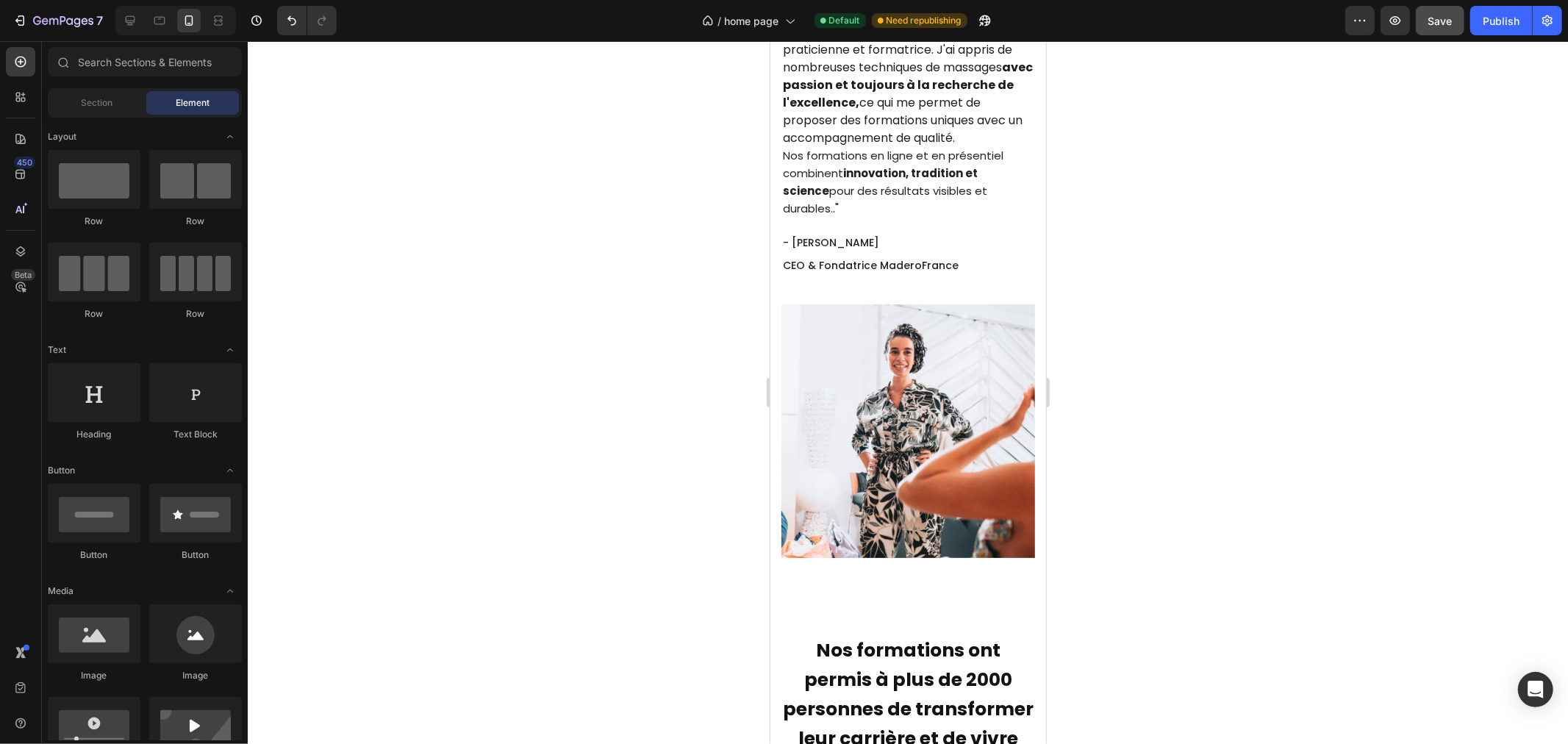
click at [1427, 30] on button "Save" at bounding box center [1440, 20] width 49 height 29
click at [1492, 20] on div "Publish" at bounding box center [1501, 21] width 37 height 16
